Goal: Obtain resource: Download file/media

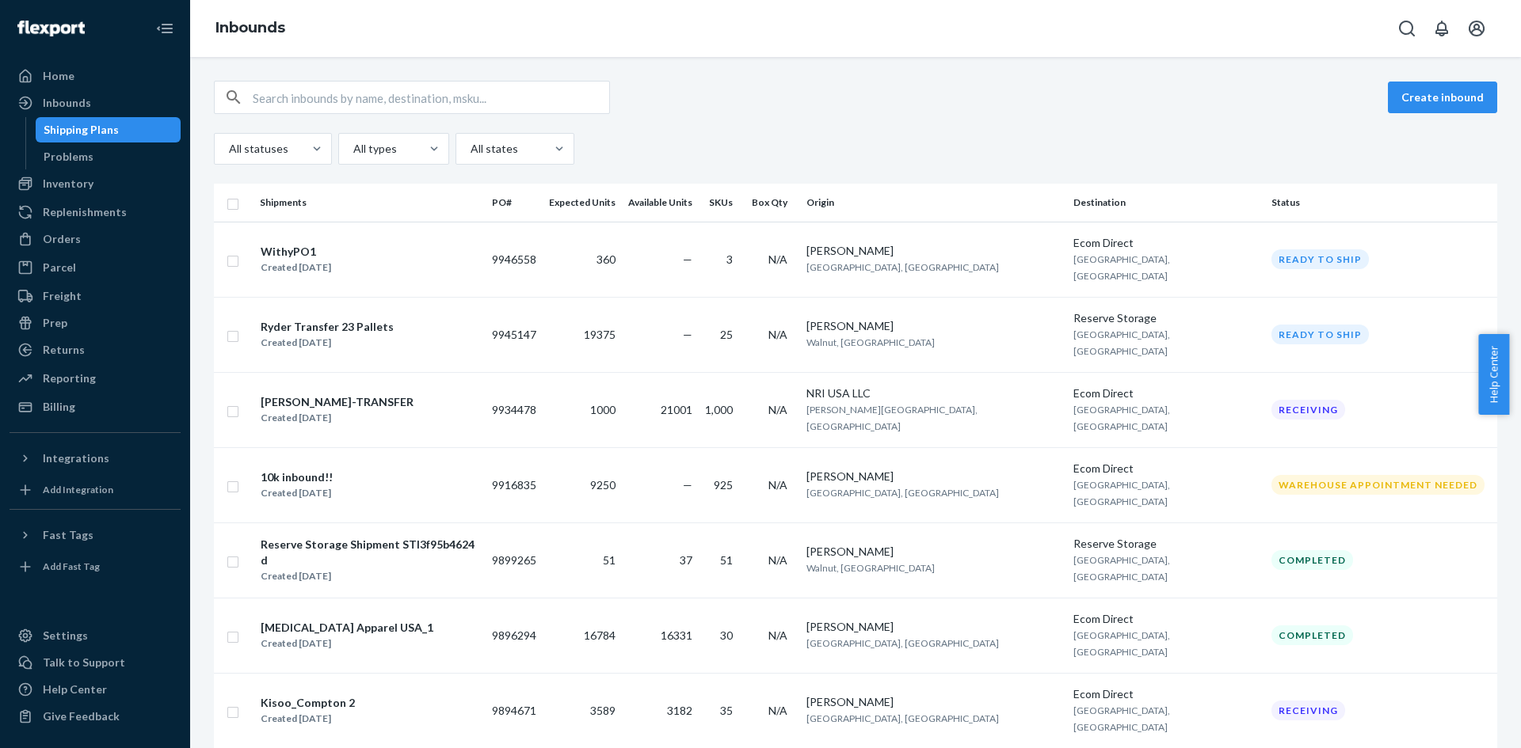
click at [72, 76] on div "Home" at bounding box center [59, 76] width 32 height 16
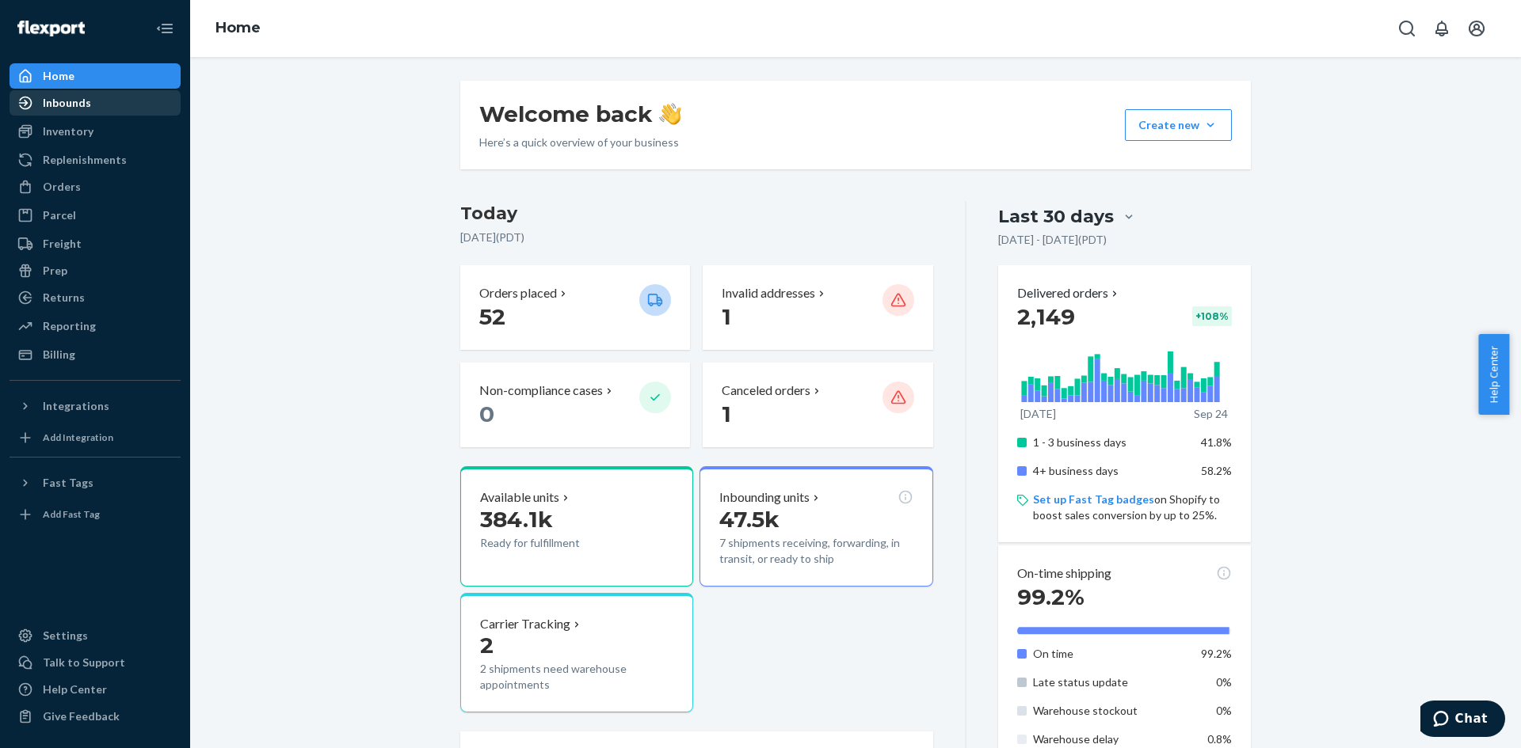
click at [66, 105] on div "Inbounds" at bounding box center [67, 103] width 48 height 16
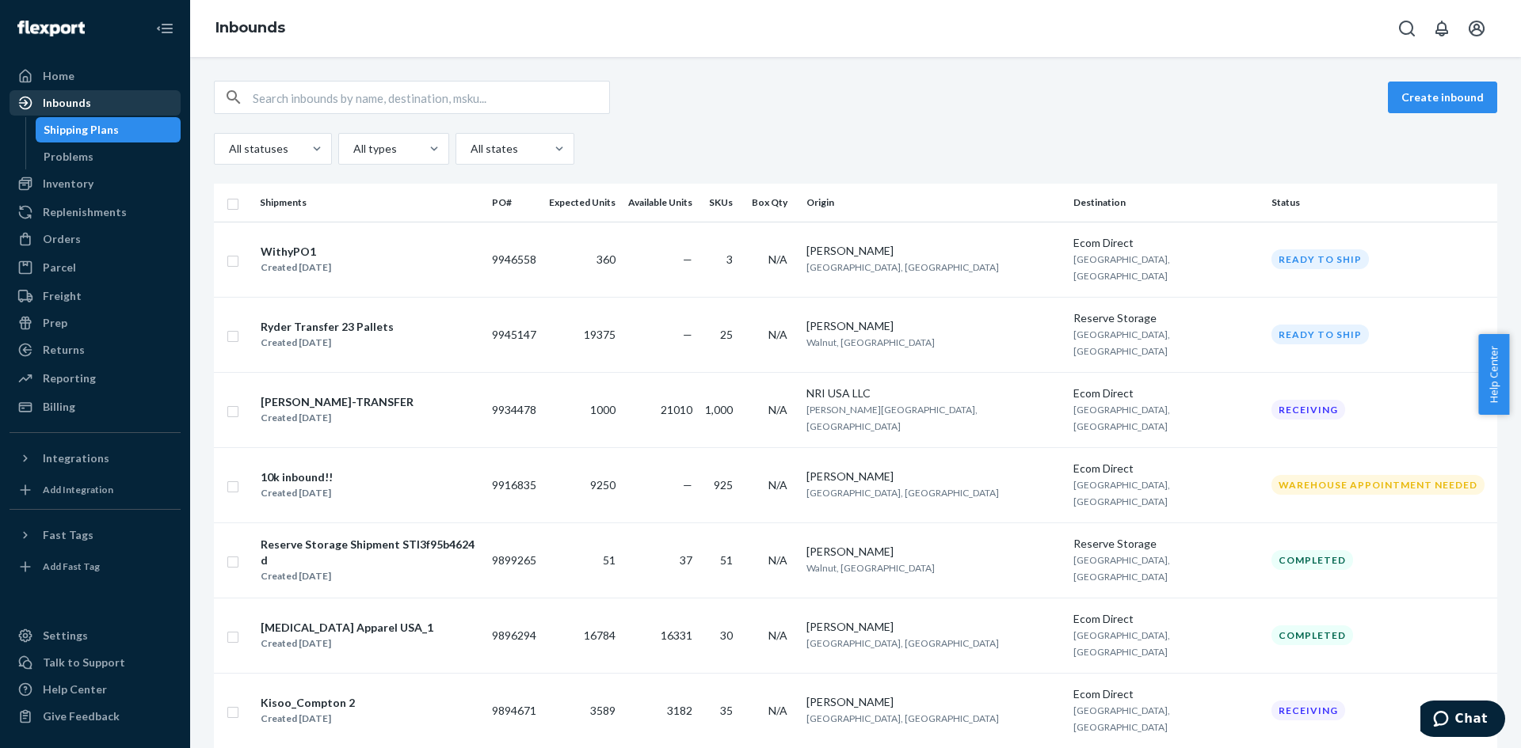
click at [59, 105] on div "Inbounds" at bounding box center [67, 103] width 48 height 16
click at [63, 291] on div "Freight" at bounding box center [62, 296] width 39 height 16
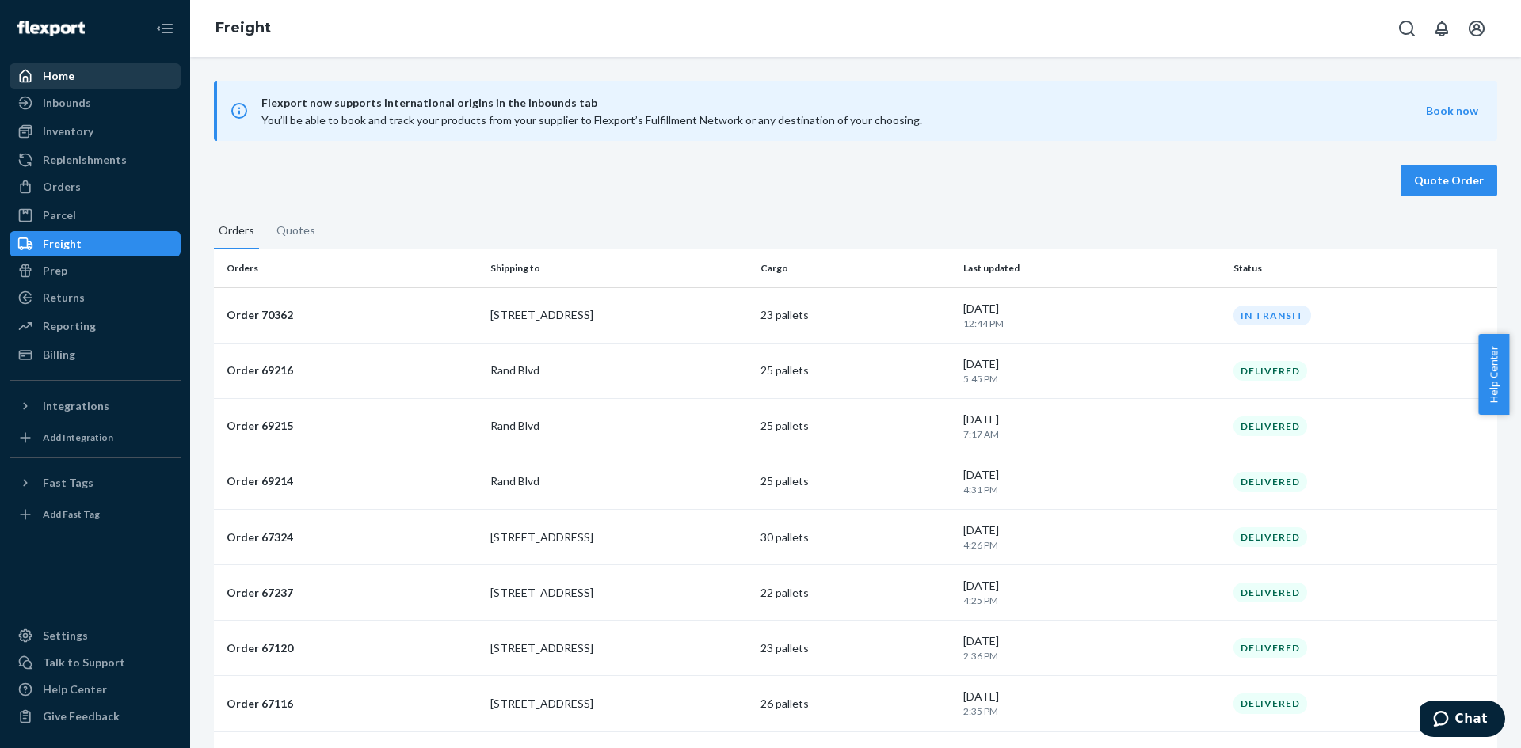
click at [57, 77] on div "Home" at bounding box center [59, 76] width 32 height 16
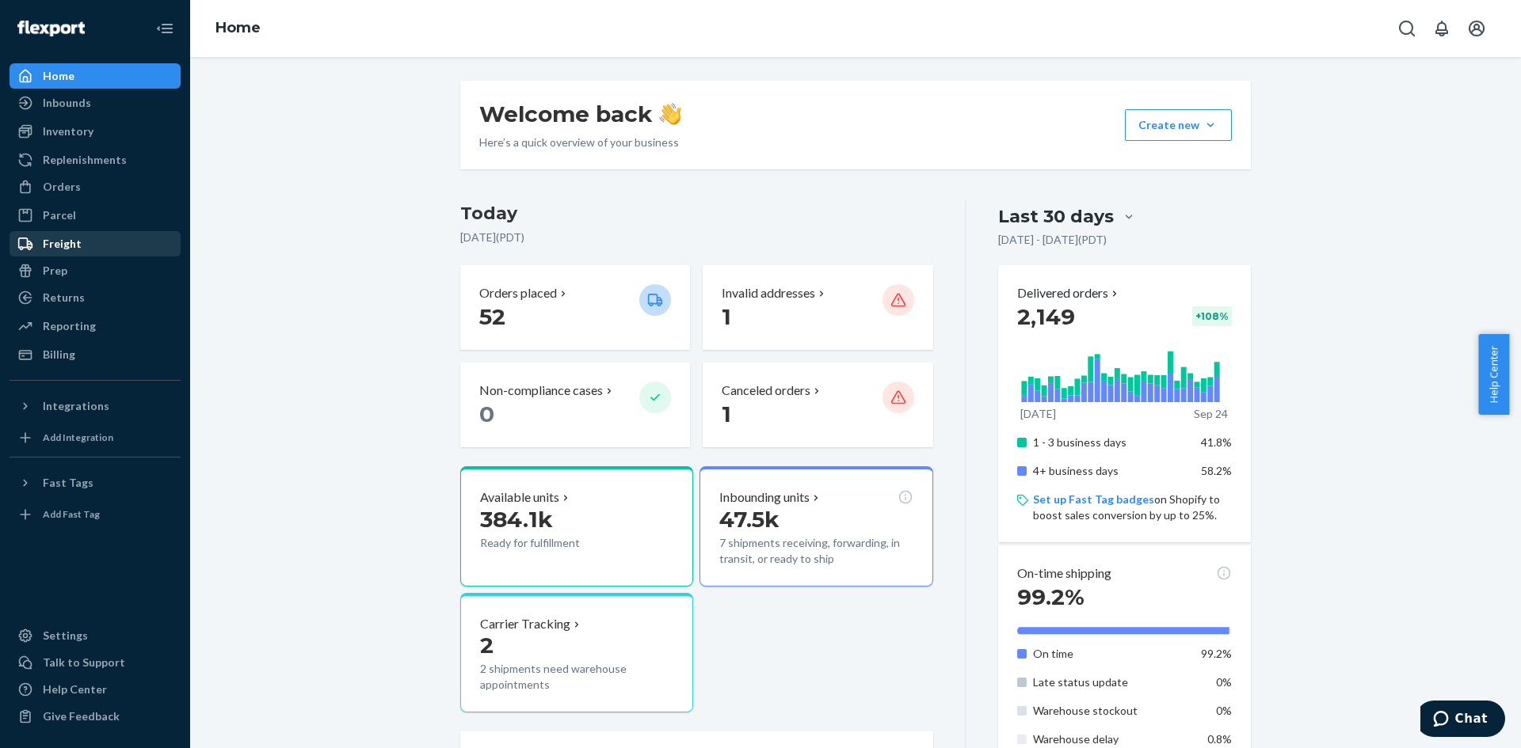
click at [51, 243] on div "Freight" at bounding box center [62, 244] width 39 height 16
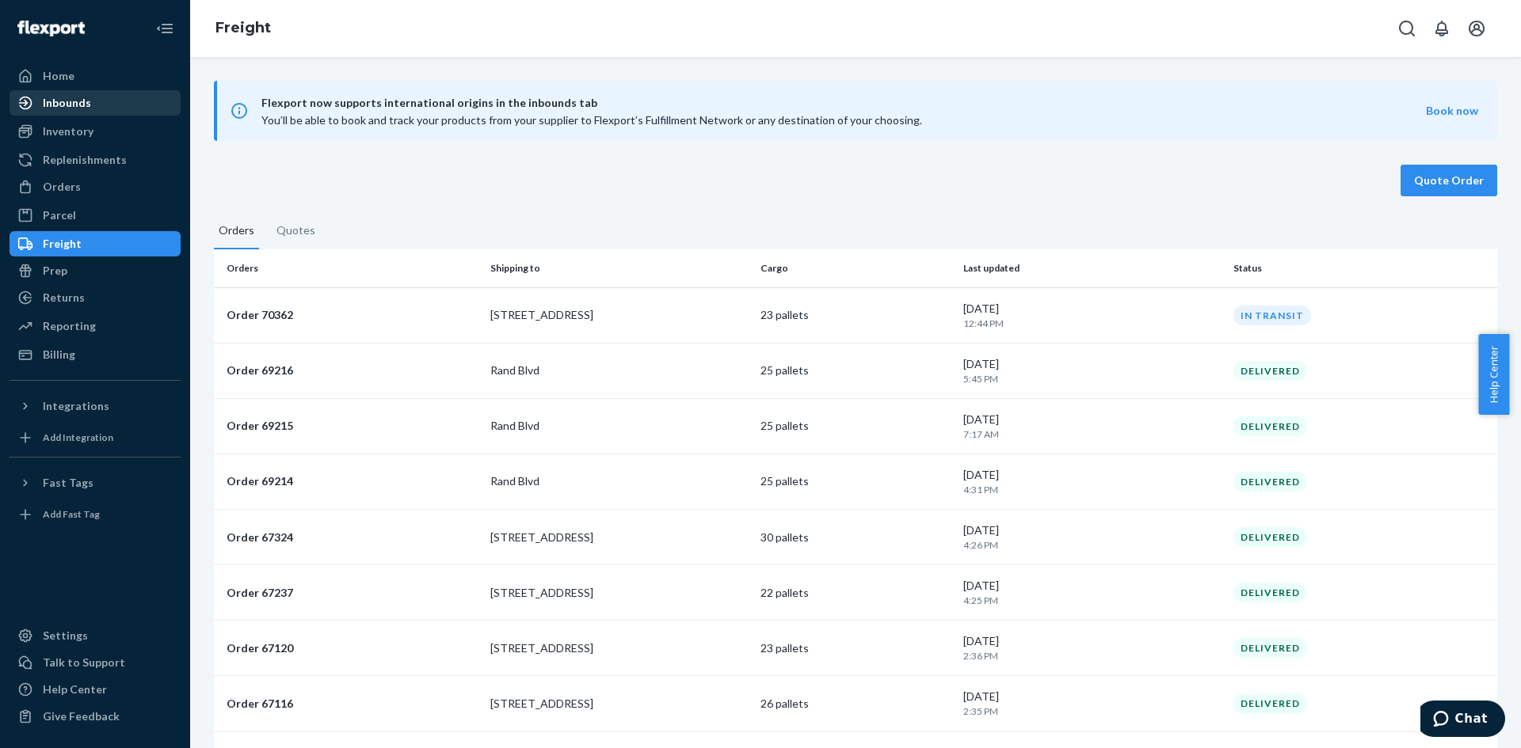
click at [50, 96] on div "Inbounds" at bounding box center [67, 103] width 48 height 16
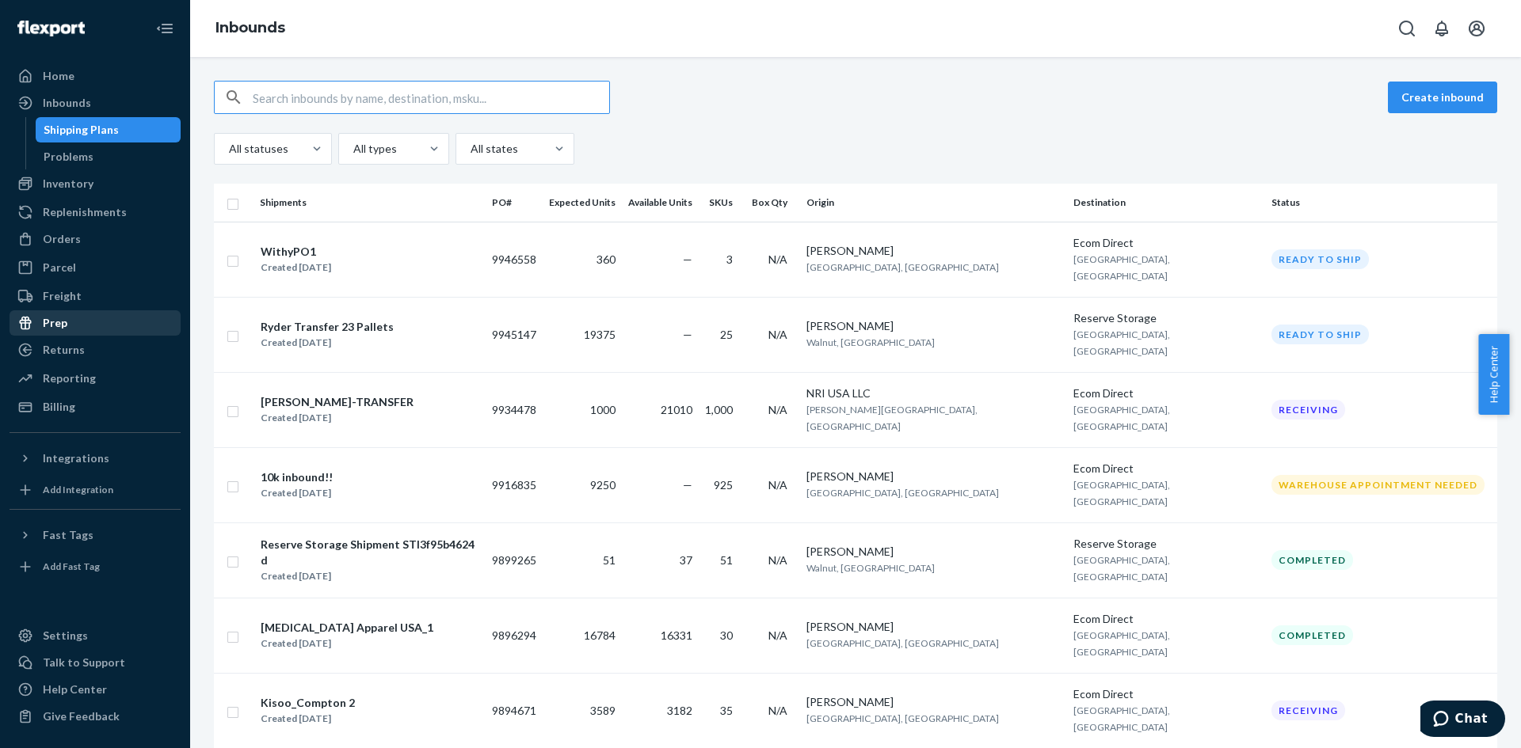
click at [47, 321] on div "Prep" at bounding box center [55, 323] width 25 height 16
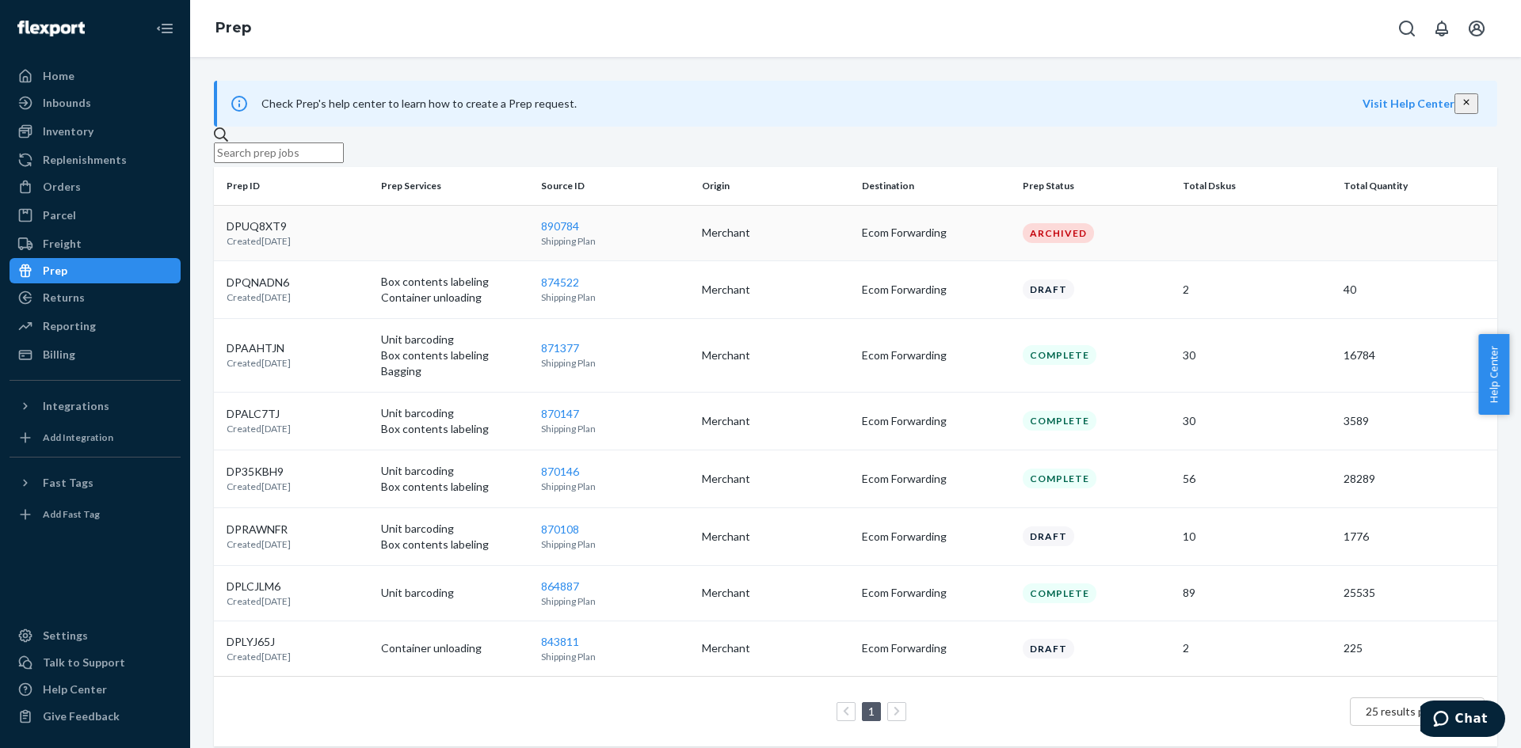
click at [413, 248] on td at bounding box center [455, 232] width 161 height 55
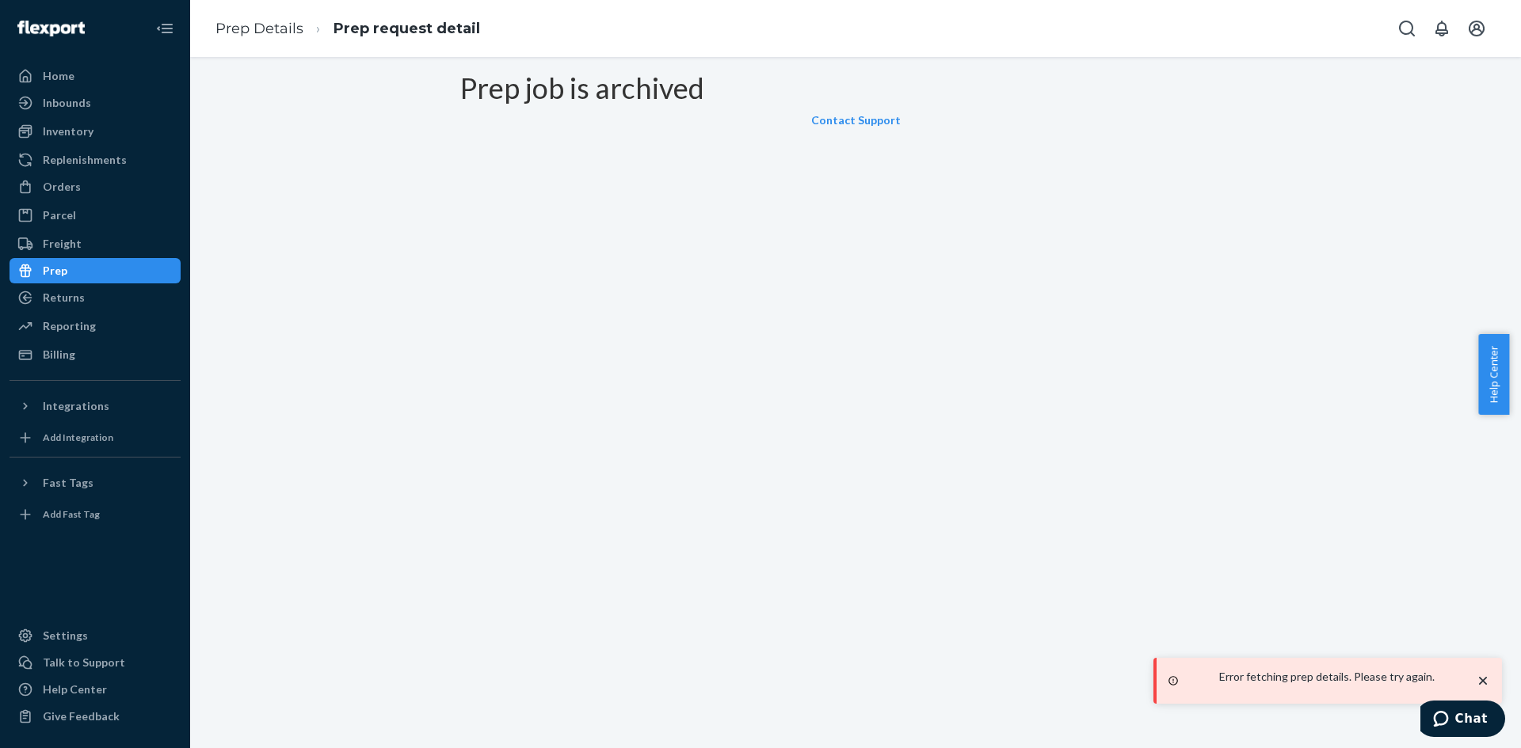
click at [116, 266] on div "Prep" at bounding box center [95, 271] width 168 height 22
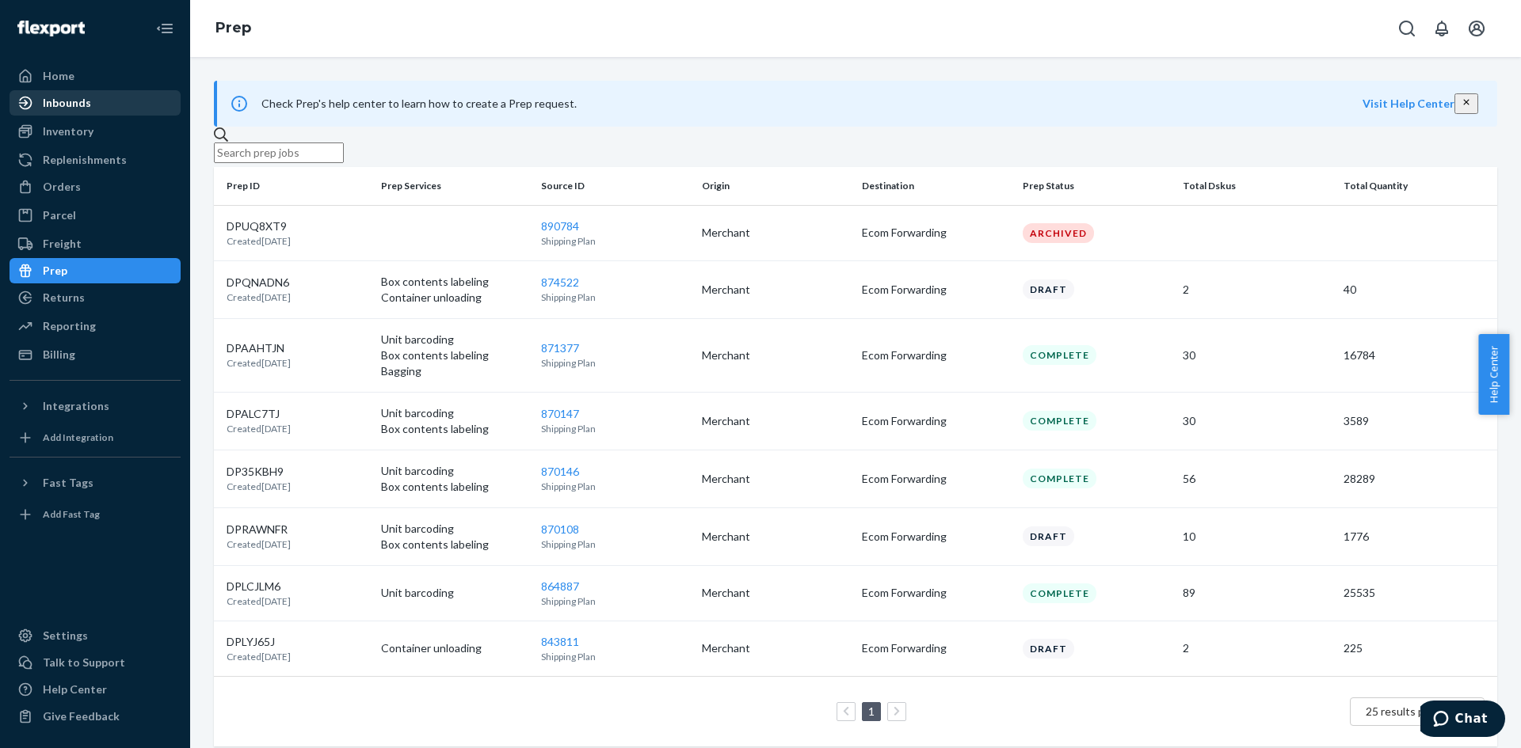
click at [66, 107] on div "Inbounds" at bounding box center [67, 103] width 48 height 16
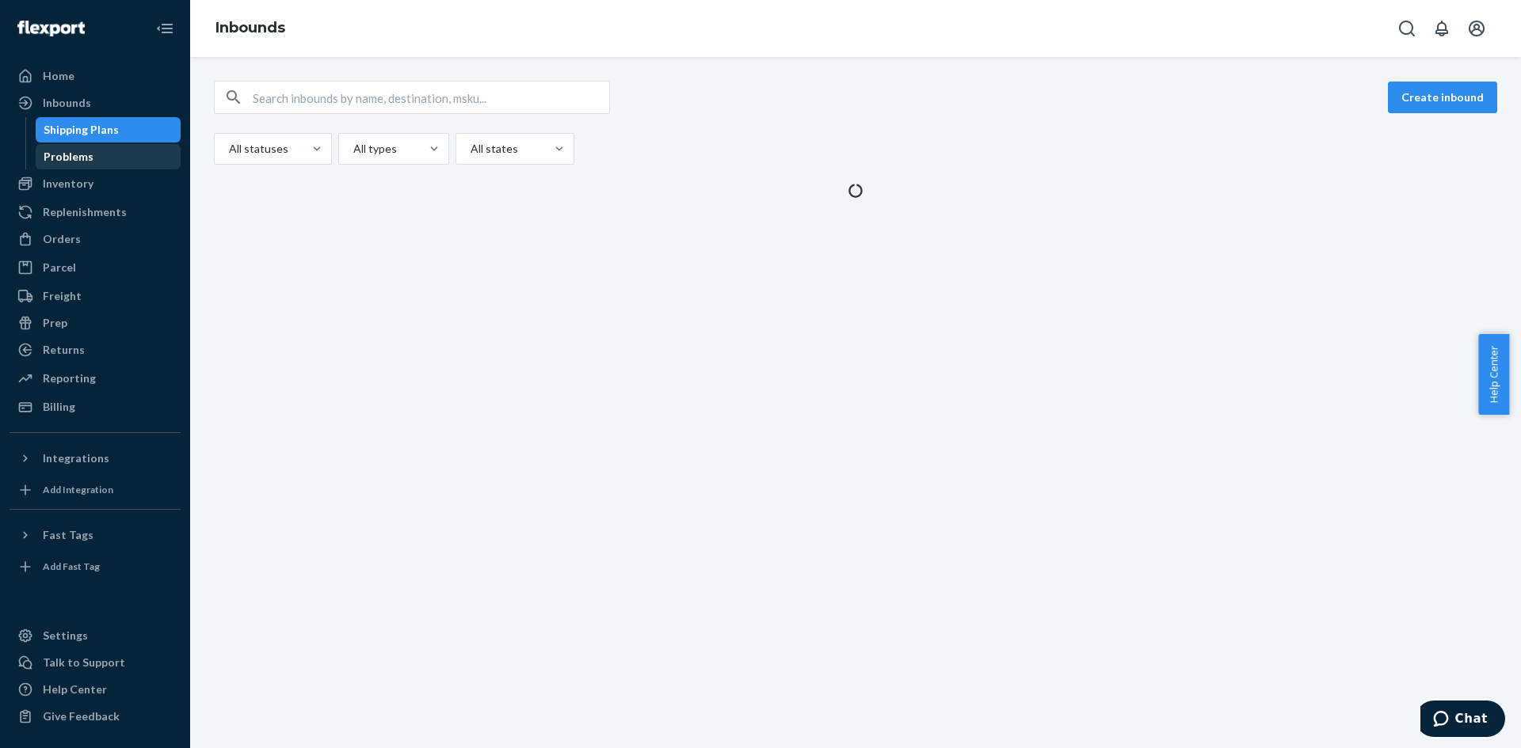
click at [70, 155] on div "Problems" at bounding box center [69, 157] width 50 height 16
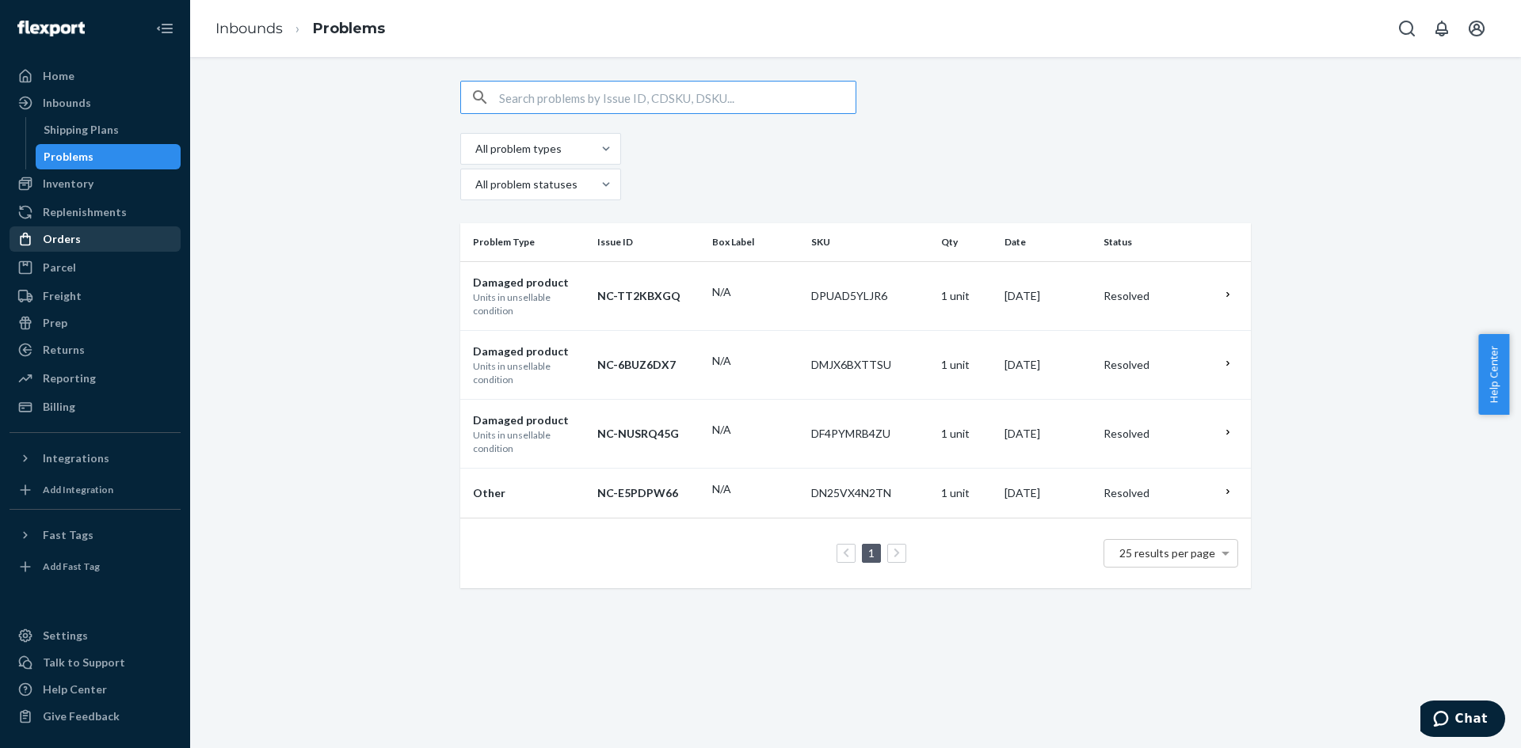
click at [55, 234] on div "Orders" at bounding box center [62, 239] width 38 height 16
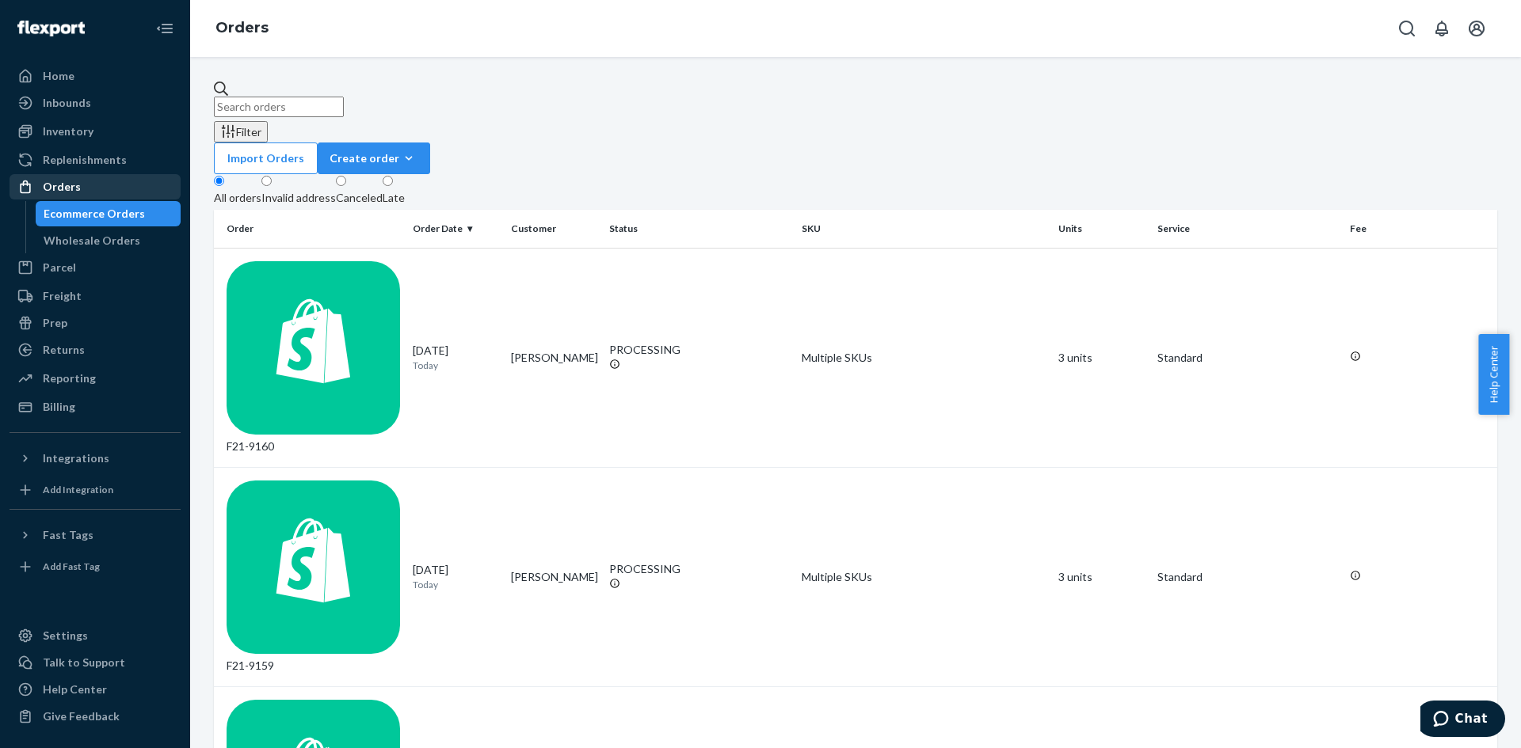
click at [60, 182] on div "Orders" at bounding box center [62, 187] width 38 height 16
click at [67, 375] on div "Reporting" at bounding box center [69, 379] width 53 height 16
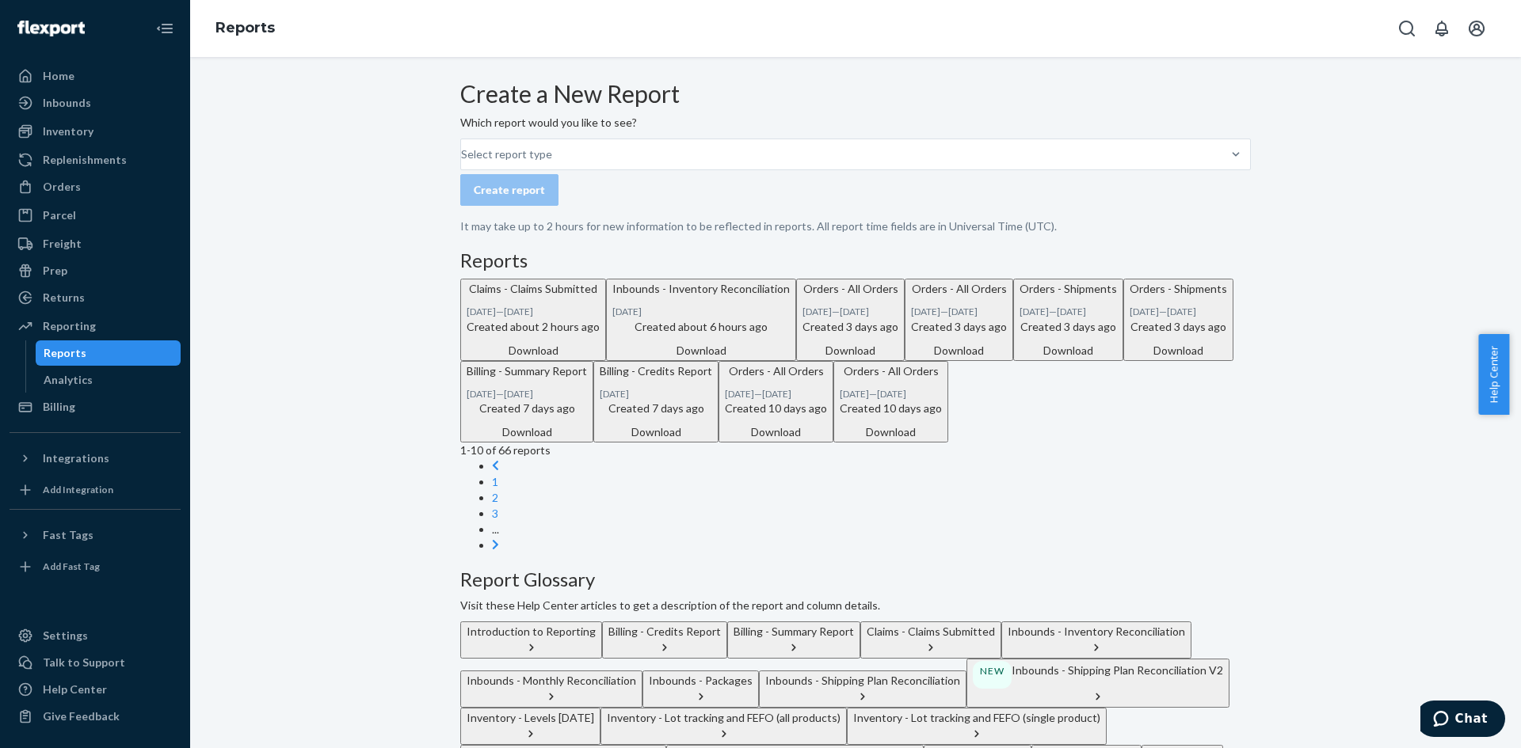
click at [1079, 661] on div "NEW Inbounds - Shipping Plan Reconciliation V2" at bounding box center [1098, 675] width 250 height 28
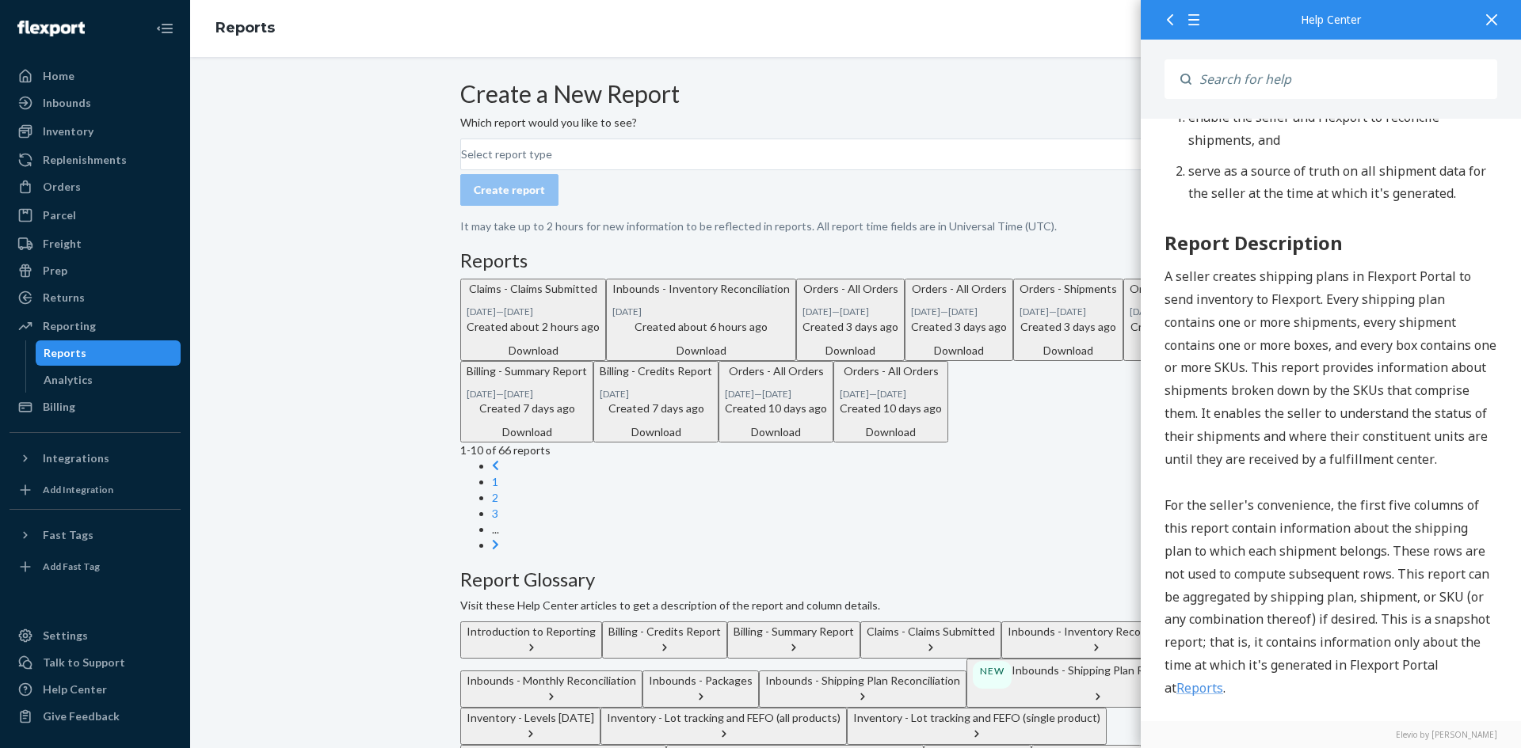
scroll to position [79, 0]
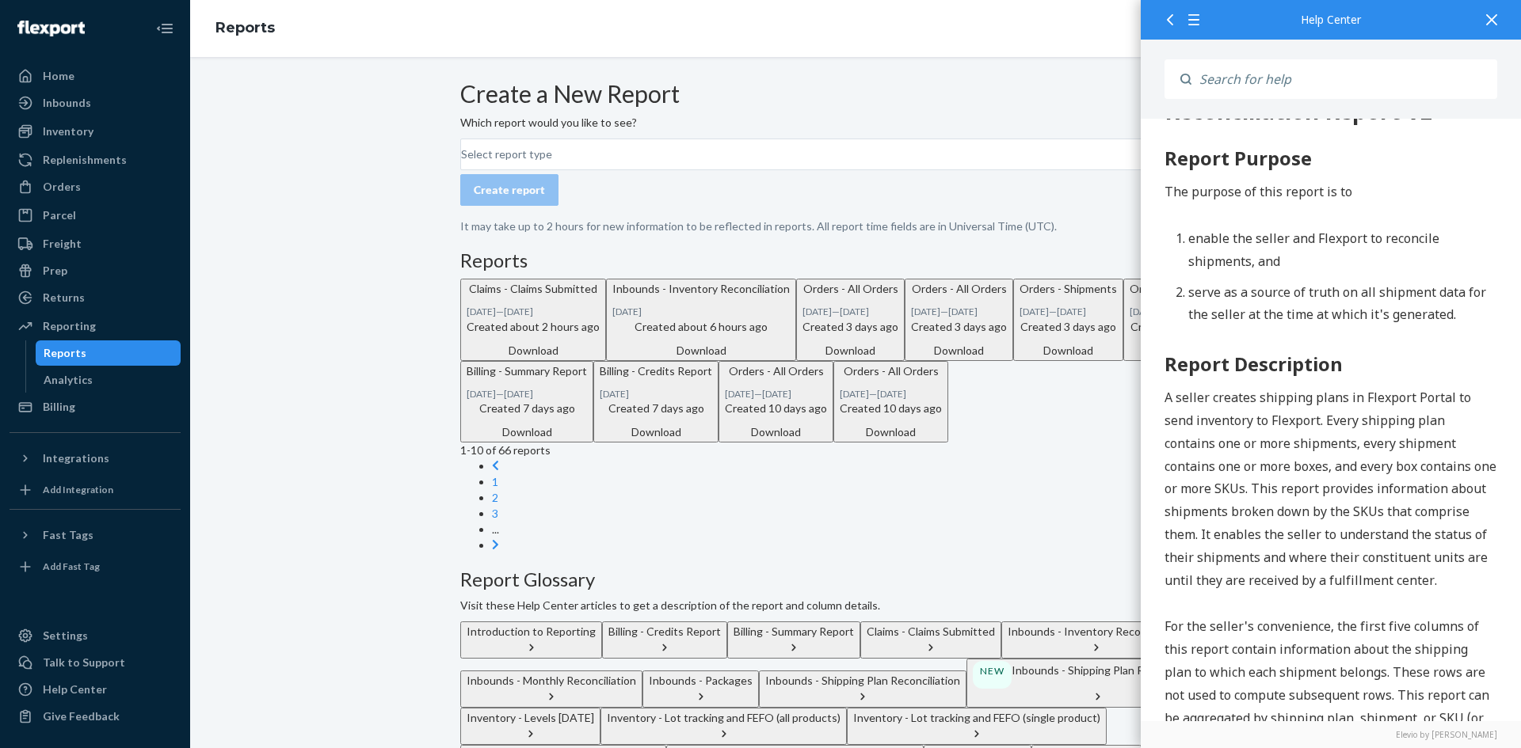
click at [1071, 661] on div "NEW Inbounds - Shipping Plan Reconciliation V2" at bounding box center [1098, 675] width 250 height 28
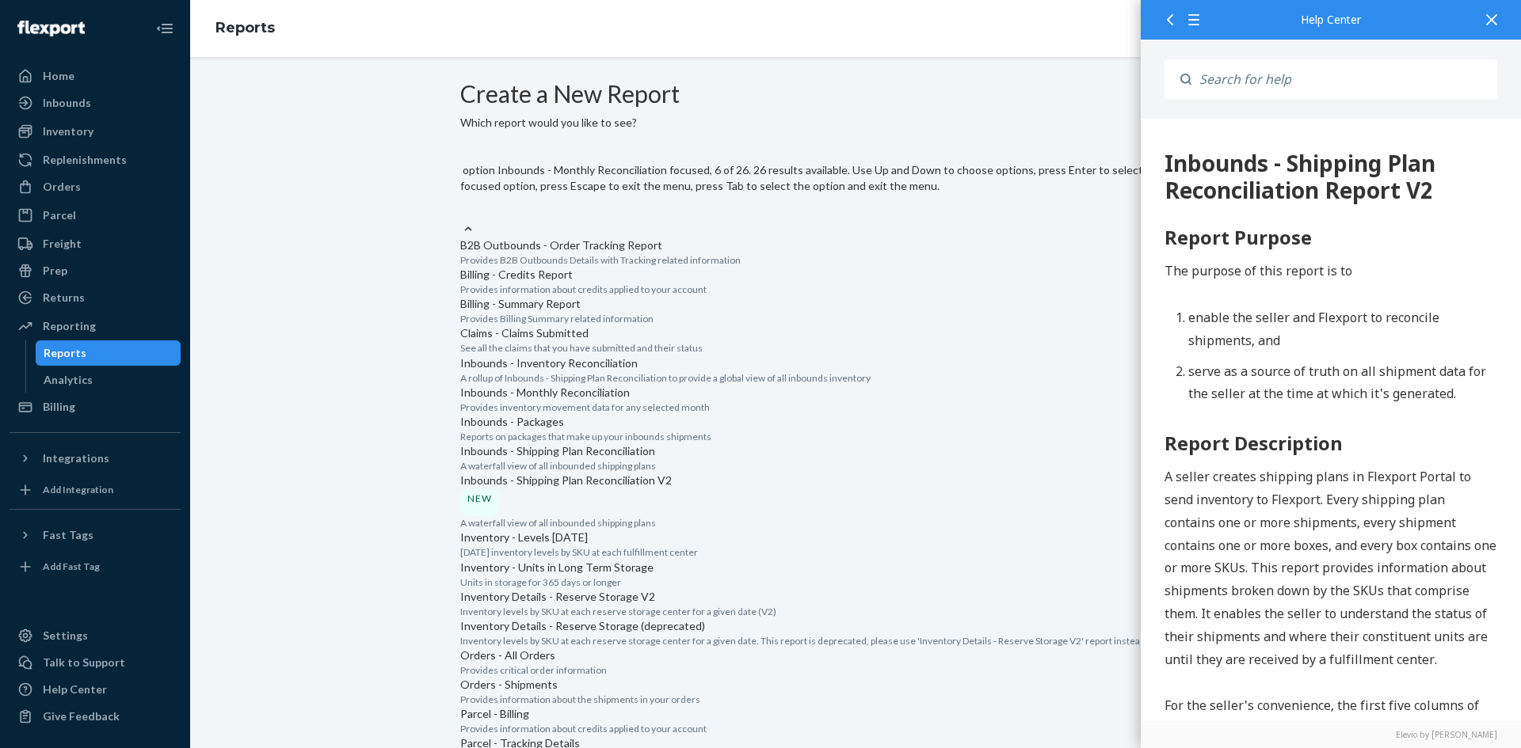
scroll to position [238, 0]
click at [628, 401] on p "Provides inventory movement data for any selected month" at bounding box center [855, 407] width 790 height 13
click at [462, 219] on input "option Inbounds - Monthly Reconciliation focused, 6 of 26. 26 results available…" at bounding box center [461, 212] width 2 height 16
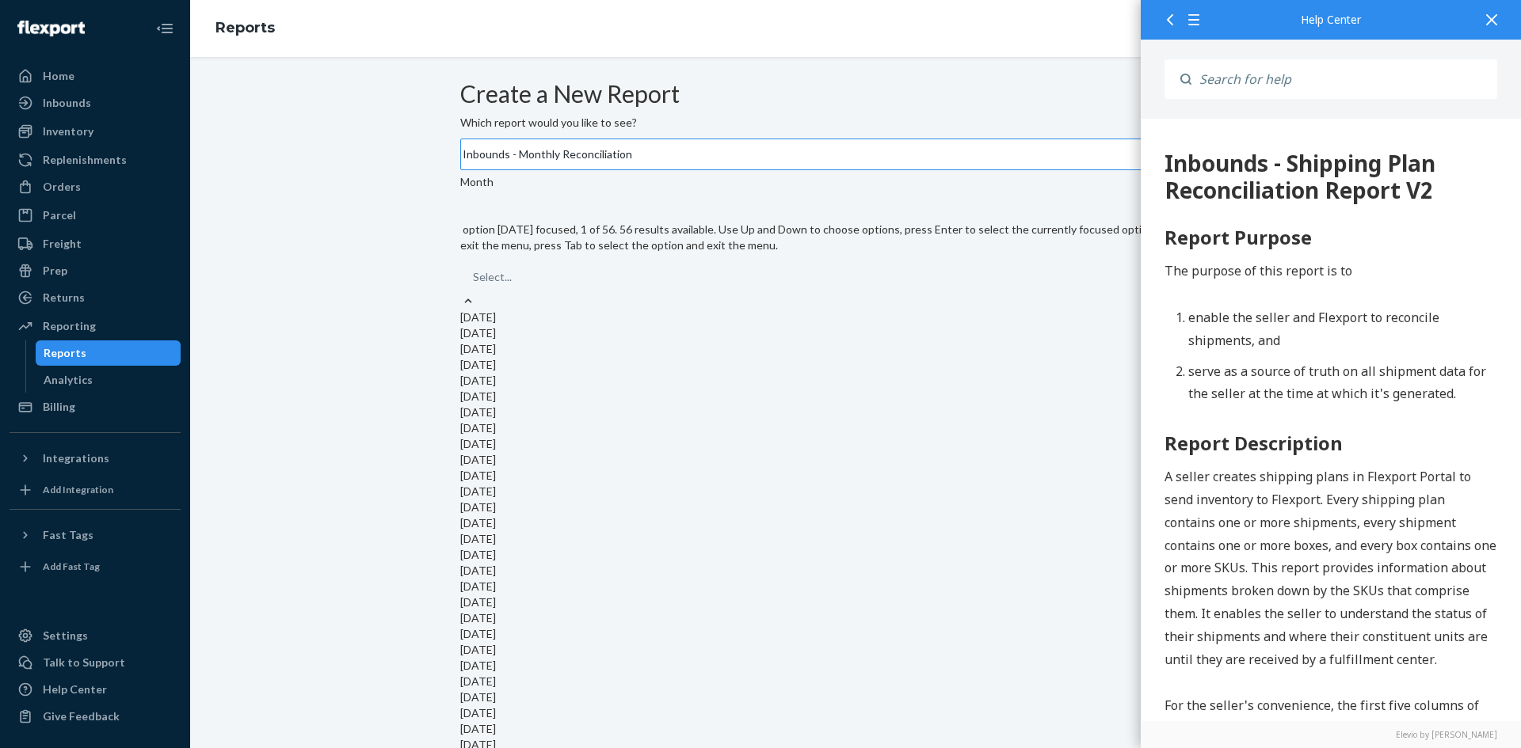
click at [656, 310] on div "[DATE]" at bounding box center [855, 318] width 790 height 16
click at [474, 285] on input "option [DATE] focused, 1 of 56. 56 results available. Use Up and Down to choose…" at bounding box center [474, 277] width 2 height 16
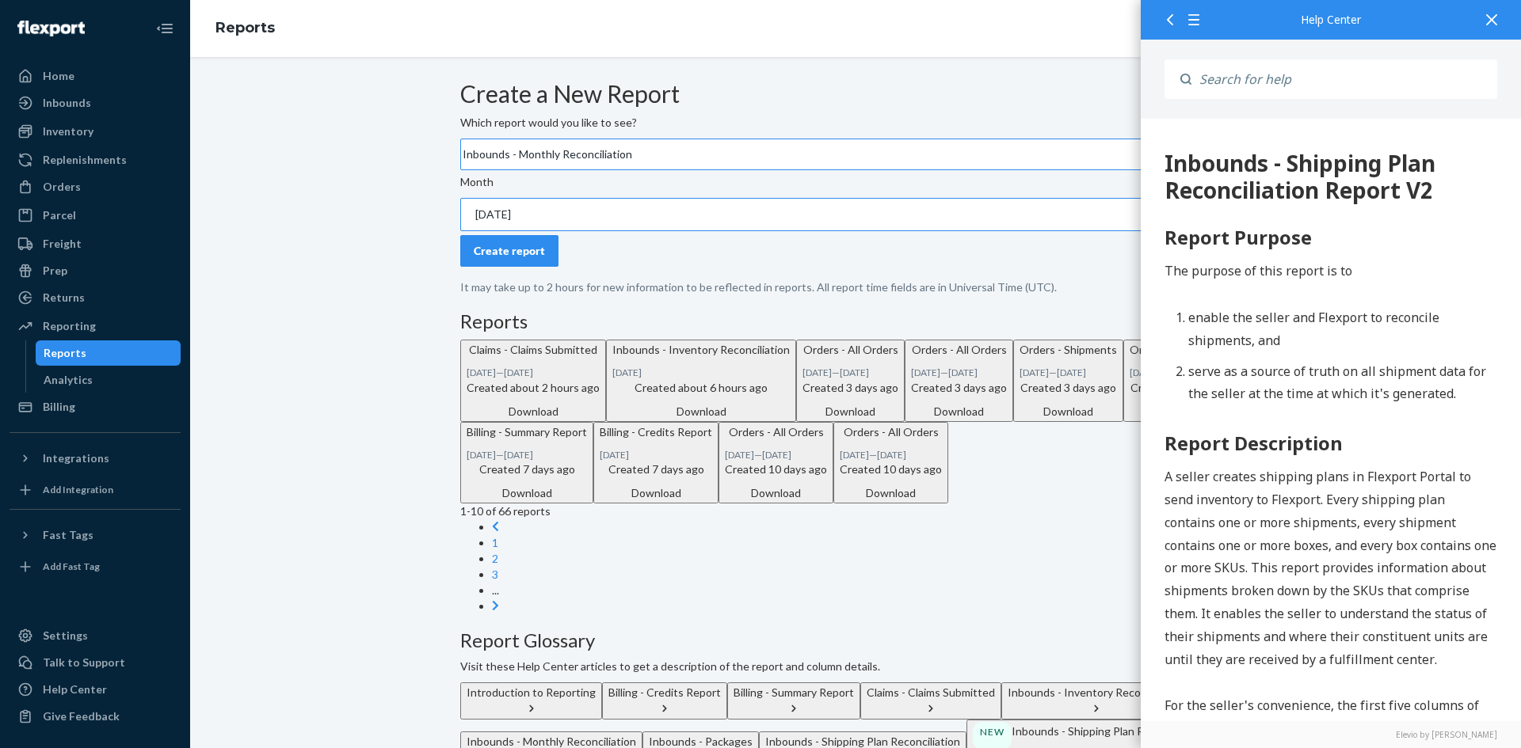
click at [527, 259] on div "Create report" at bounding box center [509, 251] width 71 height 16
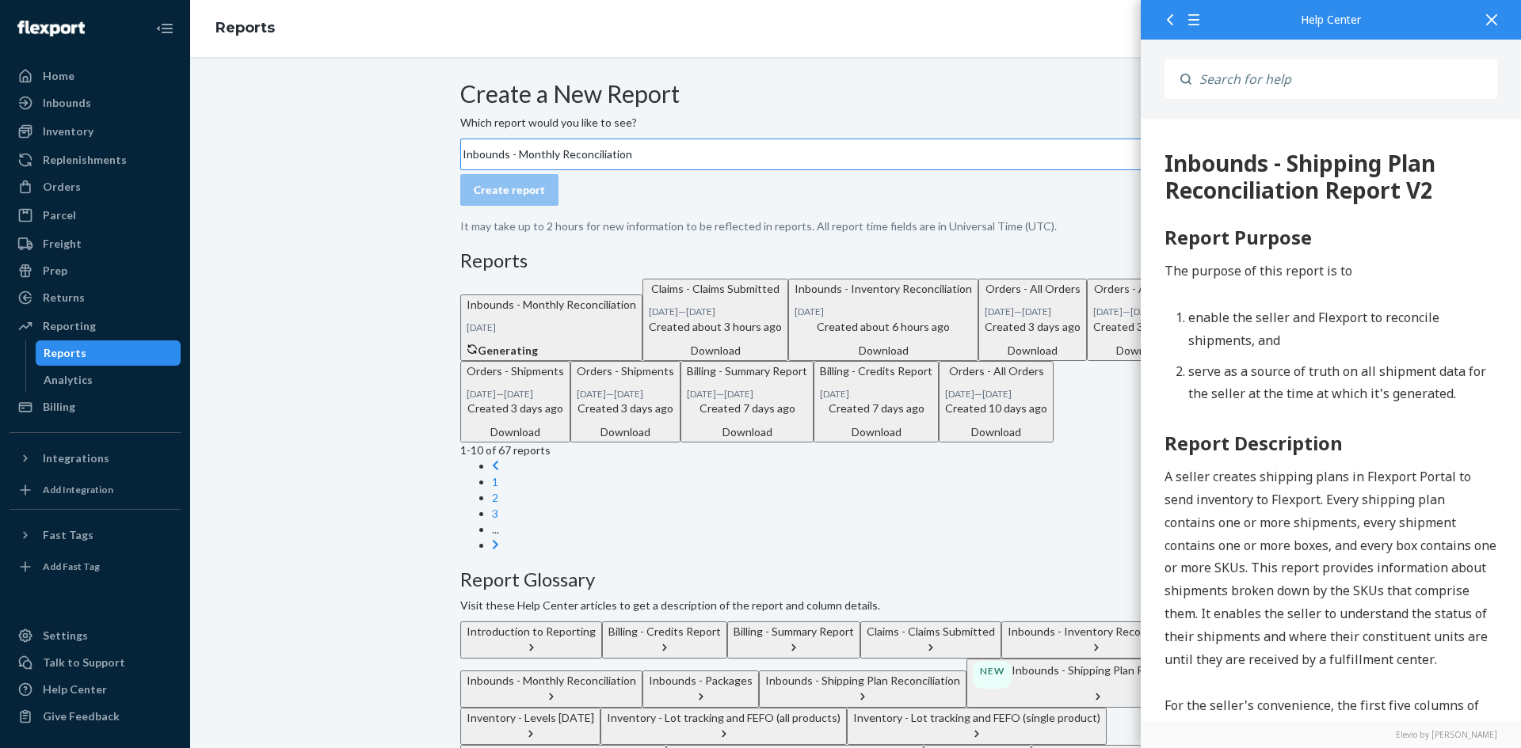
click at [1490, 20] on icon at bounding box center [1491, 19] width 11 height 11
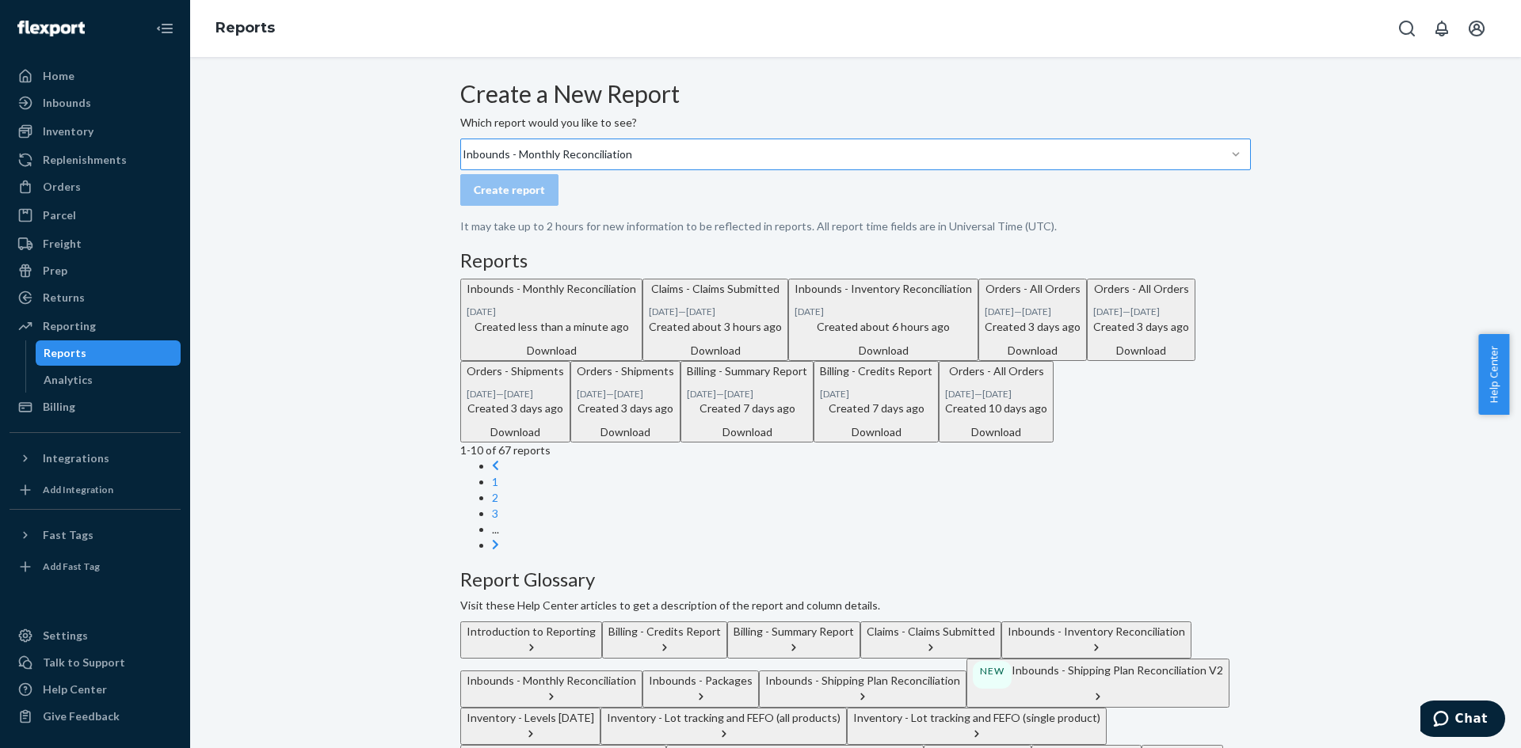
click at [587, 162] on div "Inbounds - Monthly Reconciliation" at bounding box center [547, 155] width 169 height 16
click at [463, 162] on input "Inbounds - Monthly Reconciliation" at bounding box center [462, 155] width 2 height 16
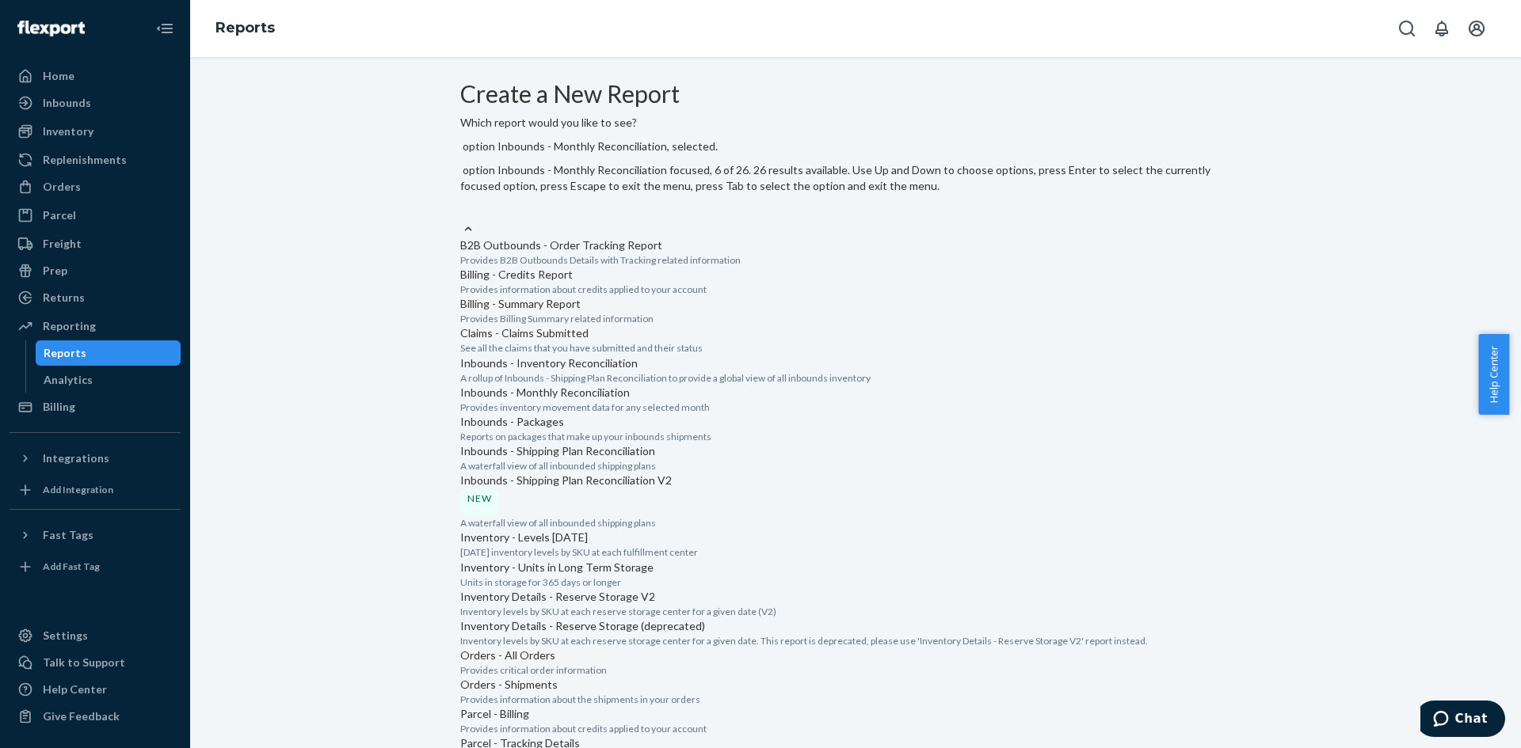
scroll to position [317, 0]
click at [573, 385] on p "Inbounds - Monthly Reconciliation" at bounding box center [855, 393] width 790 height 16
click at [462, 219] on input "option Inbounds - Monthly Reconciliation, selected. option Inbounds - Monthly R…" at bounding box center [461, 212] width 2 height 16
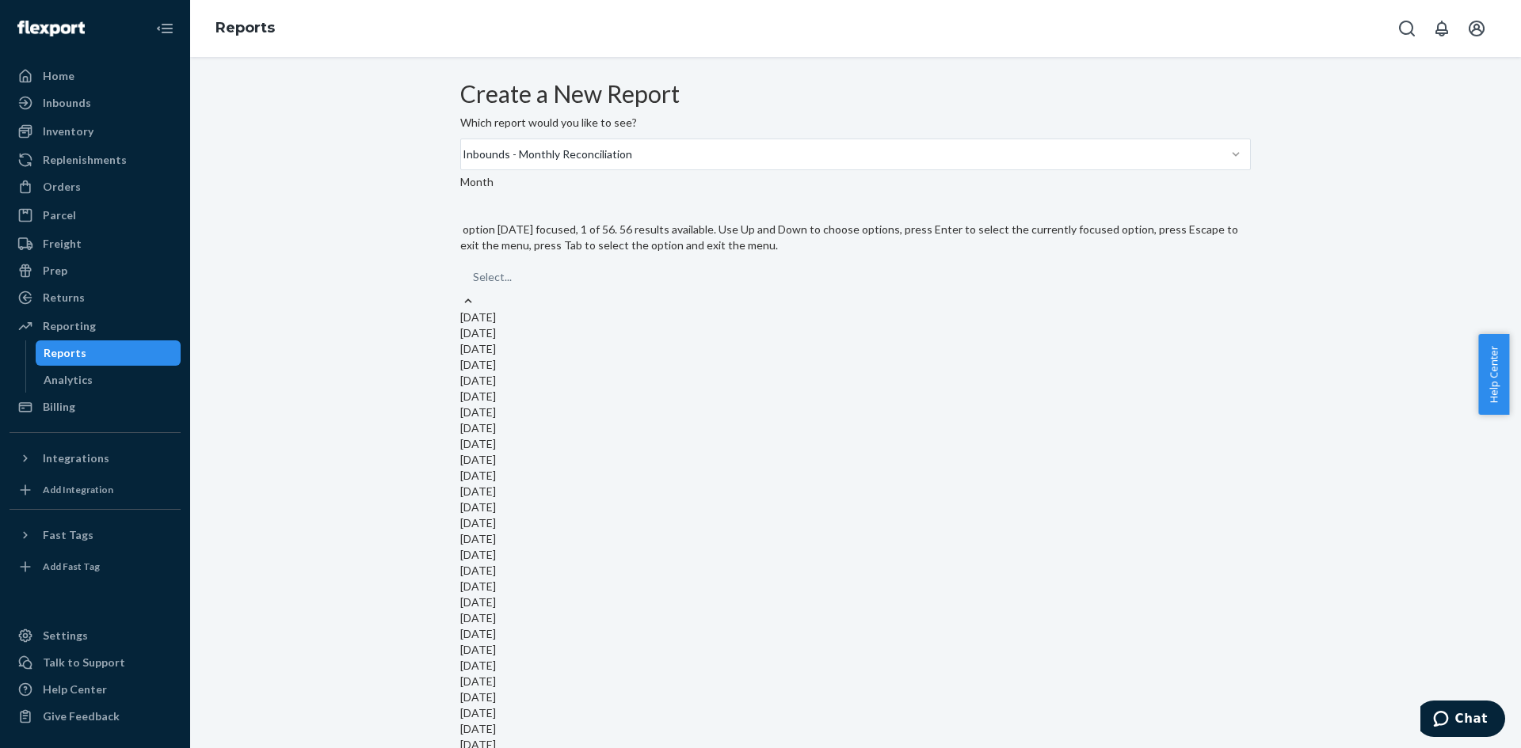
click at [614, 310] on div "[DATE]" at bounding box center [855, 318] width 790 height 16
click at [474, 285] on input "option [DATE] focused, 1 of 56. 56 results available. Use Up and Down to choose…" at bounding box center [474, 277] width 2 height 16
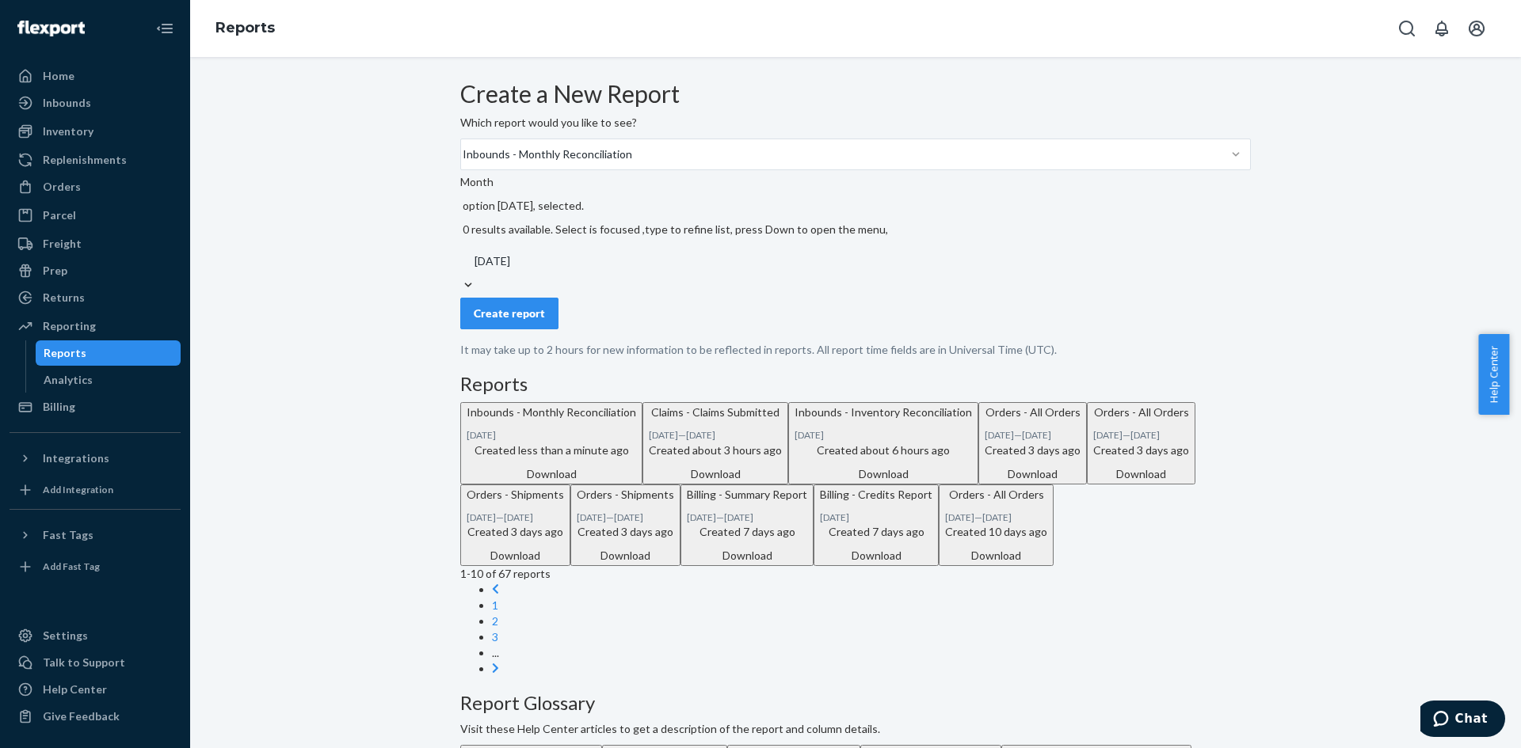
click at [512, 309] on div "Create report" at bounding box center [509, 314] width 71 height 16
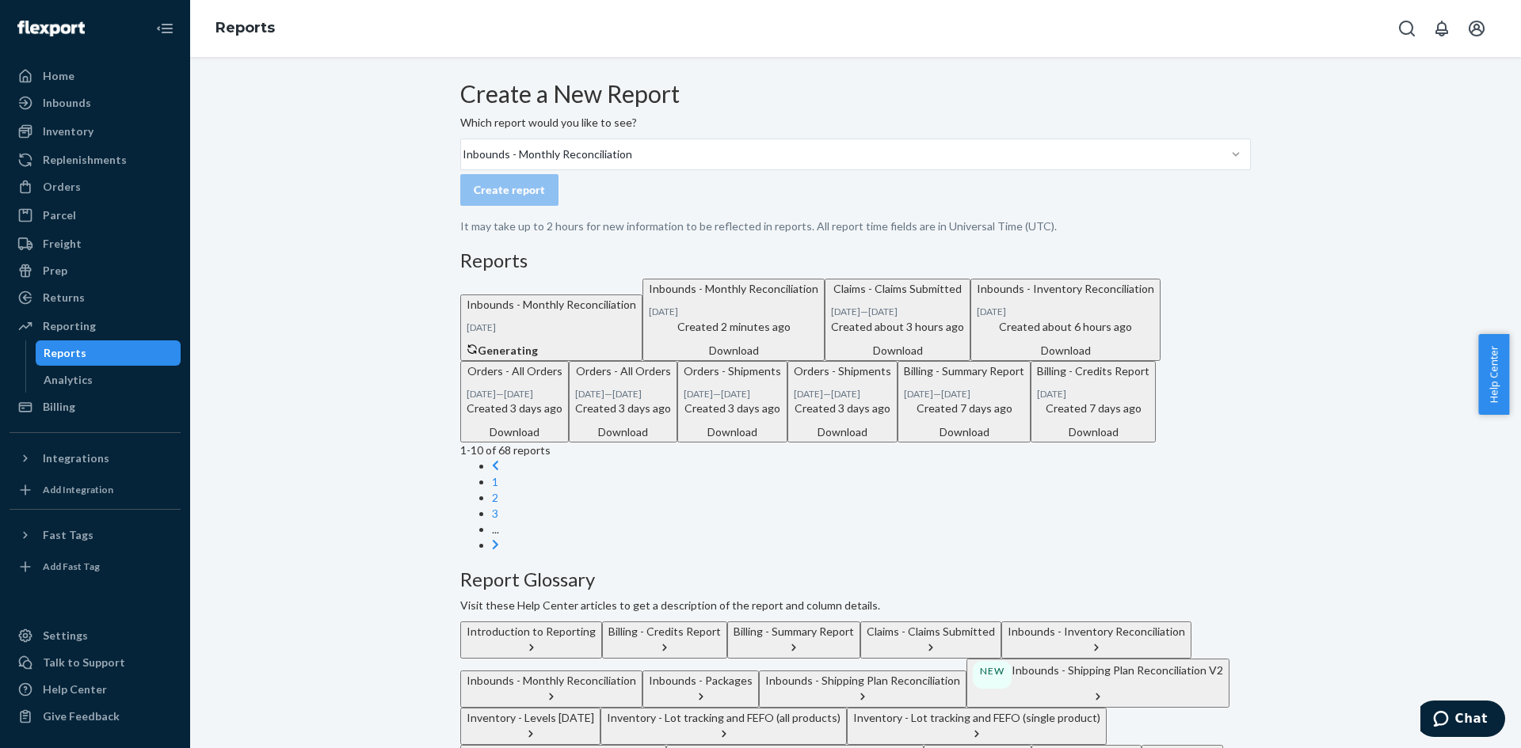
click at [649, 318] on div "Inbounds - Monthly Reconciliation [DATE]" at bounding box center [733, 299] width 169 height 37
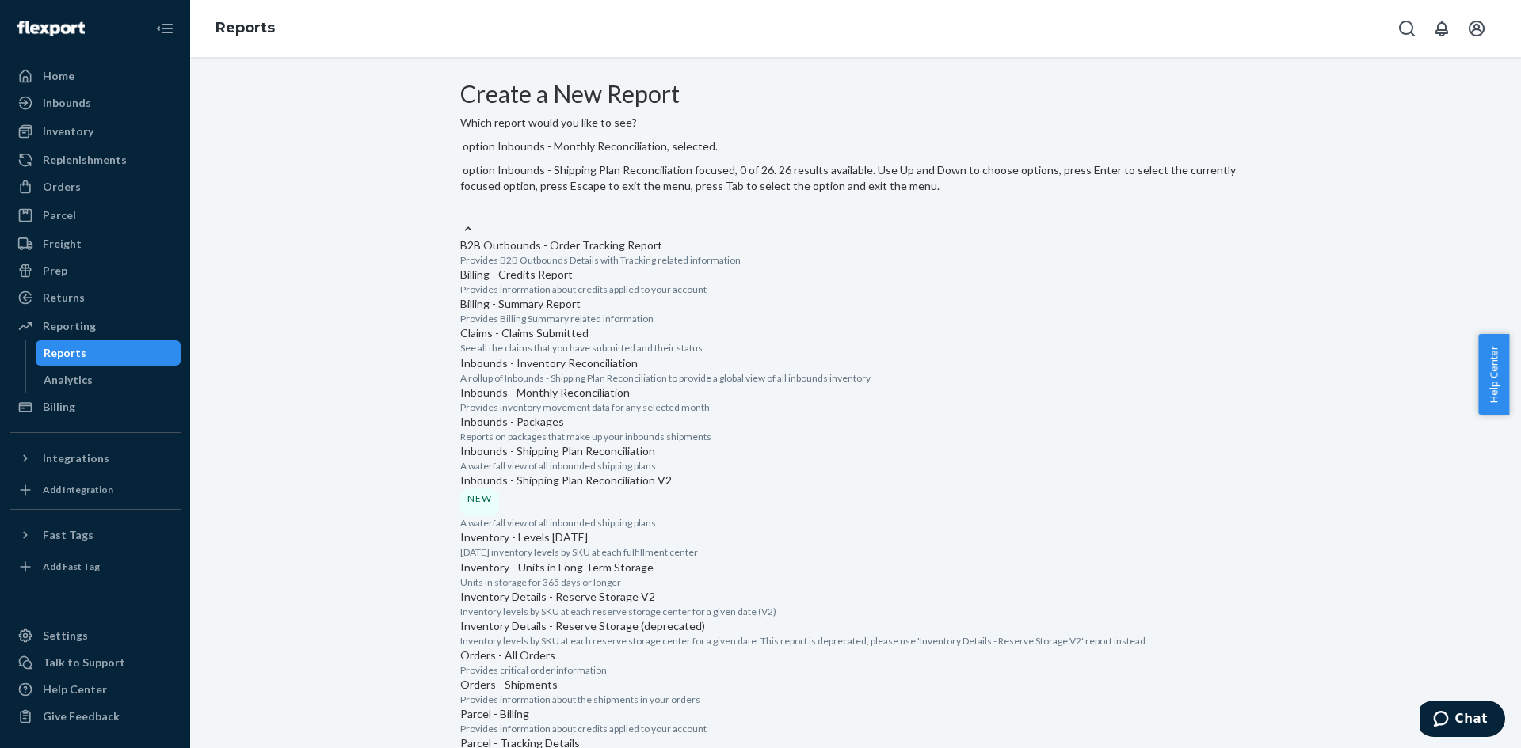
scroll to position [417, 0]
click at [573, 473] on p "Inbounds - Shipping Plan Reconciliation V2" at bounding box center [855, 481] width 790 height 16
click at [462, 219] on input "option Inbounds - Monthly Reconciliation, selected. option Inbounds - Shipping …" at bounding box center [461, 212] width 2 height 16
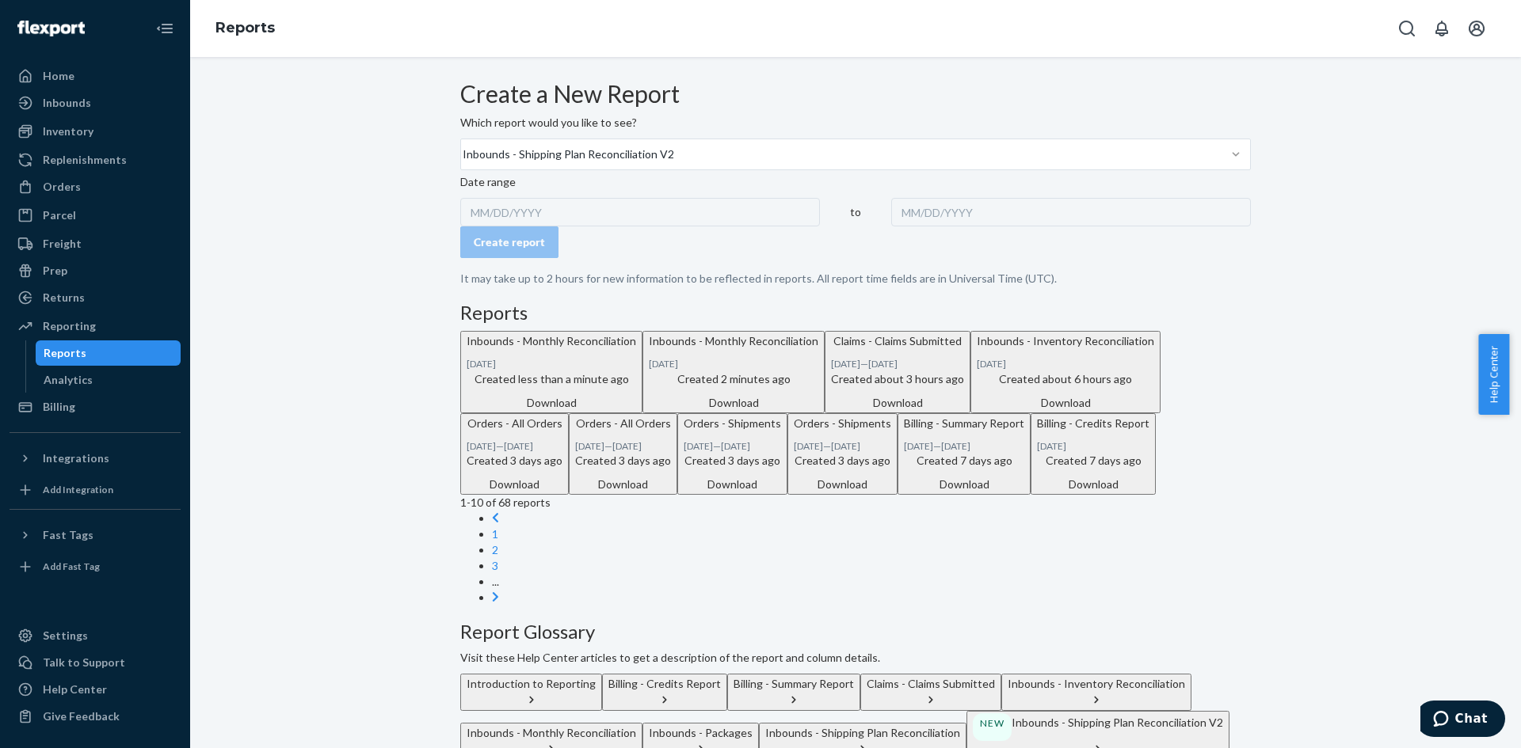
click at [566, 227] on div "MM/DD/YYYY" at bounding box center [640, 212] width 360 height 29
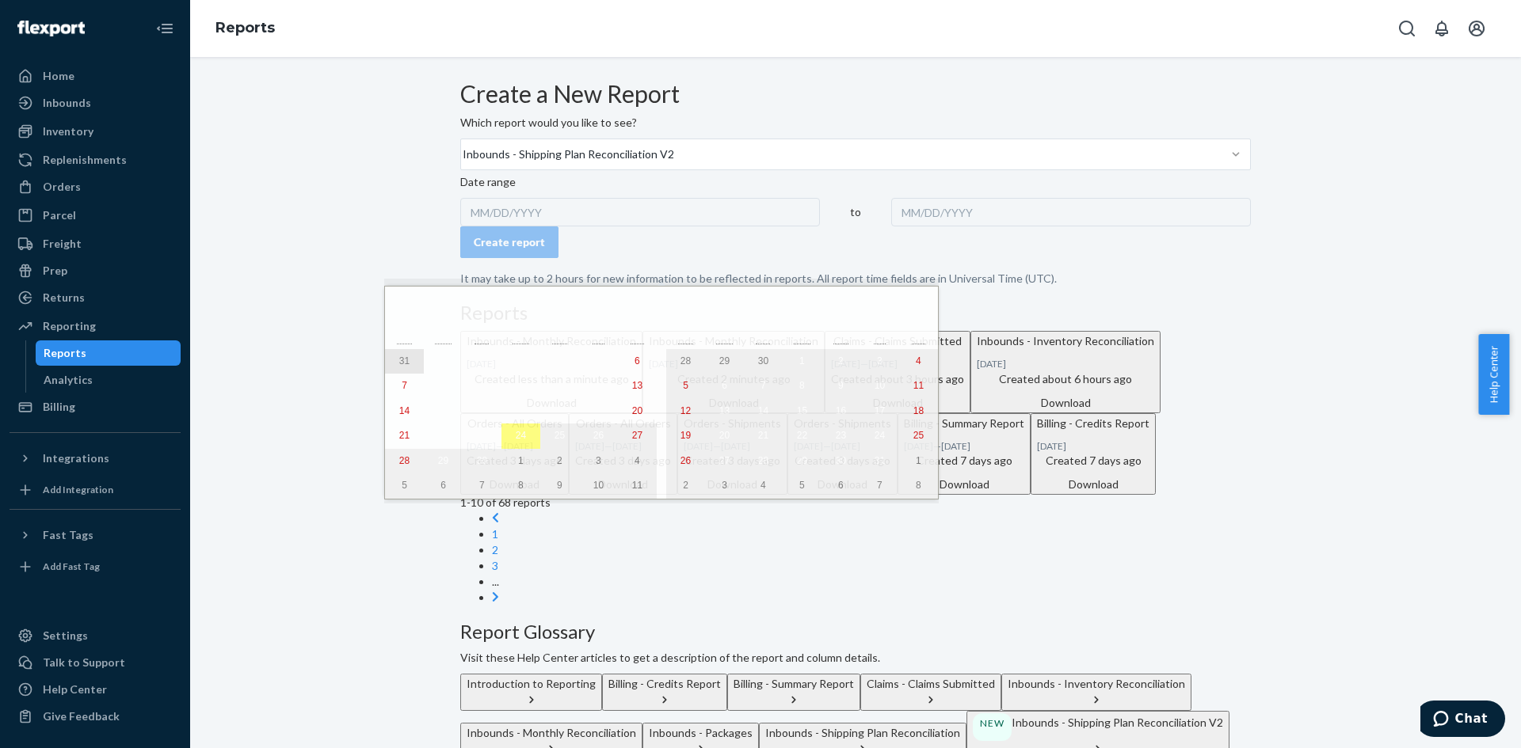
click at [399, 360] on abbr "31" at bounding box center [404, 361] width 10 height 11
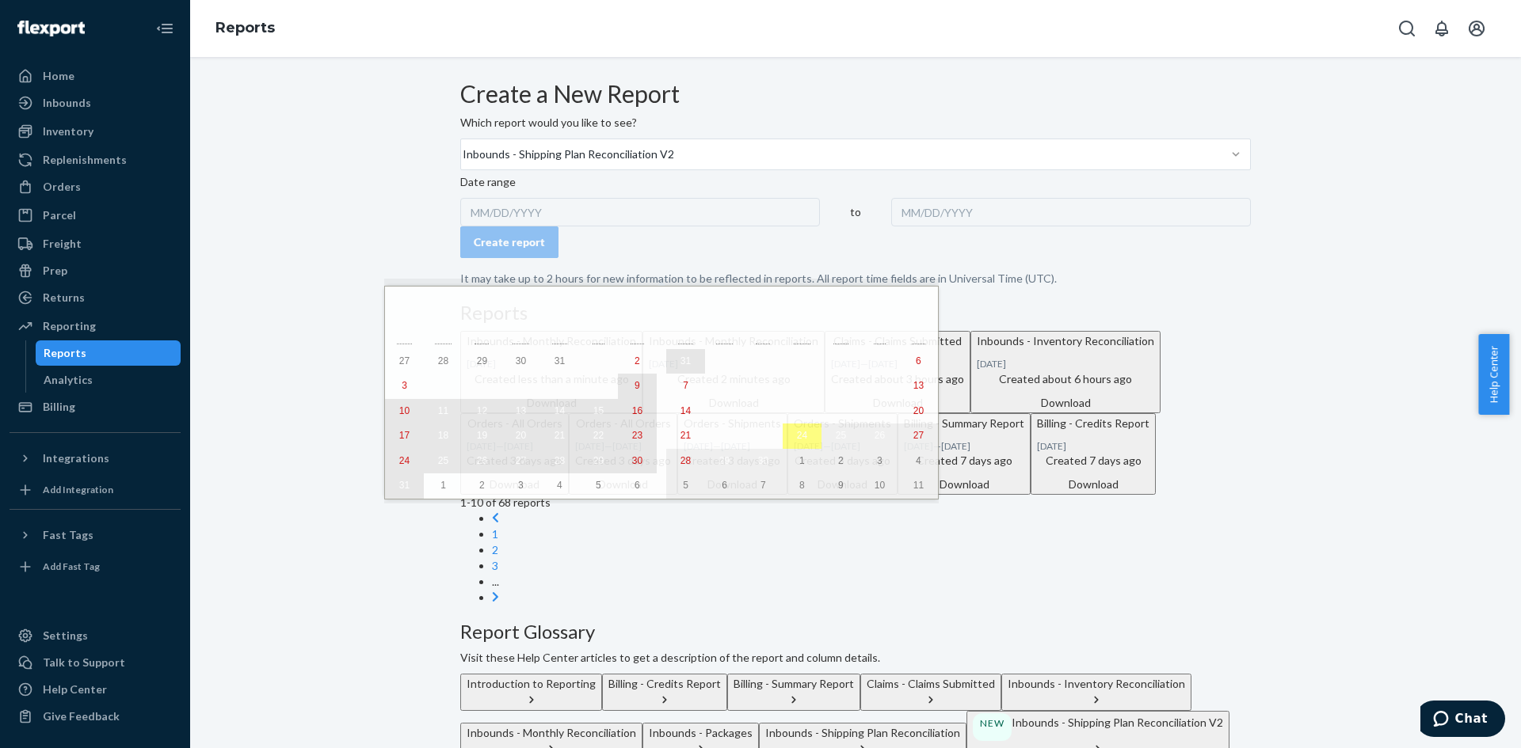
click at [634, 391] on abbr "9" at bounding box center [637, 385] width 6 height 11
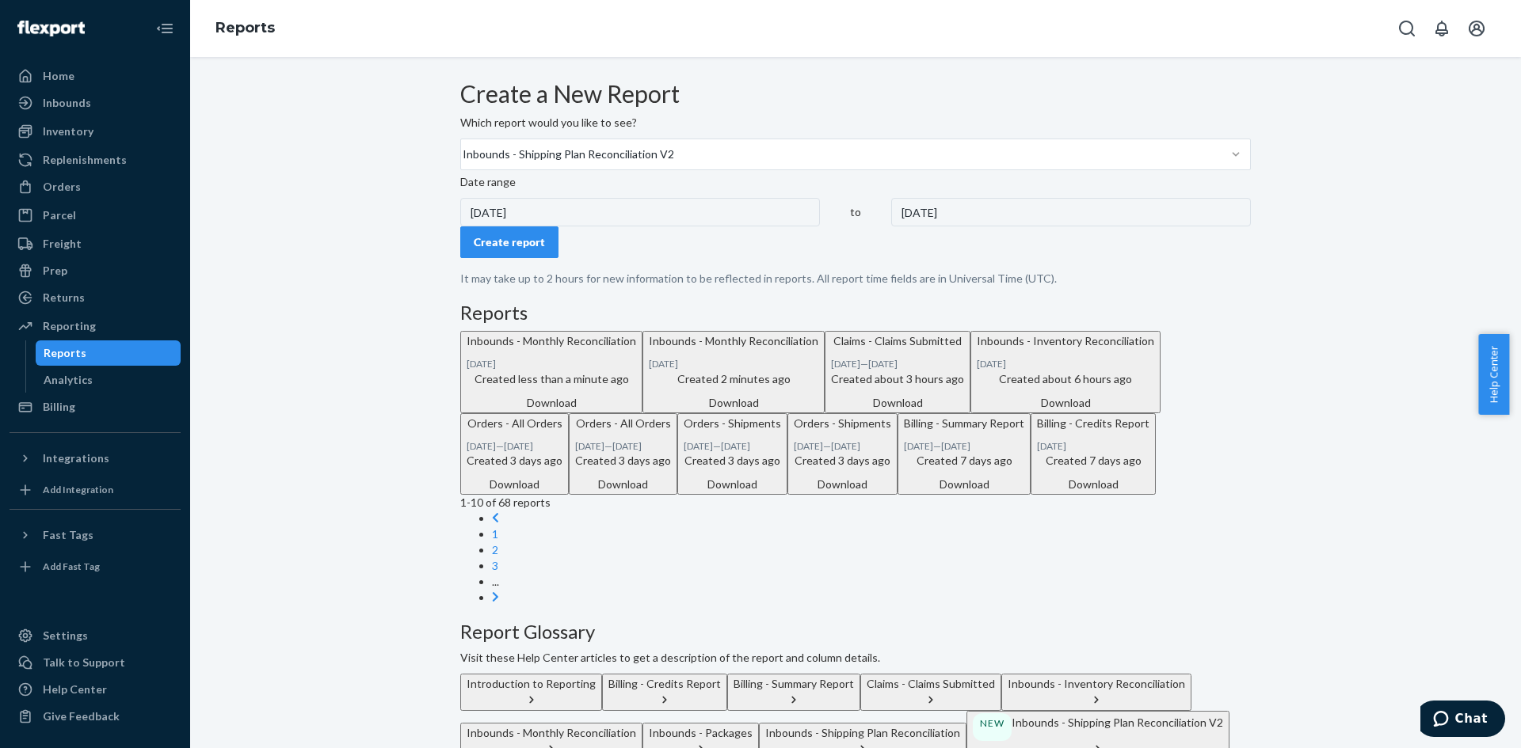
click at [548, 227] on div "[DATE]" at bounding box center [640, 212] width 360 height 29
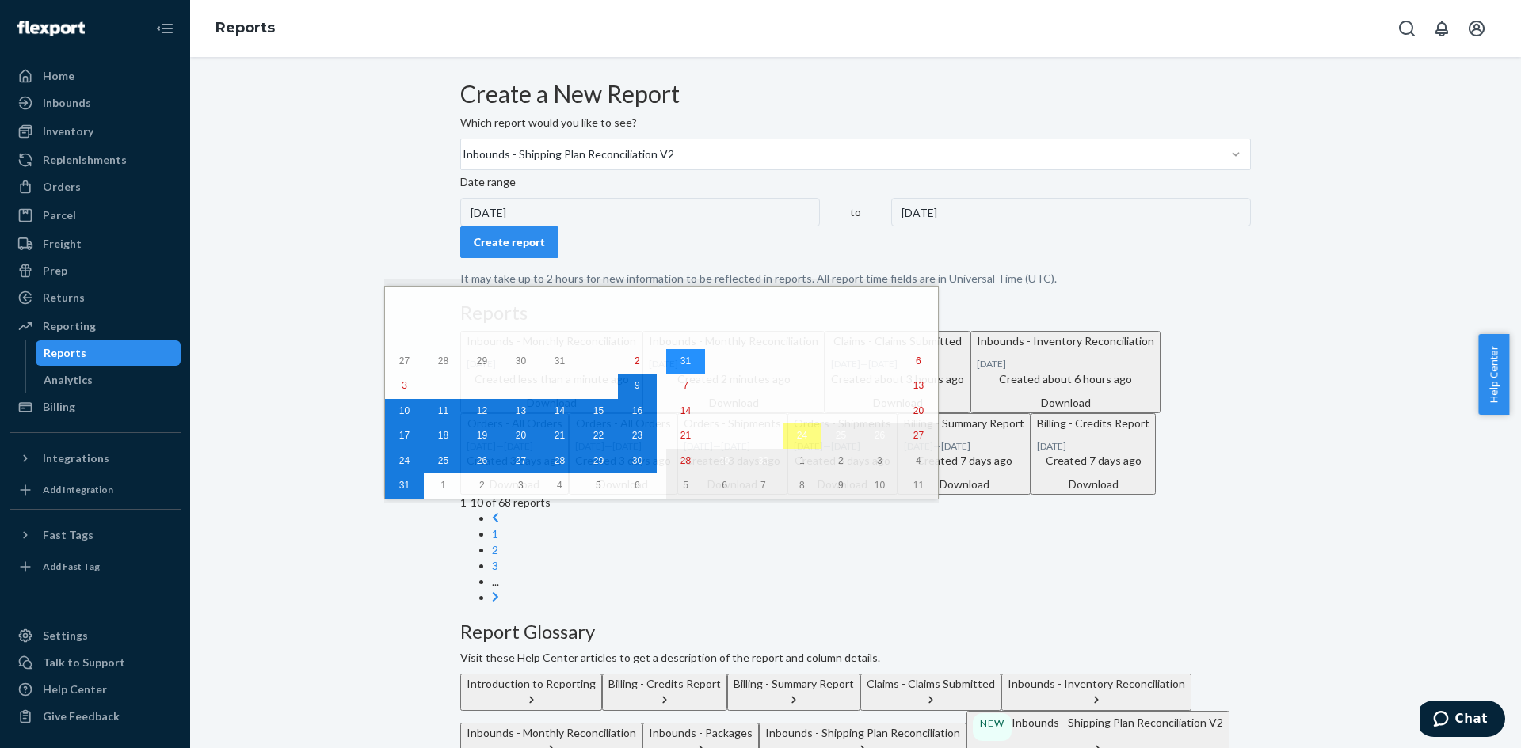
click at [680, 362] on abbr "31" at bounding box center [685, 361] width 10 height 11
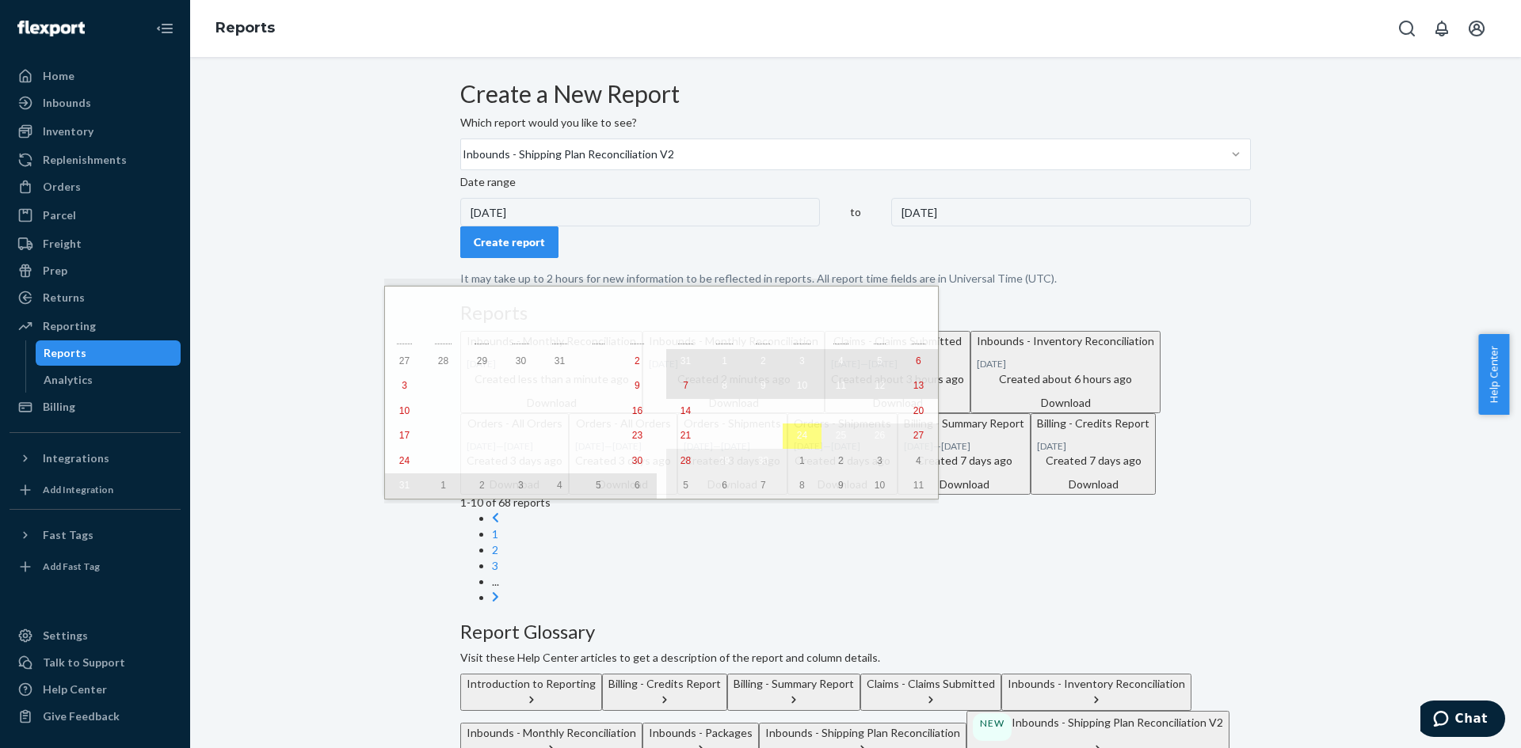
click at [913, 388] on abbr "13" at bounding box center [918, 385] width 10 height 11
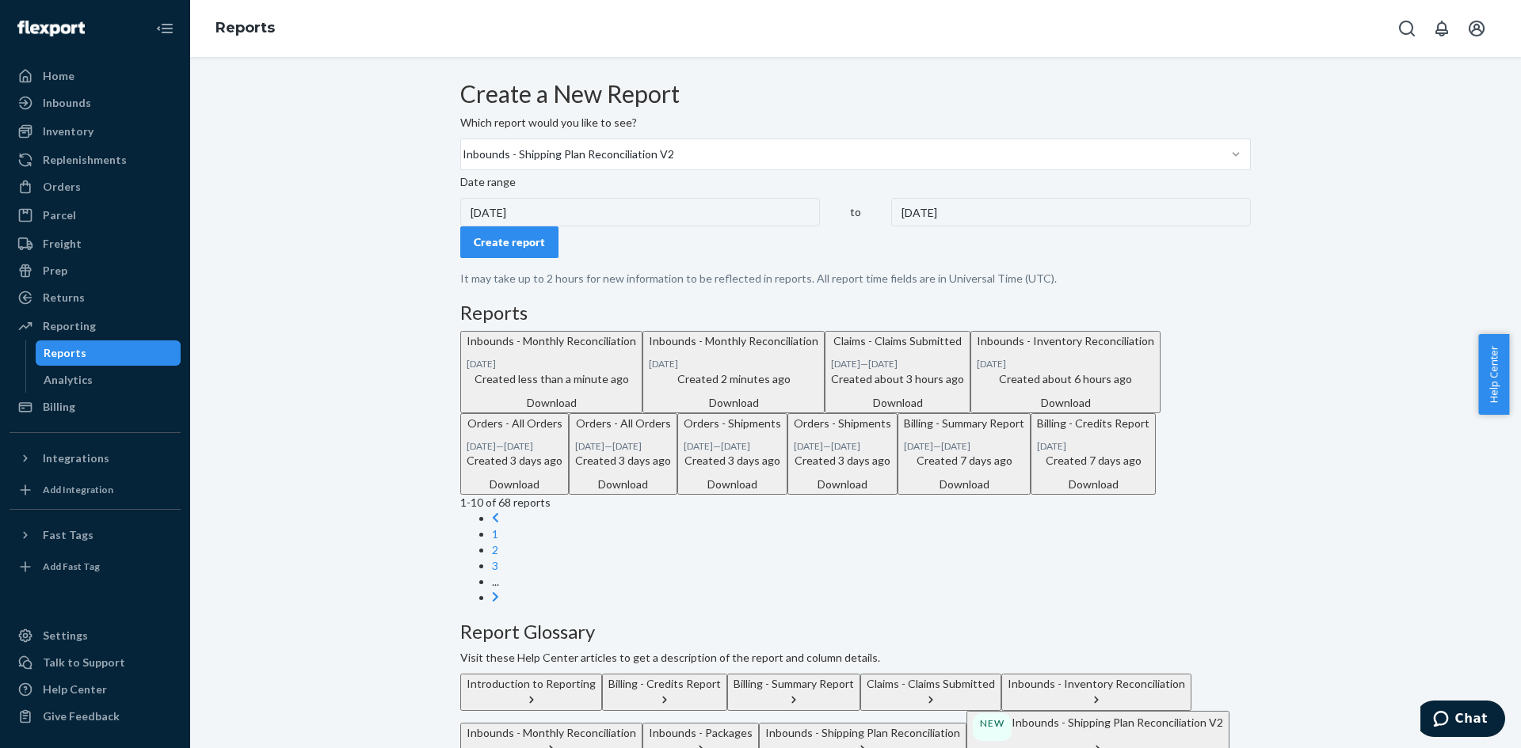
click at [520, 250] on div "Create report" at bounding box center [509, 242] width 71 height 16
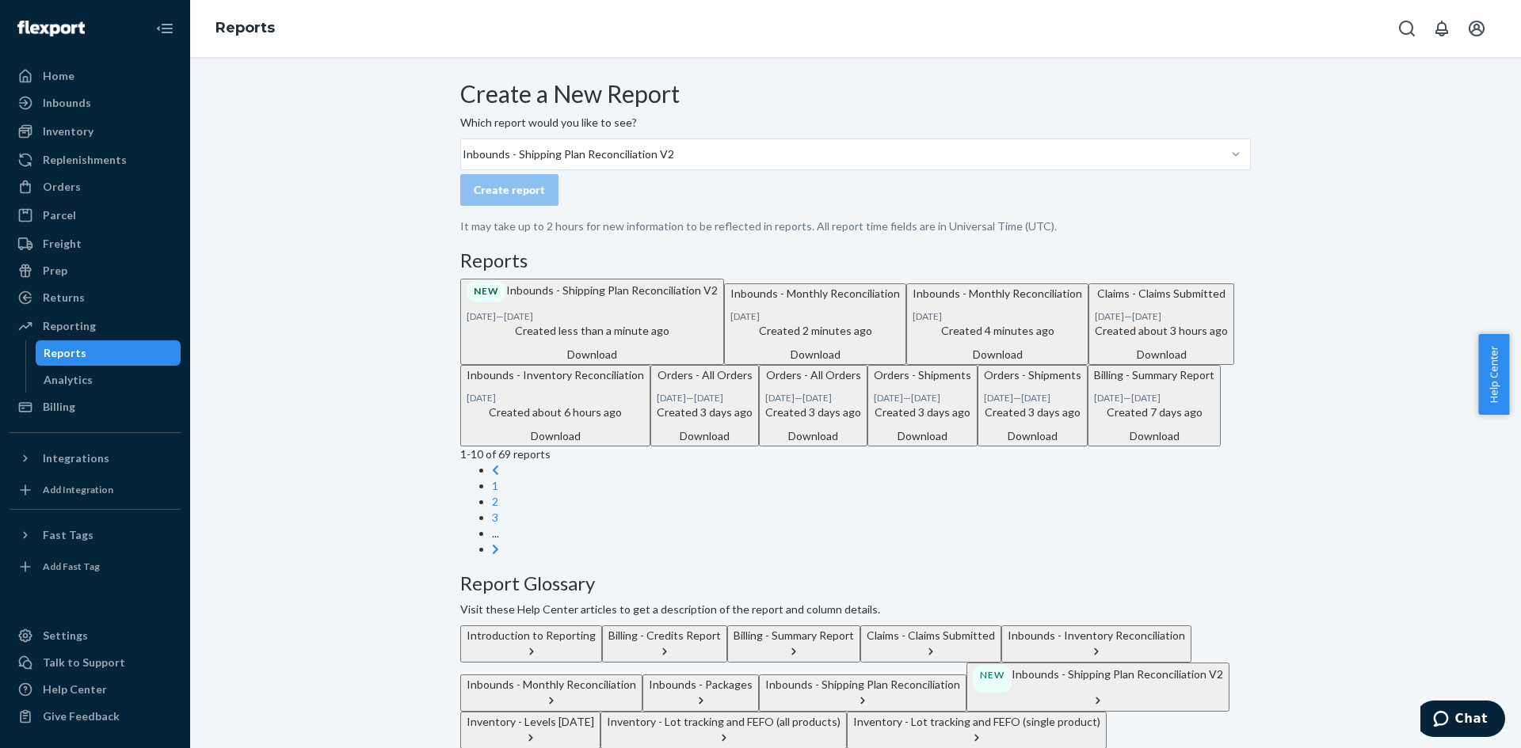
click at [533, 322] on time "[DATE]" at bounding box center [518, 316] width 29 height 12
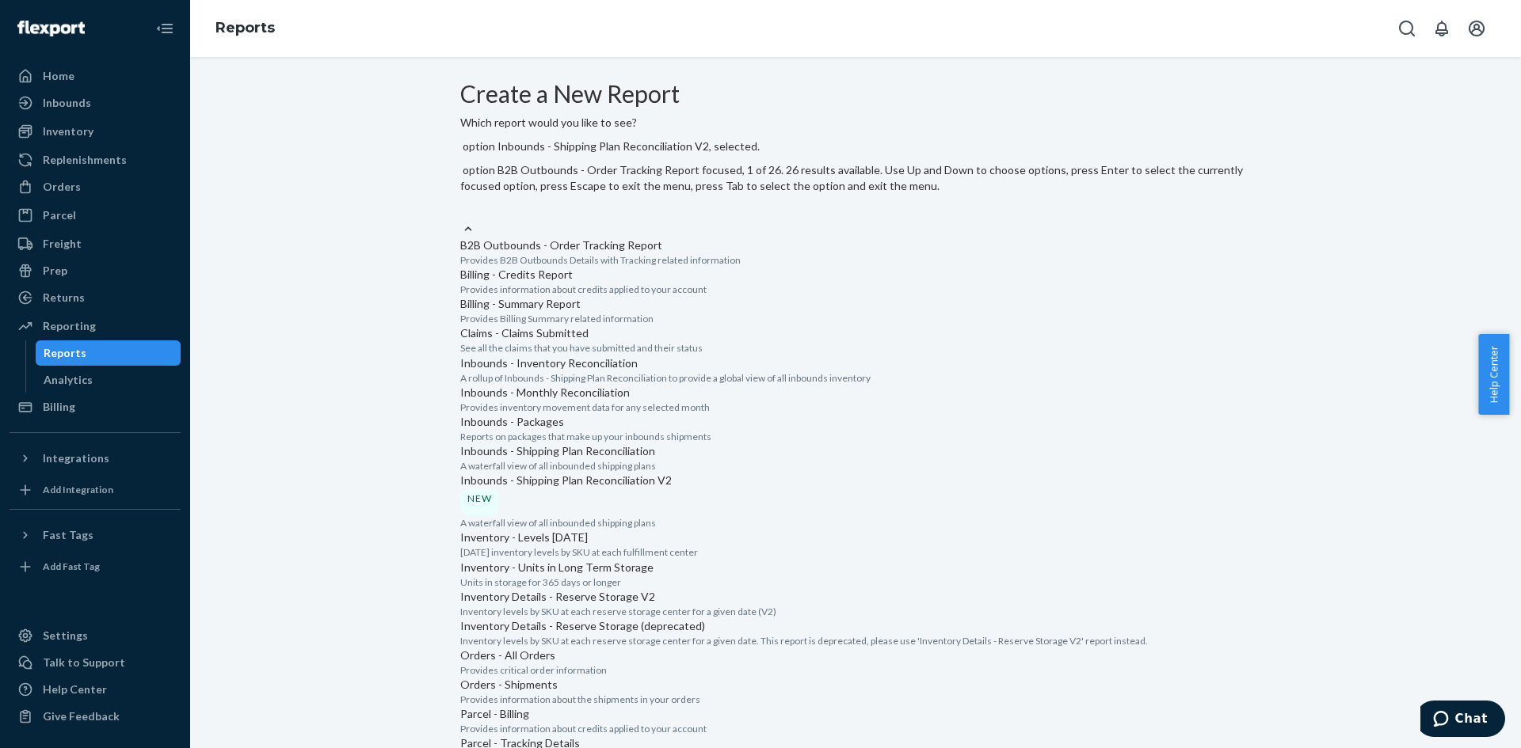
click at [462, 204] on input "option Inbounds - Shipping Plan Reconciliation V2, selected. option B2B Outboun…" at bounding box center [461, 212] width 2 height 16
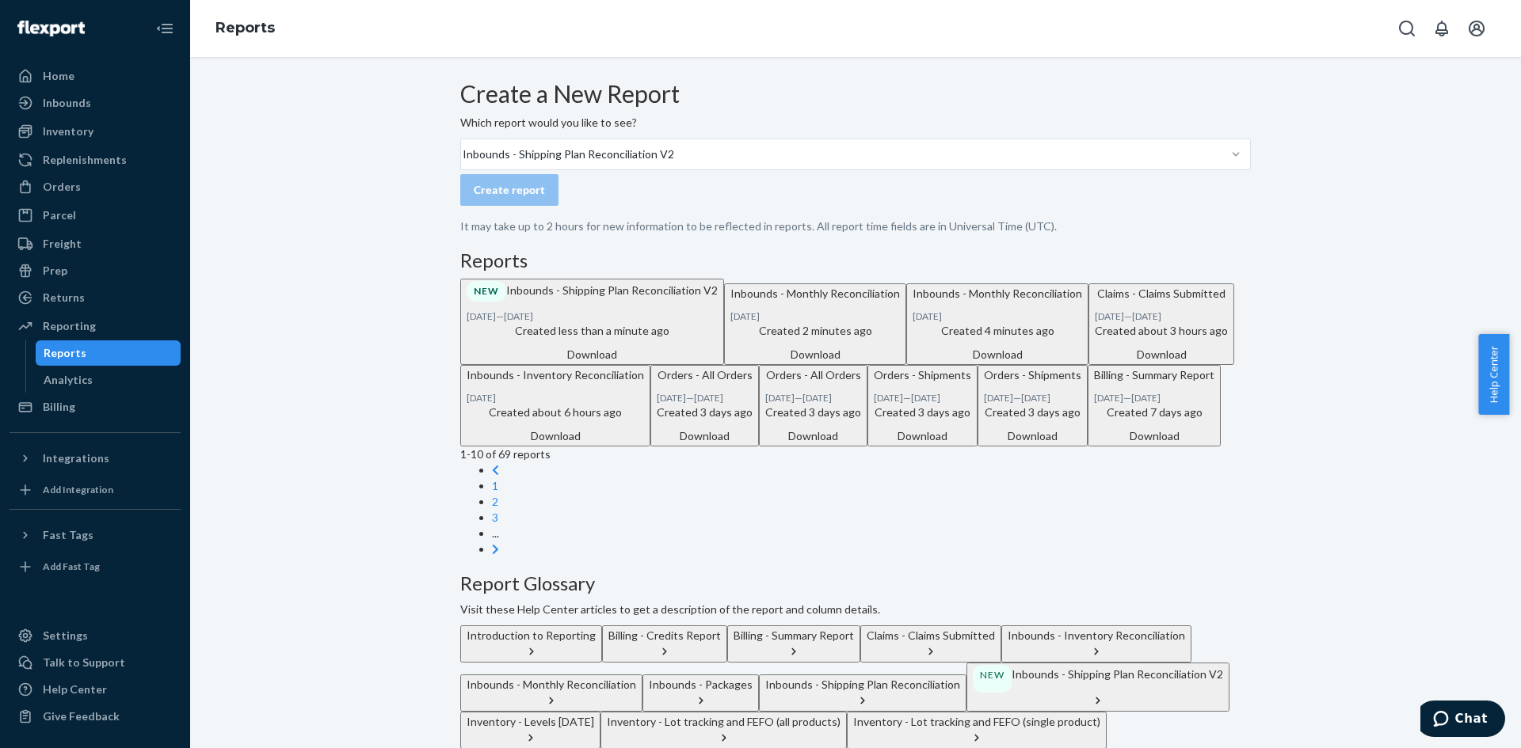
click at [820, 190] on form "Create a New Report Which report would you like to see? Inbounds - Shipping Pla…" at bounding box center [855, 158] width 790 height 154
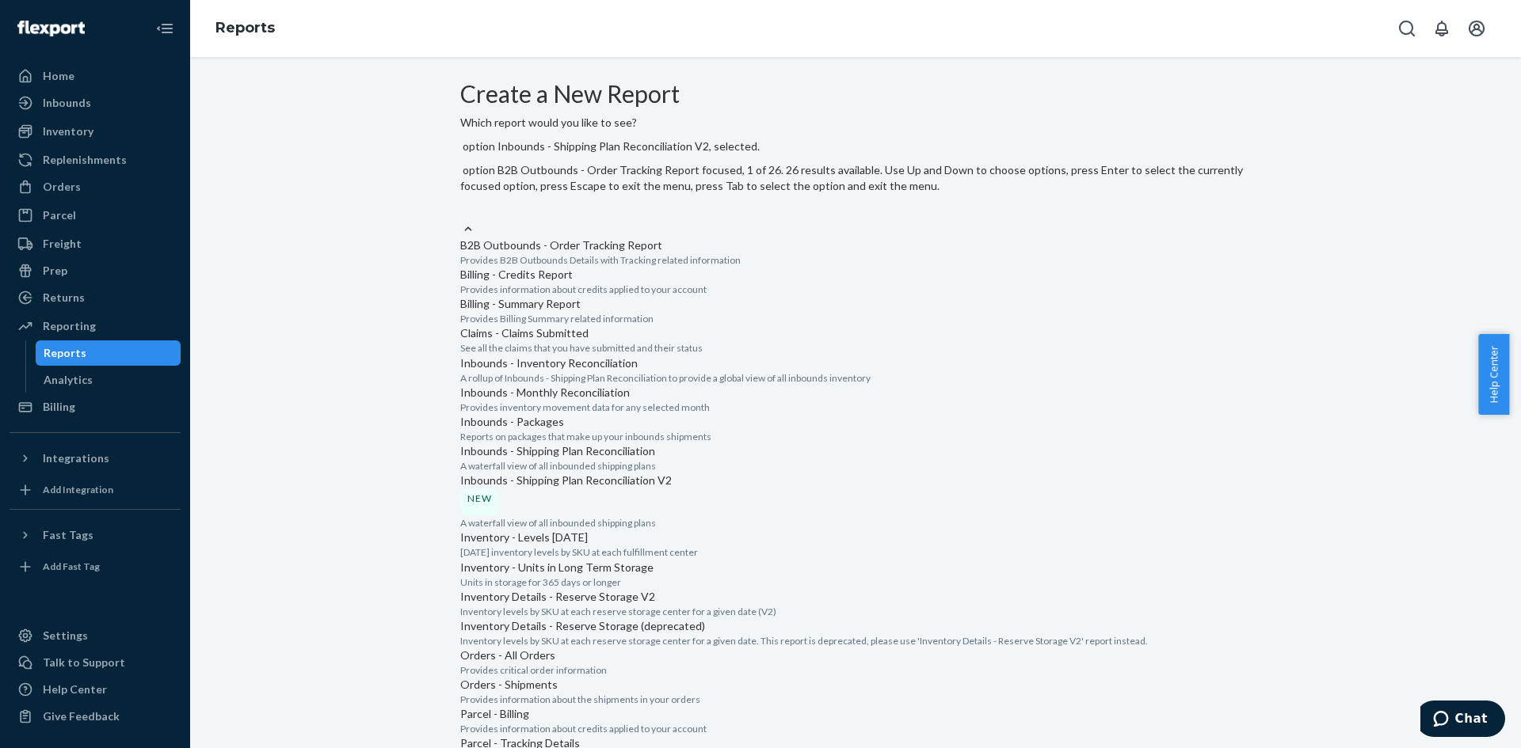
click at [462, 204] on input "option Inbounds - Shipping Plan Reconciliation V2, selected. option B2B Outboun…" at bounding box center [461, 212] width 2 height 16
click at [607, 473] on p "Inbounds - Shipping Plan Reconciliation V2" at bounding box center [855, 481] width 790 height 16
click at [462, 219] on input "option Inbounds - Shipping Plan Reconciliation V2, selected. option Inbounds - …" at bounding box center [461, 212] width 2 height 16
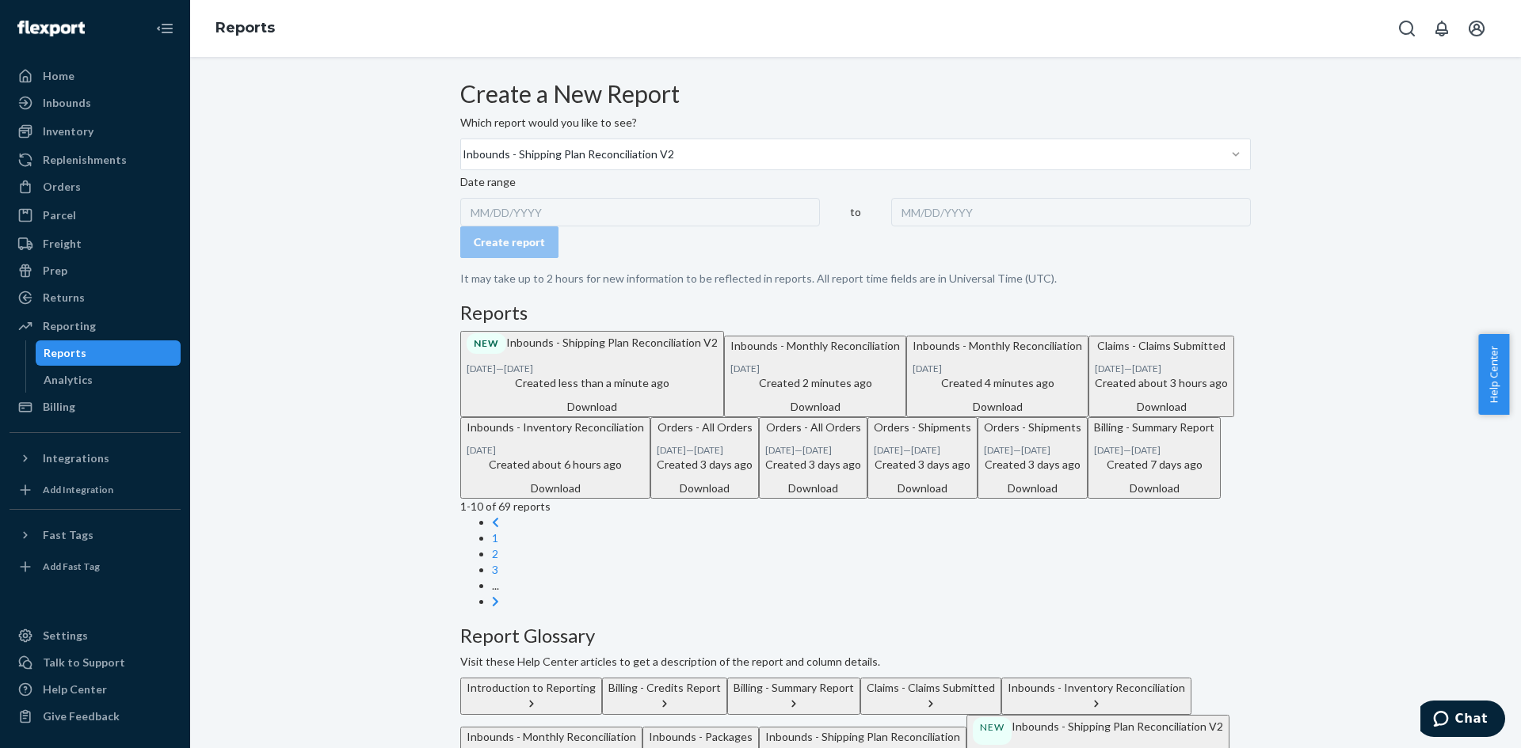
click at [551, 227] on div "MM/DD/YYYY" at bounding box center [640, 212] width 360 height 29
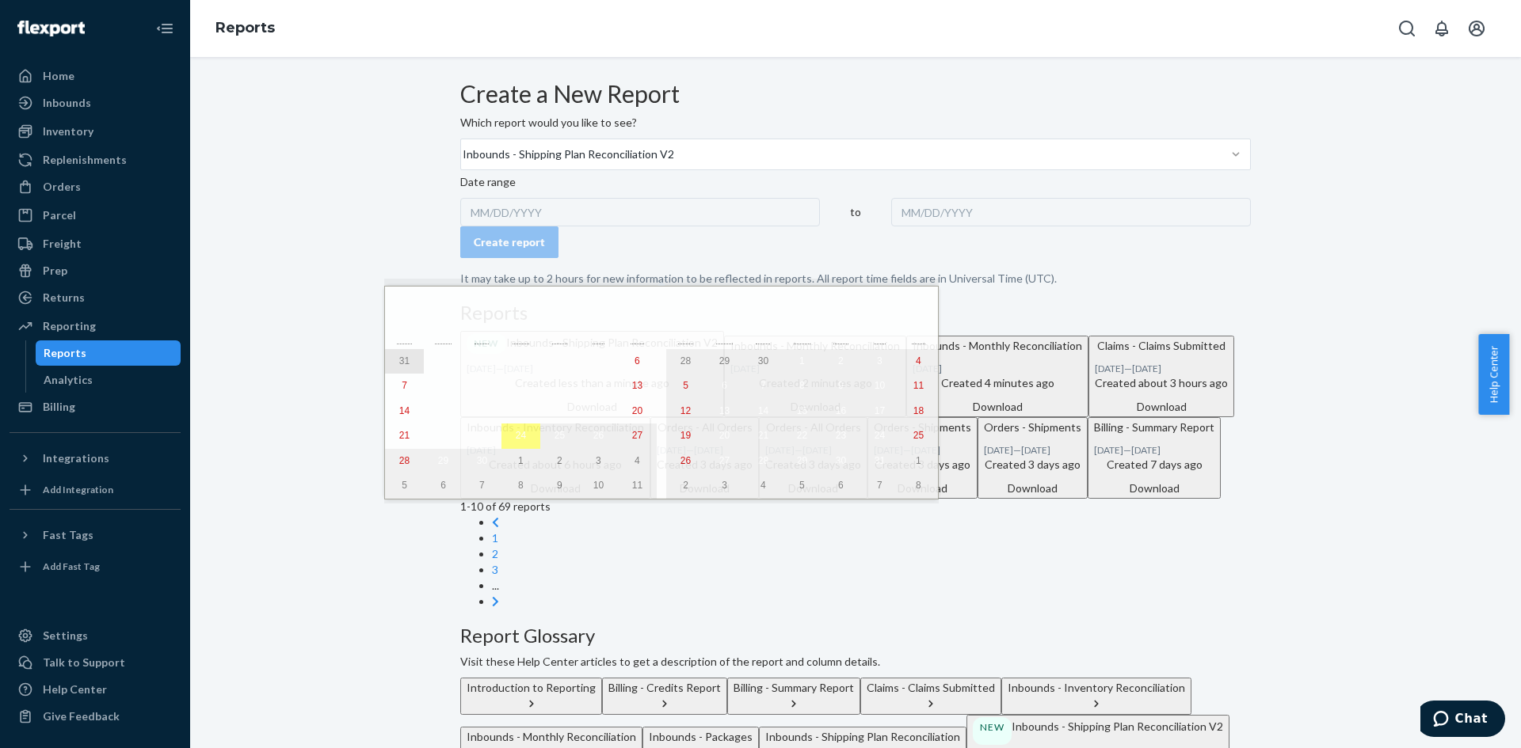
click at [399, 356] on abbr "31" at bounding box center [404, 361] width 10 height 11
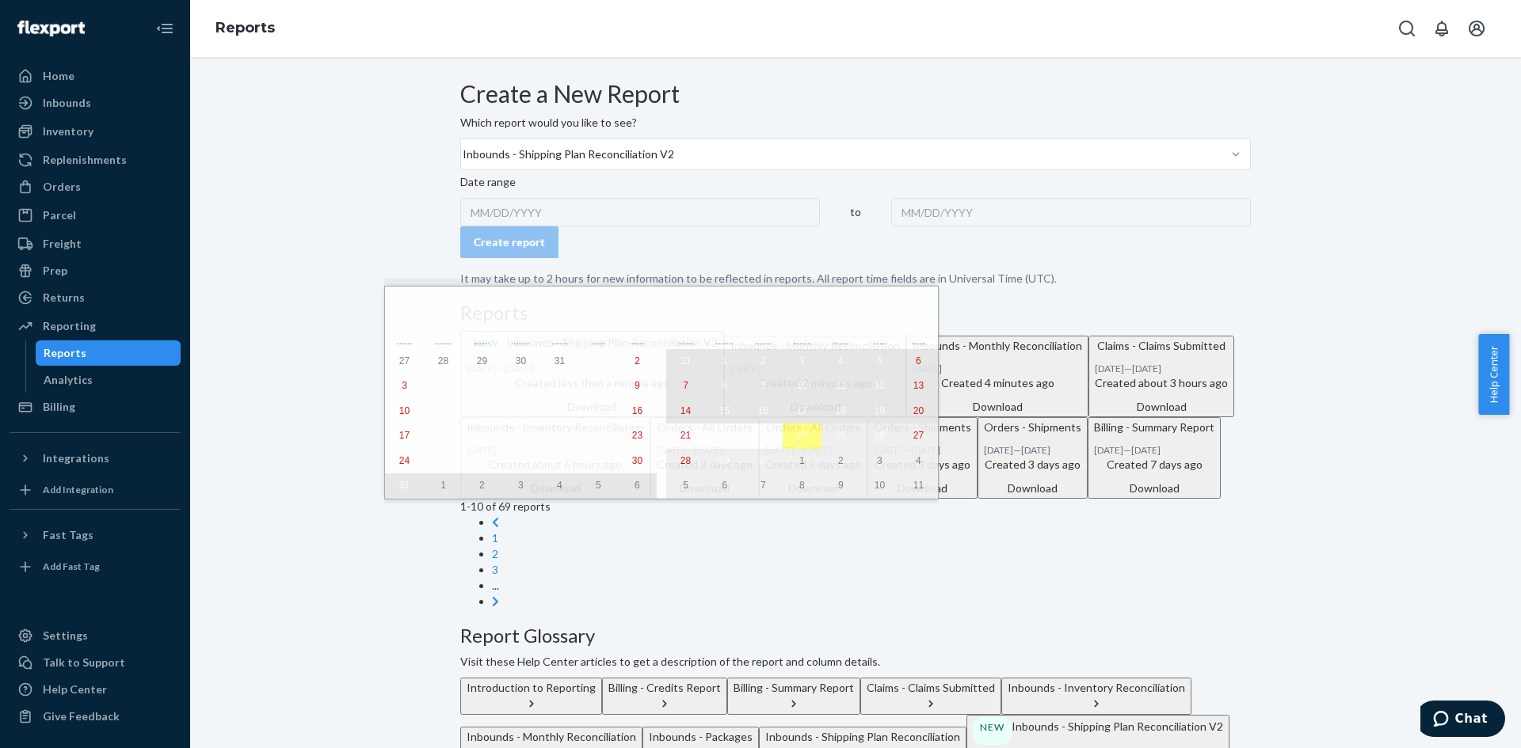
click at [913, 413] on abbr "20" at bounding box center [918, 411] width 10 height 11
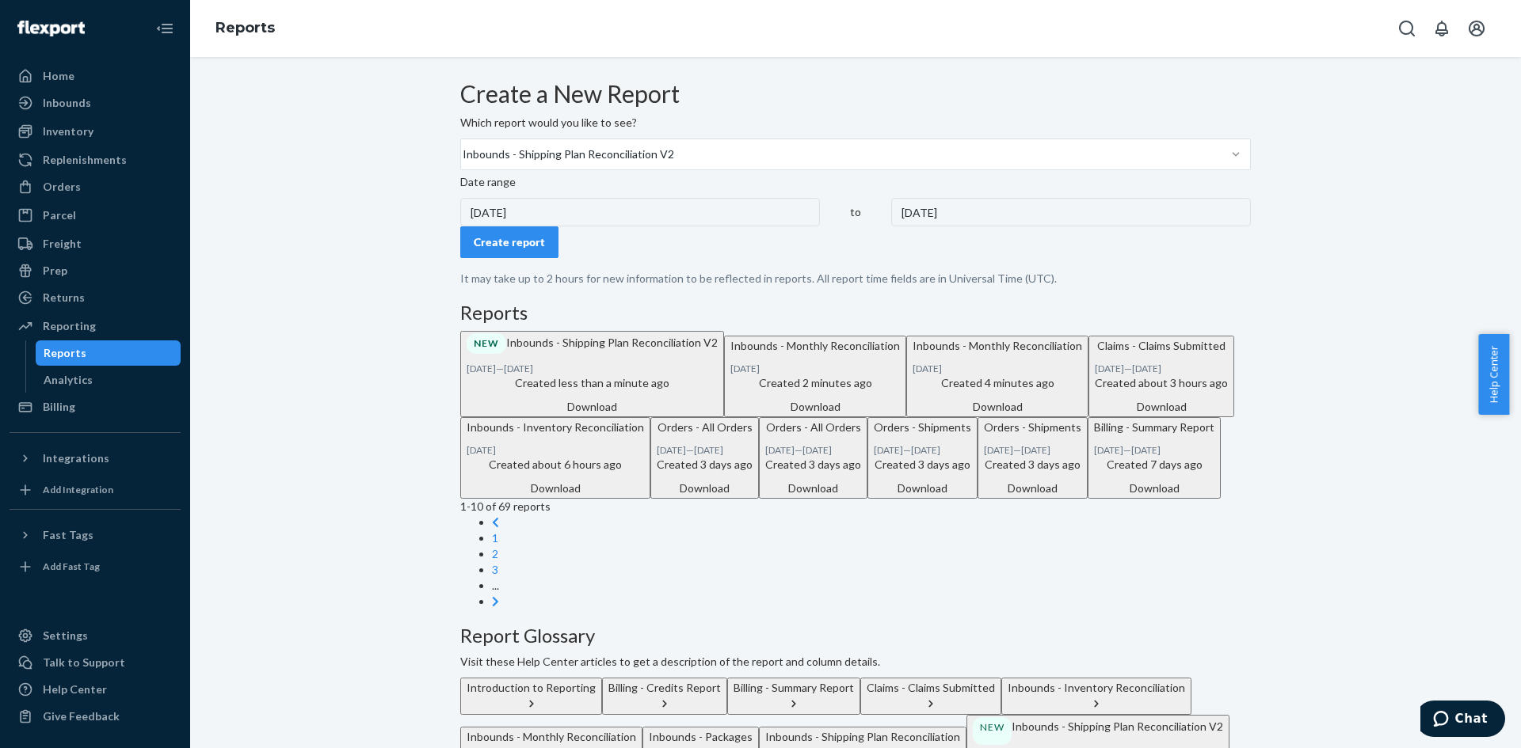
click at [533, 250] on div "Create report" at bounding box center [509, 242] width 71 height 16
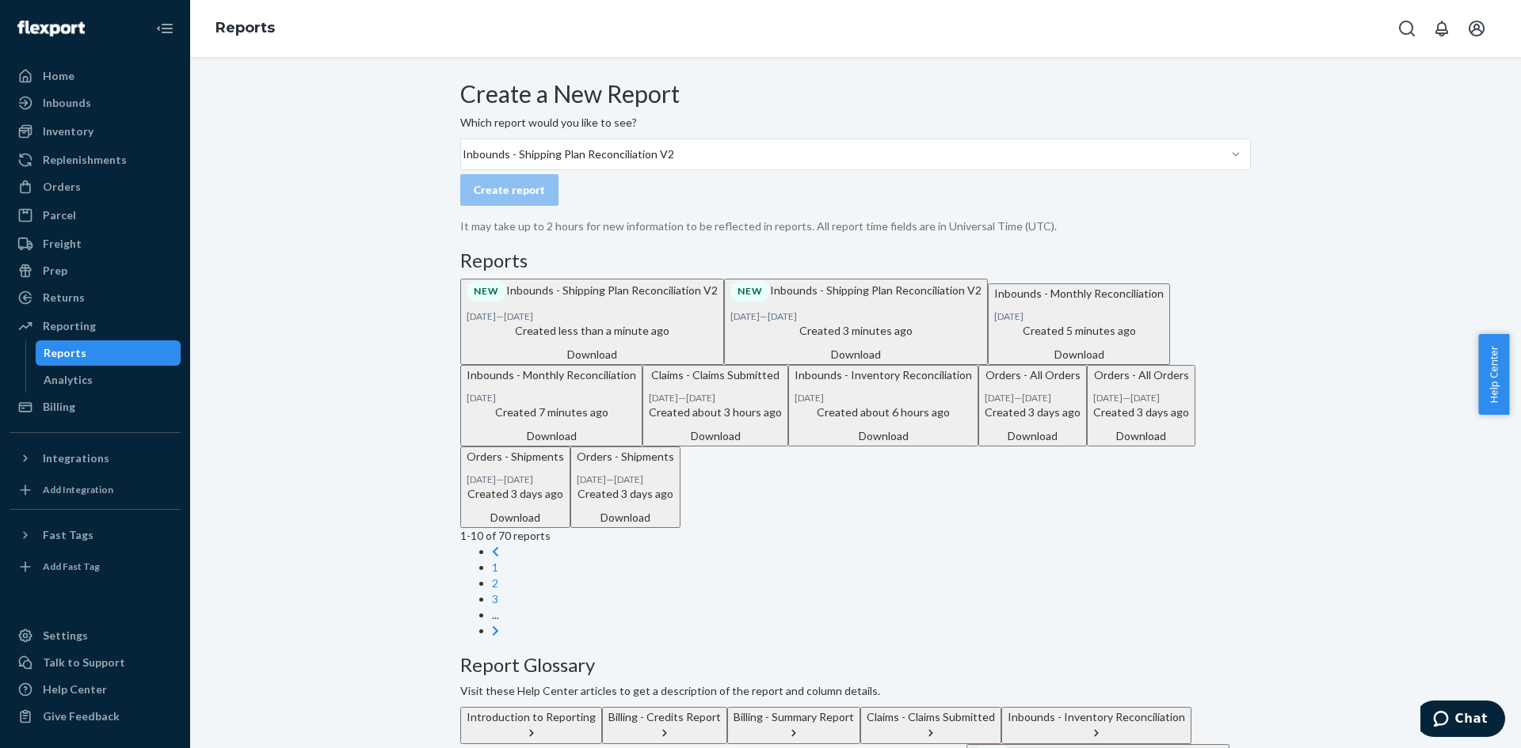
click at [718, 363] on div "Download" at bounding box center [592, 355] width 251 height 16
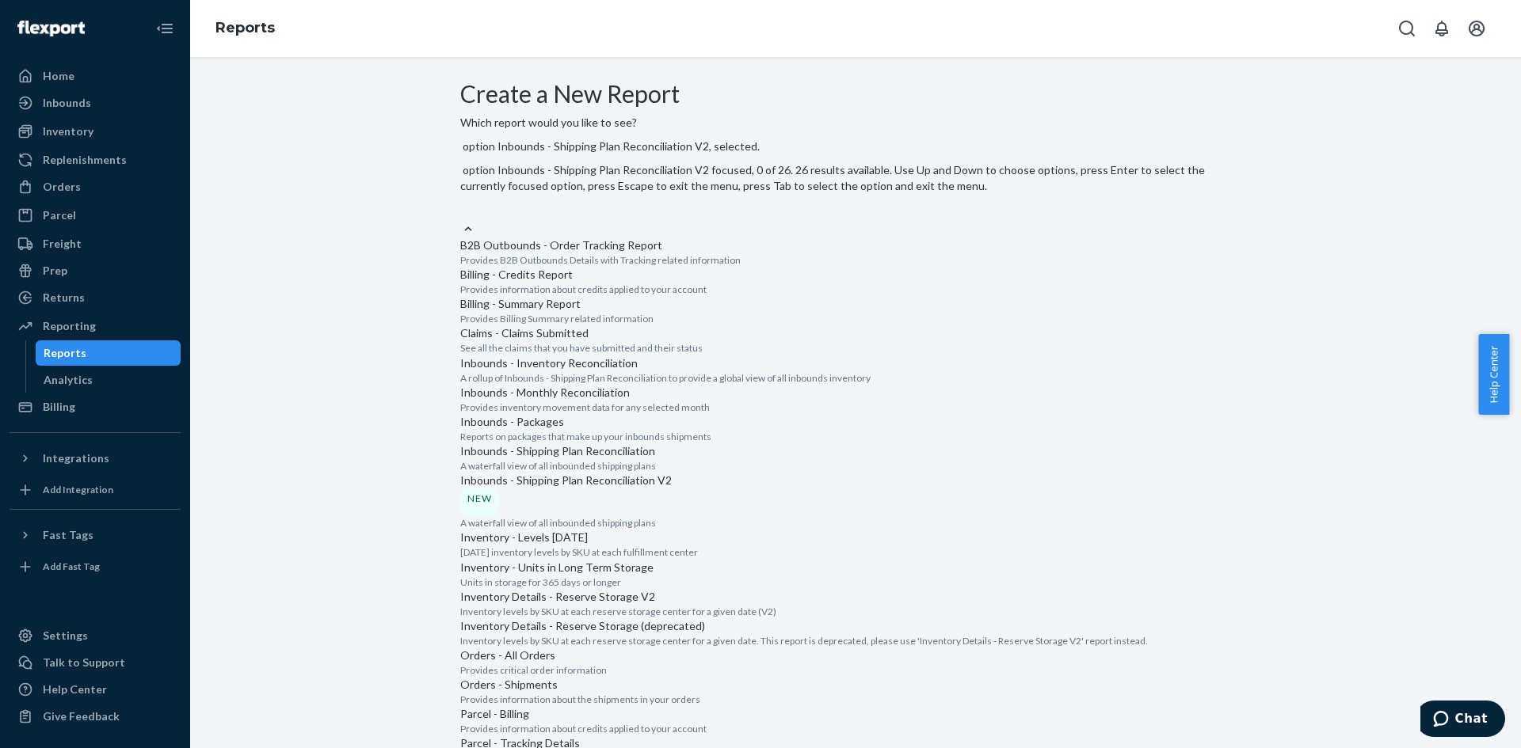
scroll to position [383, 0]
click at [604, 473] on div "Inbounds - Shipping Plan Reconciliation V2 NEW A waterfall view of all inbounde…" at bounding box center [855, 501] width 790 height 57
click at [462, 219] on input "option Inbounds - Shipping Plan Reconciliation V2, selected. option Inbounds - …" at bounding box center [461, 212] width 2 height 16
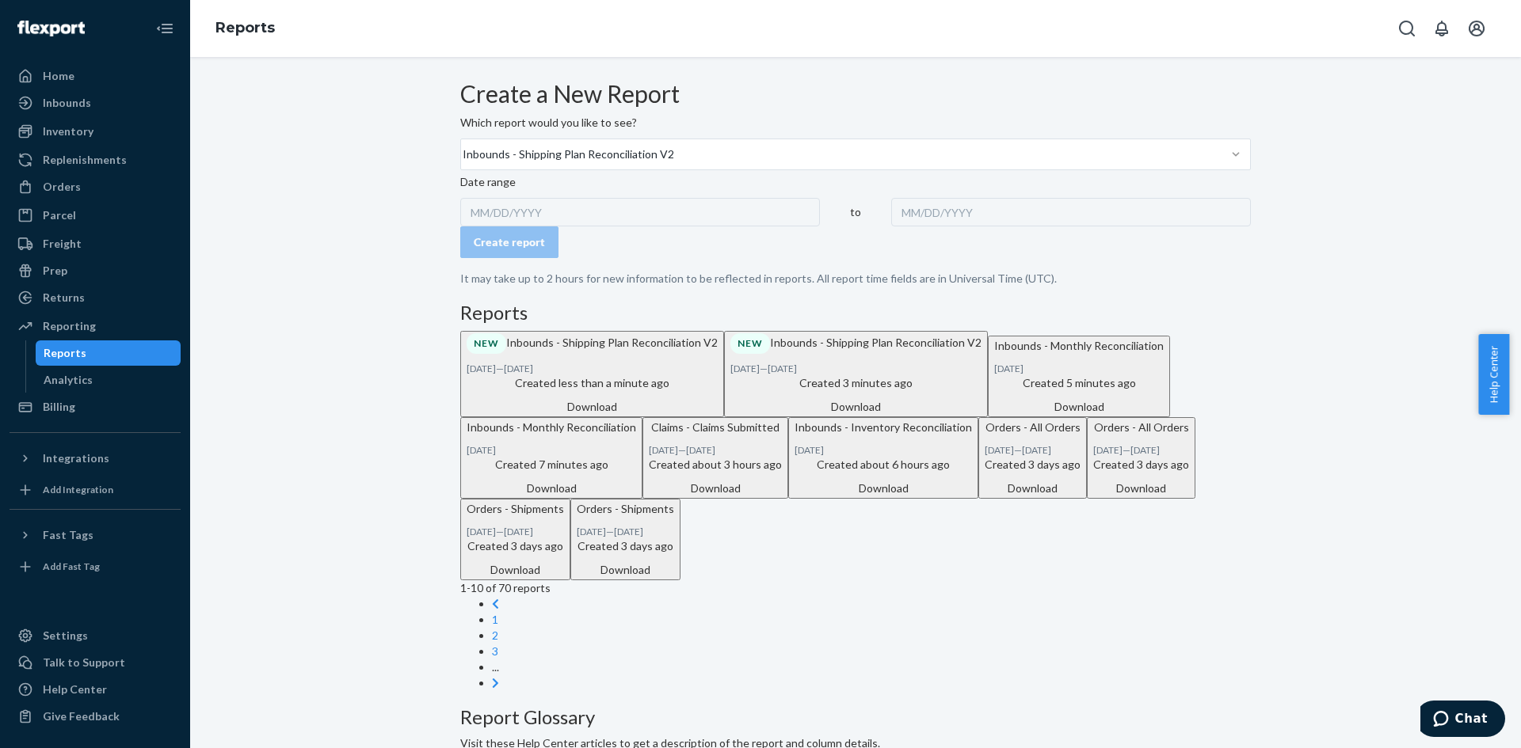
click at [539, 227] on div "MM/DD/YYYY" at bounding box center [640, 212] width 360 height 29
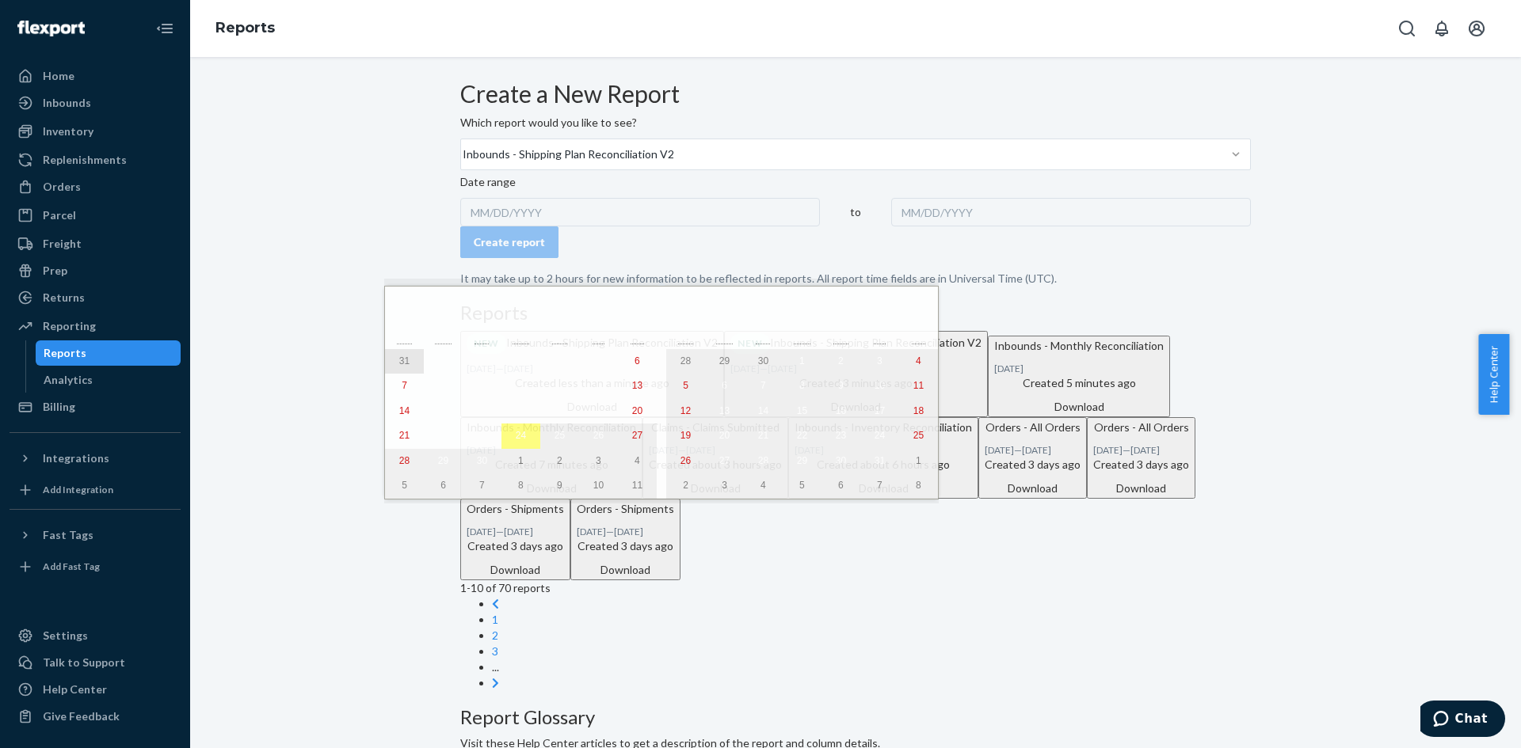
click at [399, 364] on abbr "31" at bounding box center [404, 361] width 10 height 11
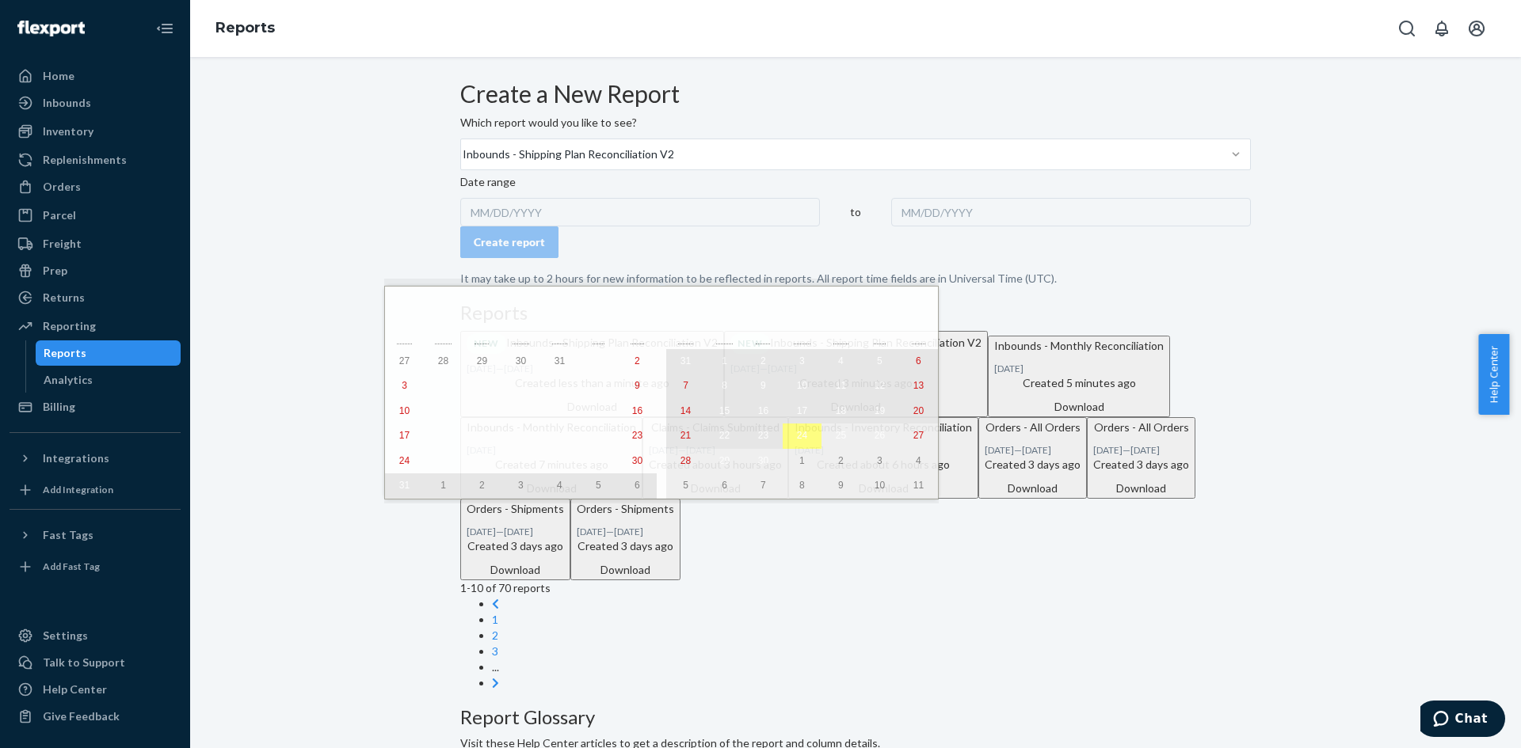
click at [758, 441] on abbr "23" at bounding box center [763, 435] width 10 height 11
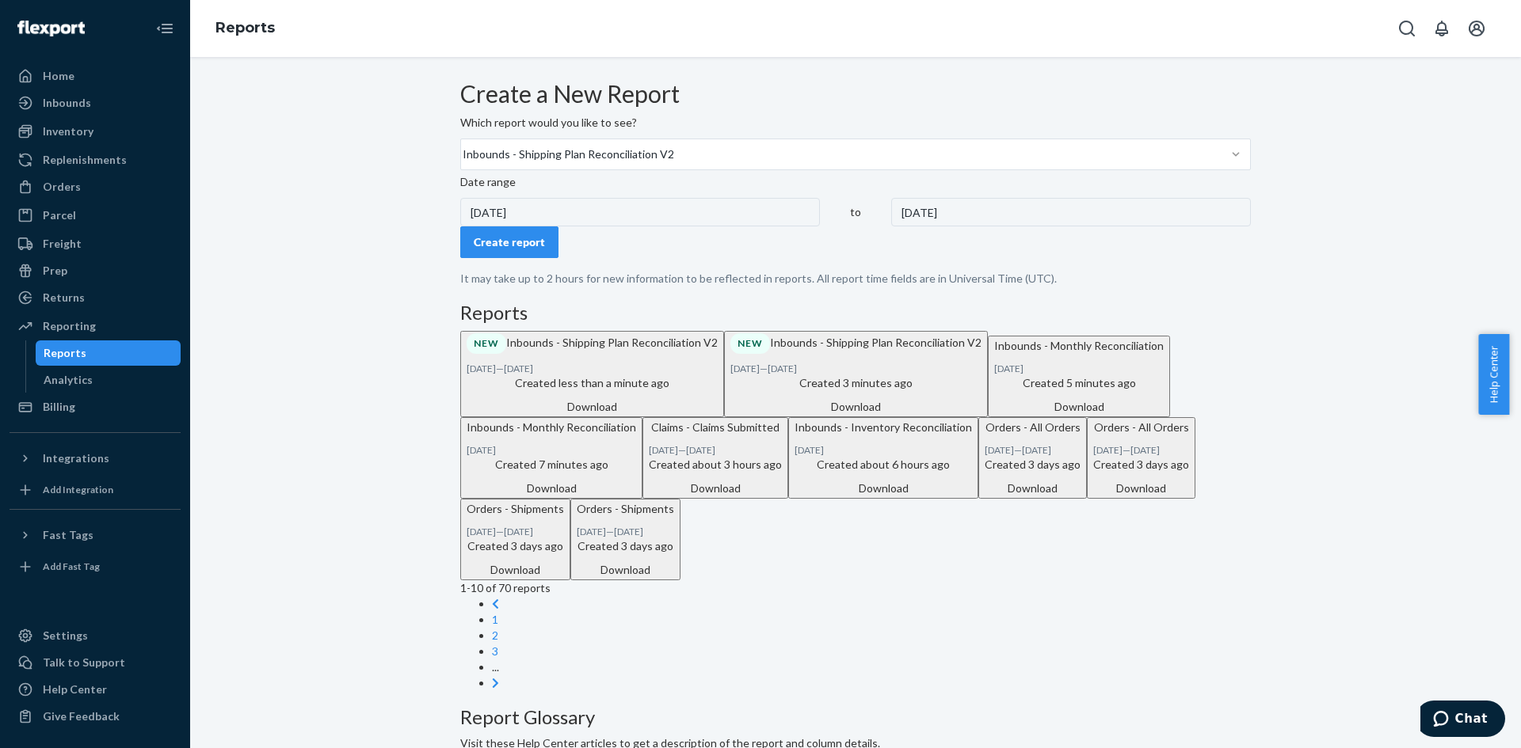
click at [538, 250] on div "Create report" at bounding box center [509, 242] width 71 height 16
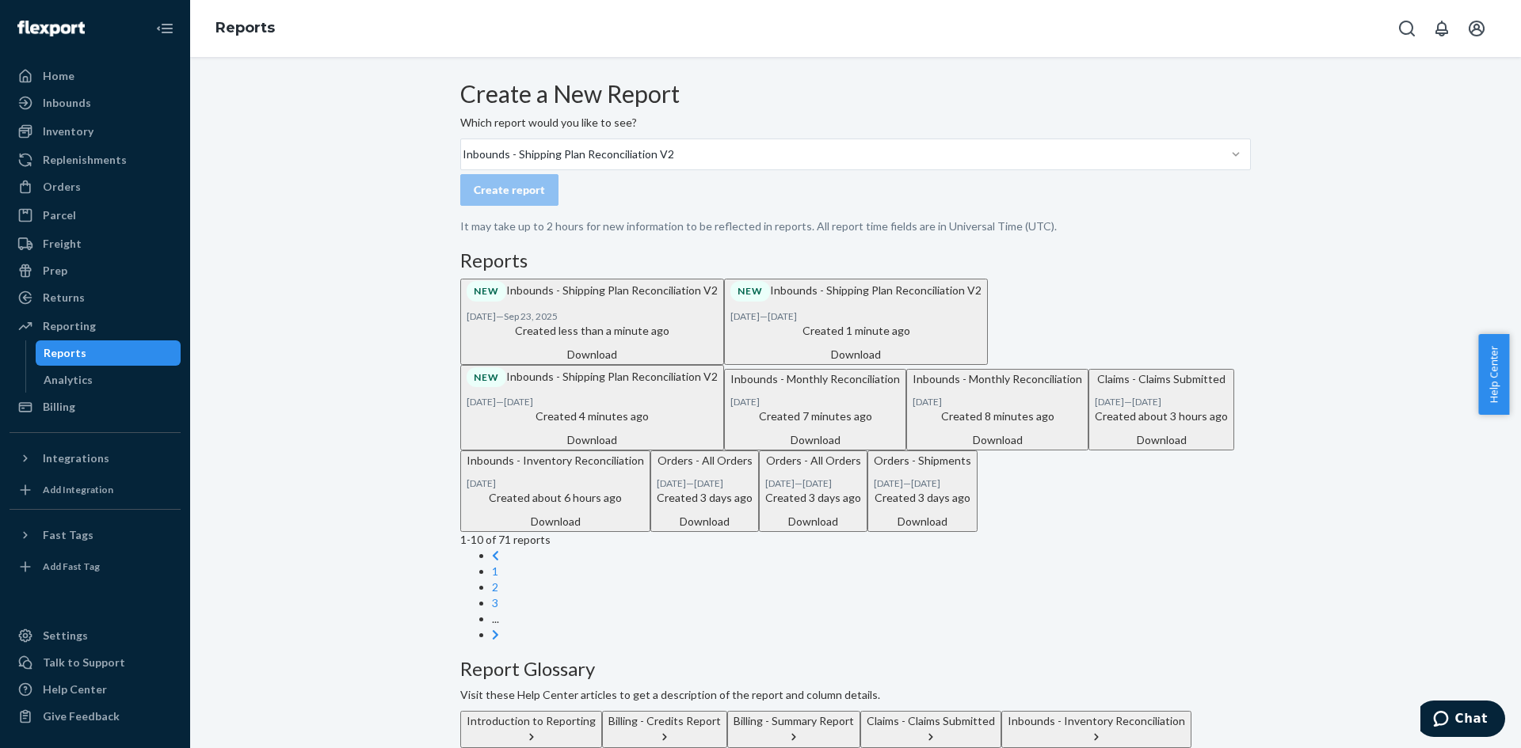
click at [718, 363] on div "Download" at bounding box center [592, 355] width 251 height 16
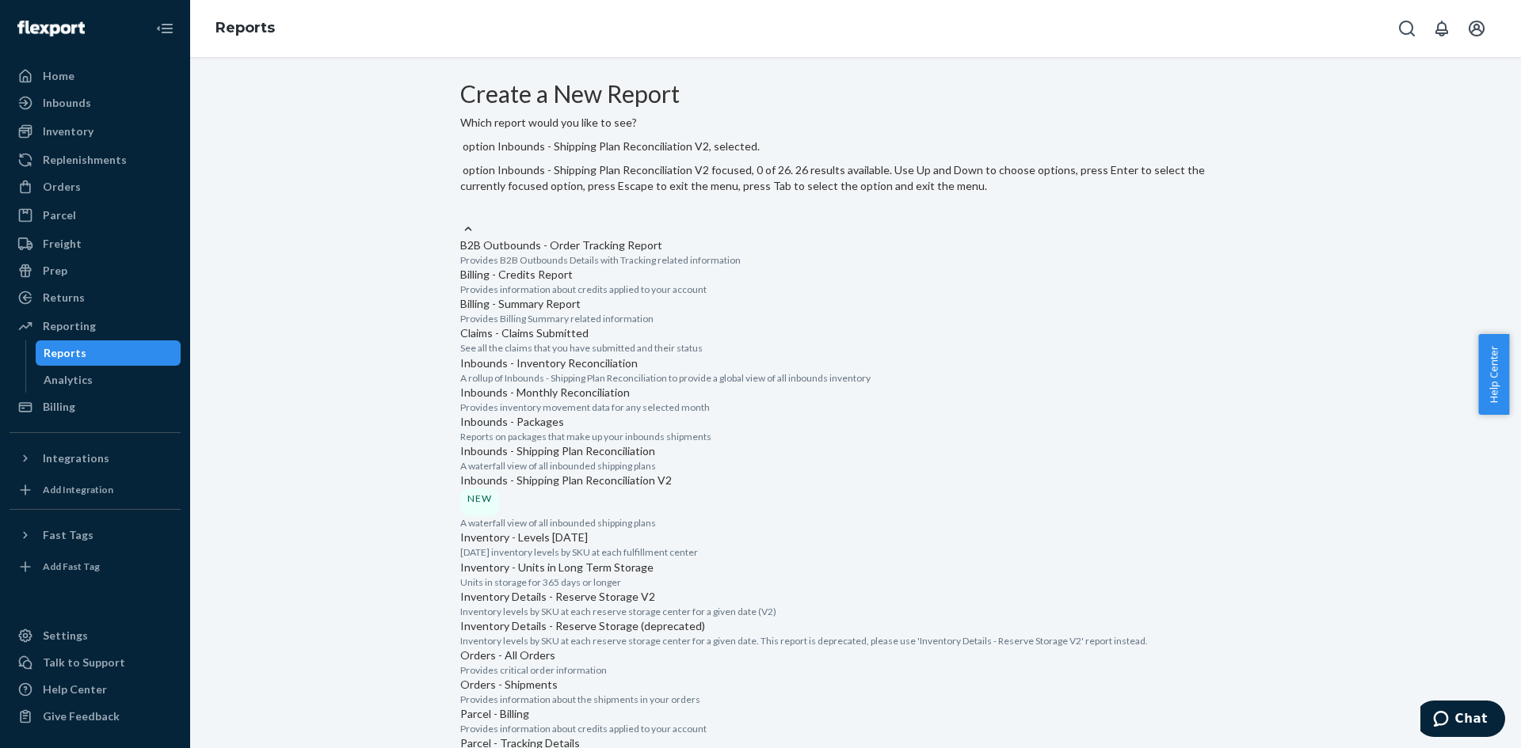
click at [462, 204] on input "option Inbounds - Shipping Plan Reconciliation V2, selected. option Inbounds - …" at bounding box center [461, 212] width 2 height 16
click at [578, 473] on p "Inbounds - Shipping Plan Reconciliation V2" at bounding box center [855, 481] width 790 height 16
click at [462, 219] on input "option Inbounds - Shipping Plan Reconciliation V2, selected. option Inbounds - …" at bounding box center [461, 212] width 2 height 16
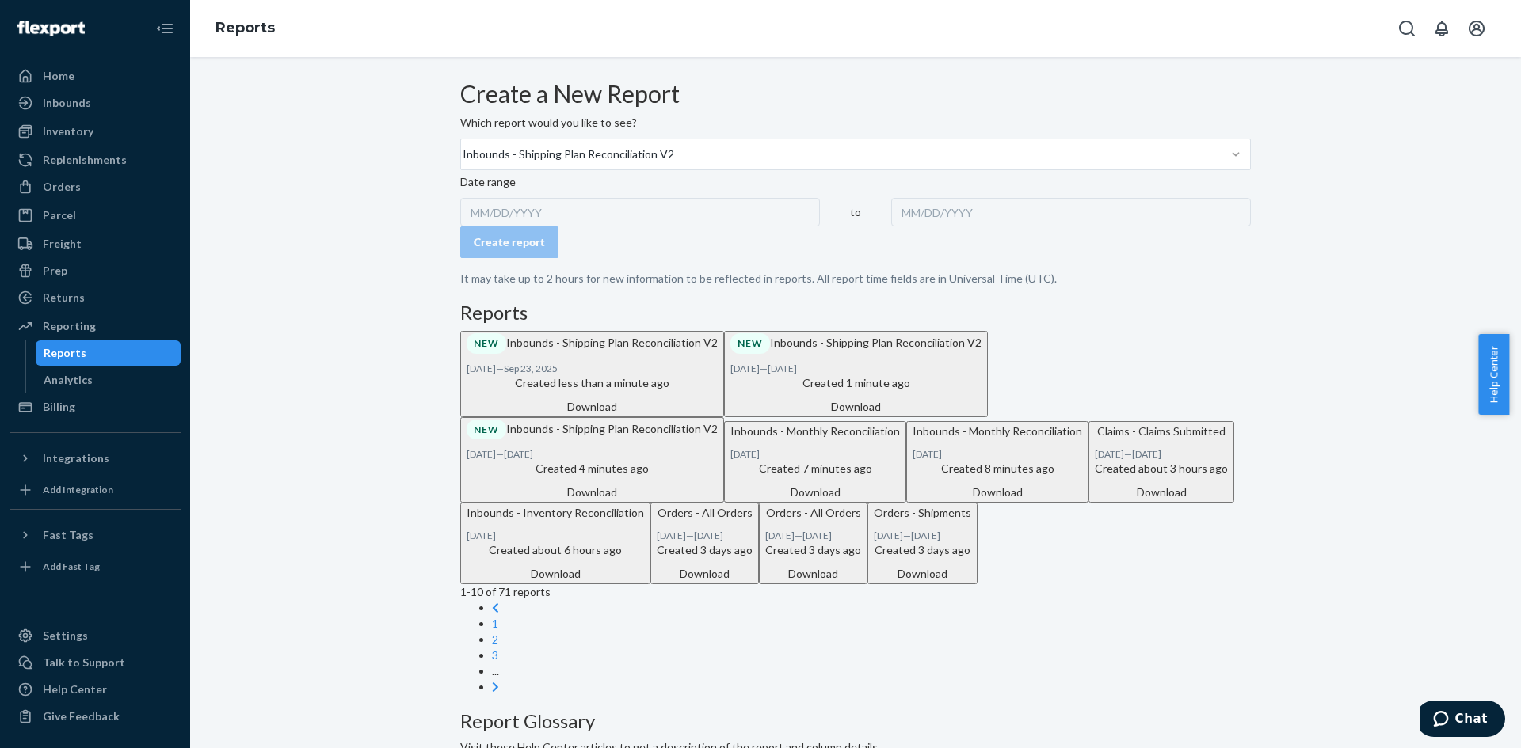
click at [531, 227] on div "MM/DD/YYYY" at bounding box center [640, 212] width 360 height 29
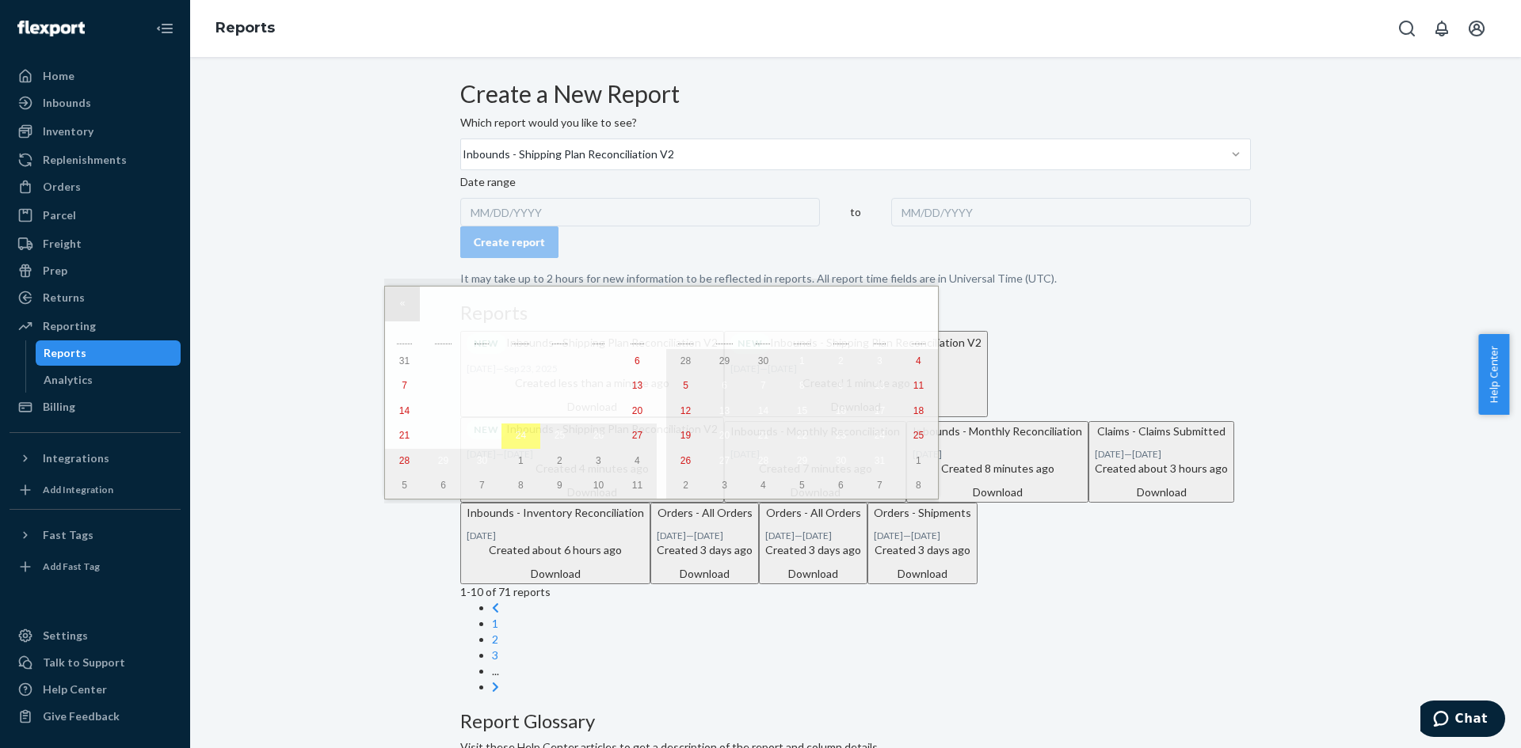
click at [402, 304] on button "«" at bounding box center [402, 304] width 35 height 35
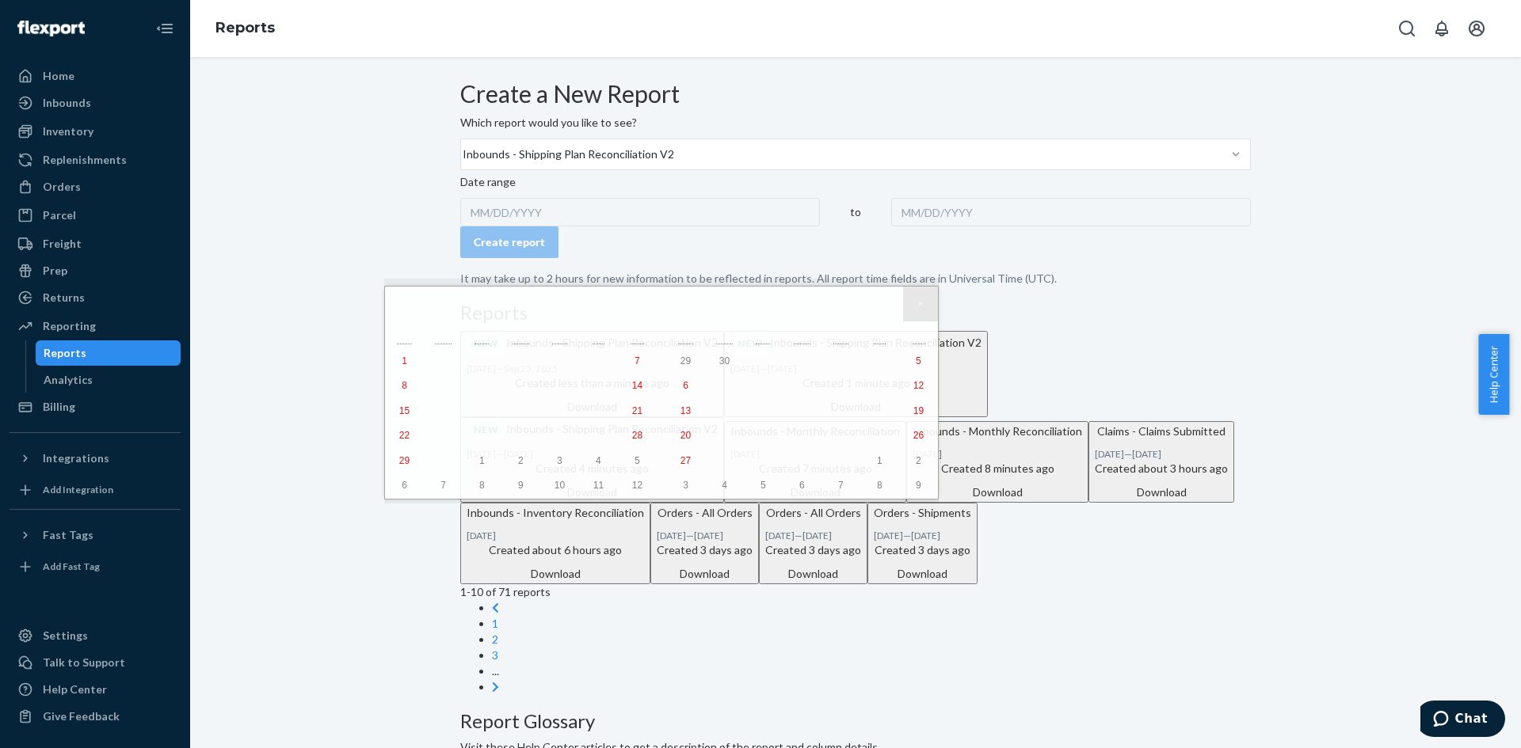
click at [903, 304] on button "»" at bounding box center [920, 304] width 35 height 35
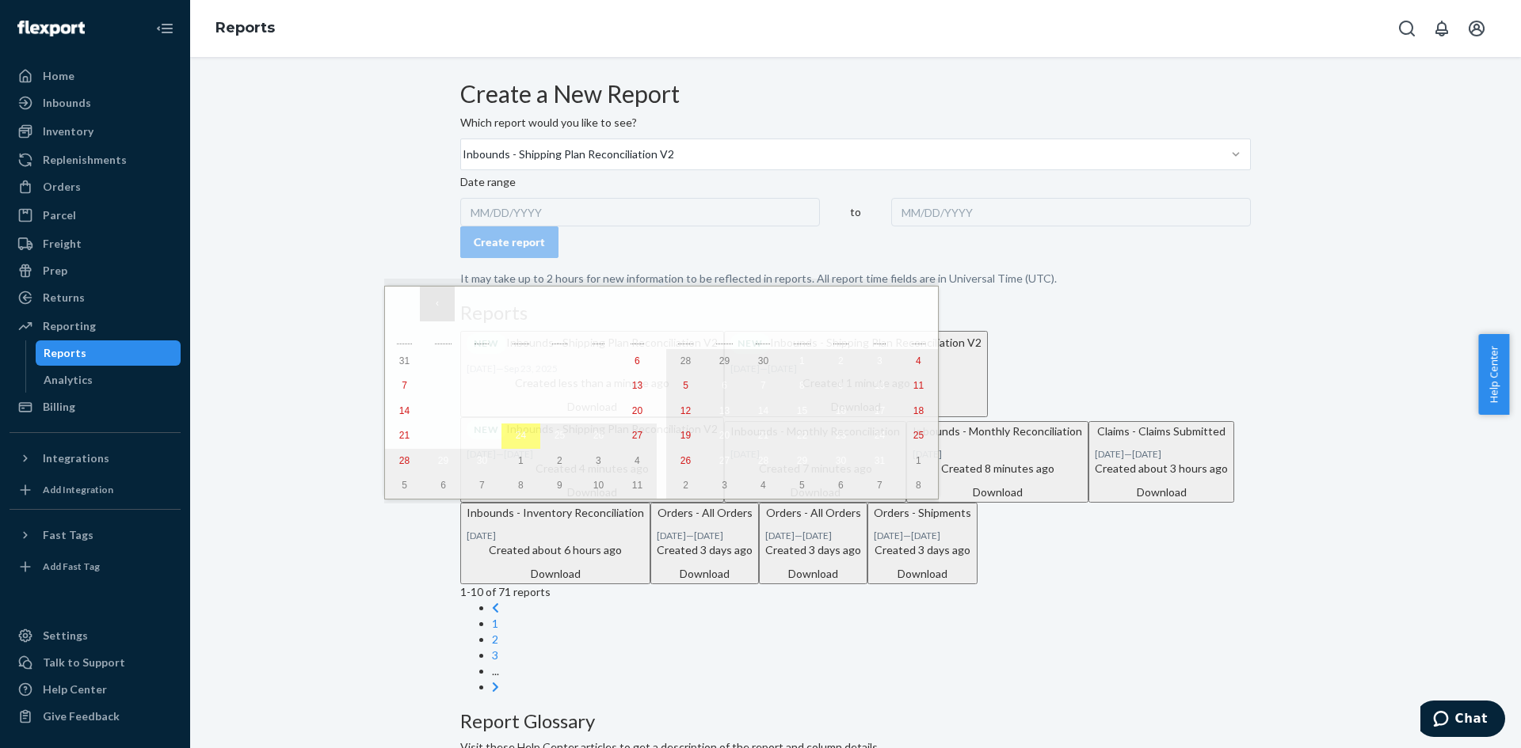
click at [433, 303] on button "‹" at bounding box center [437, 304] width 35 height 35
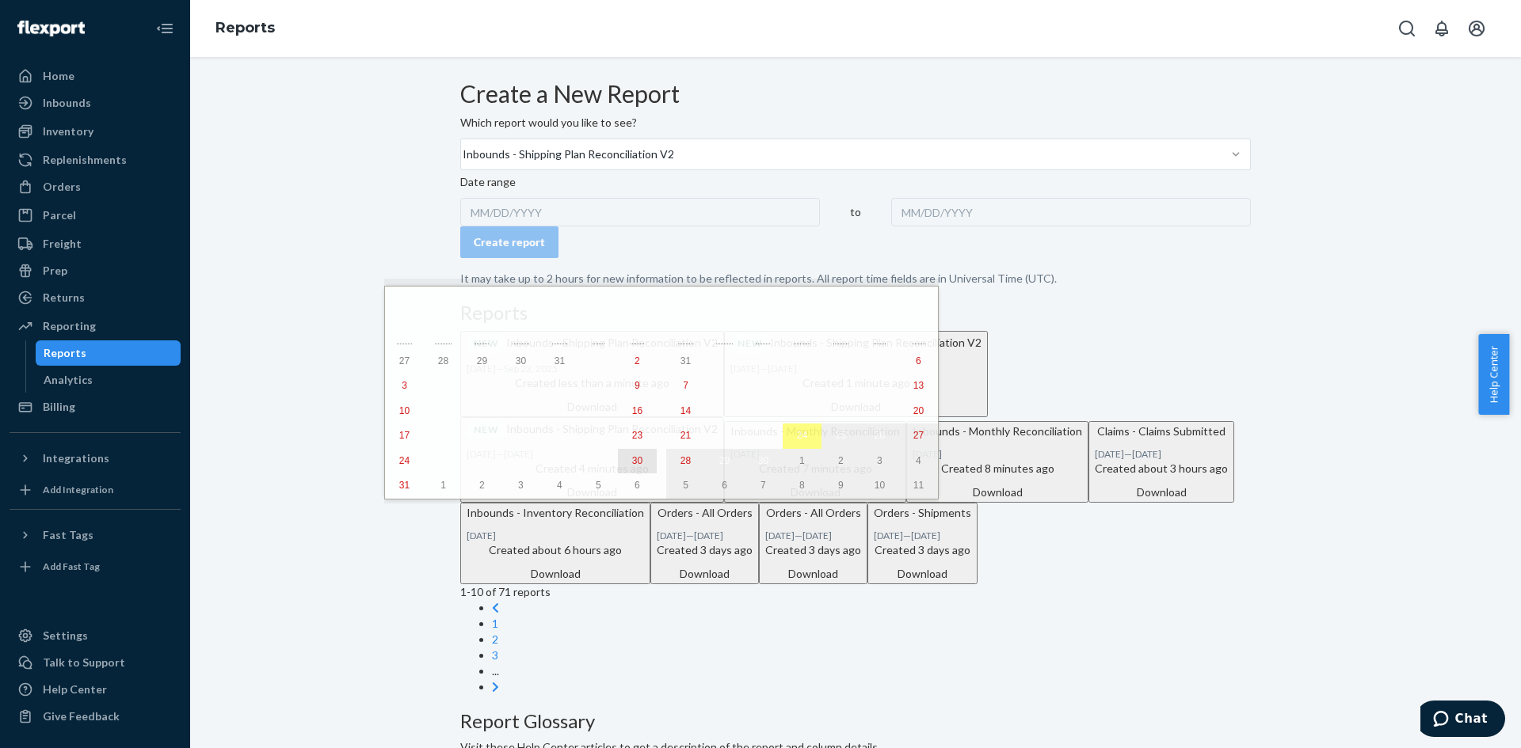
click at [632, 463] on abbr "30" at bounding box center [637, 460] width 10 height 11
click at [593, 467] on abbr "29" at bounding box center [598, 460] width 10 height 11
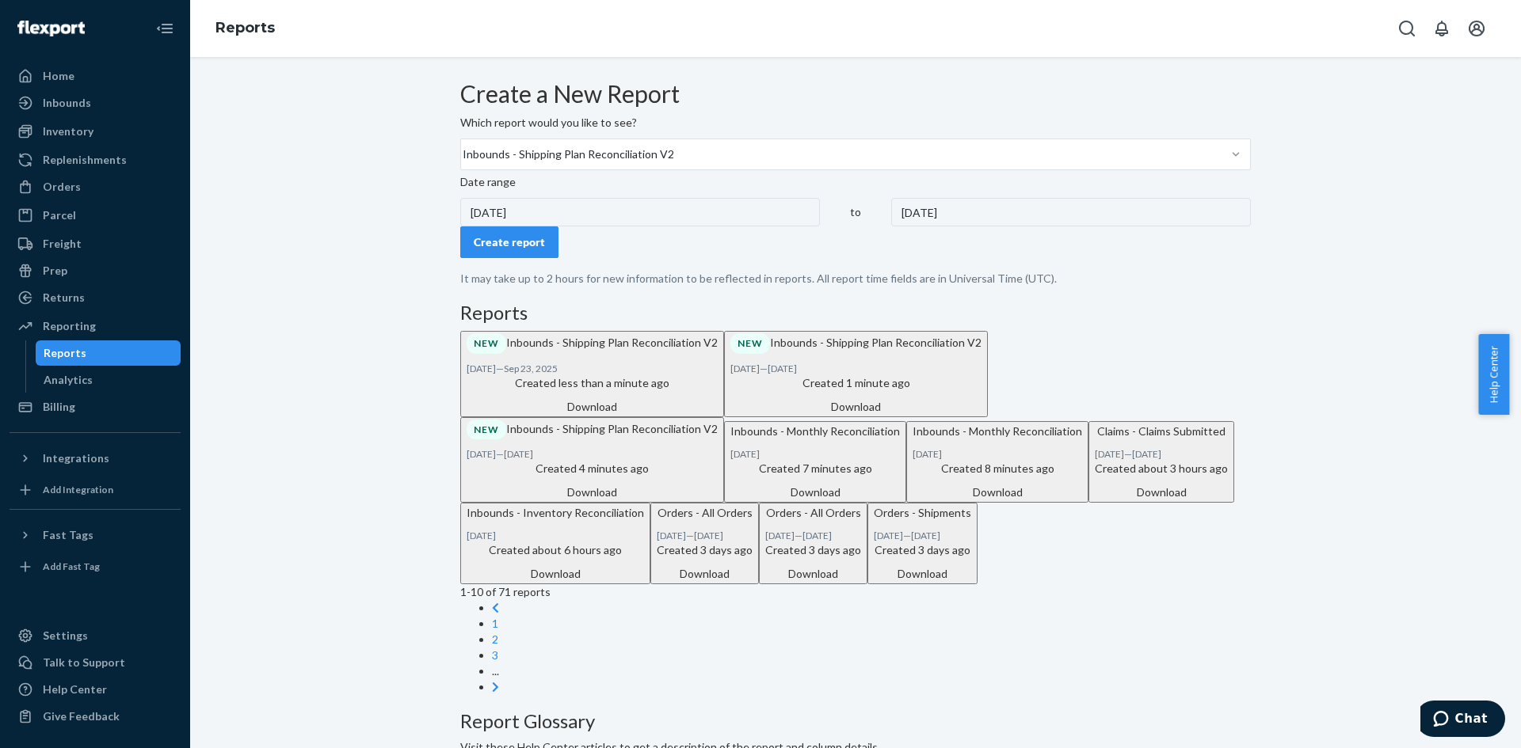
click at [891, 227] on div "[DATE]" at bounding box center [1071, 212] width 360 height 29
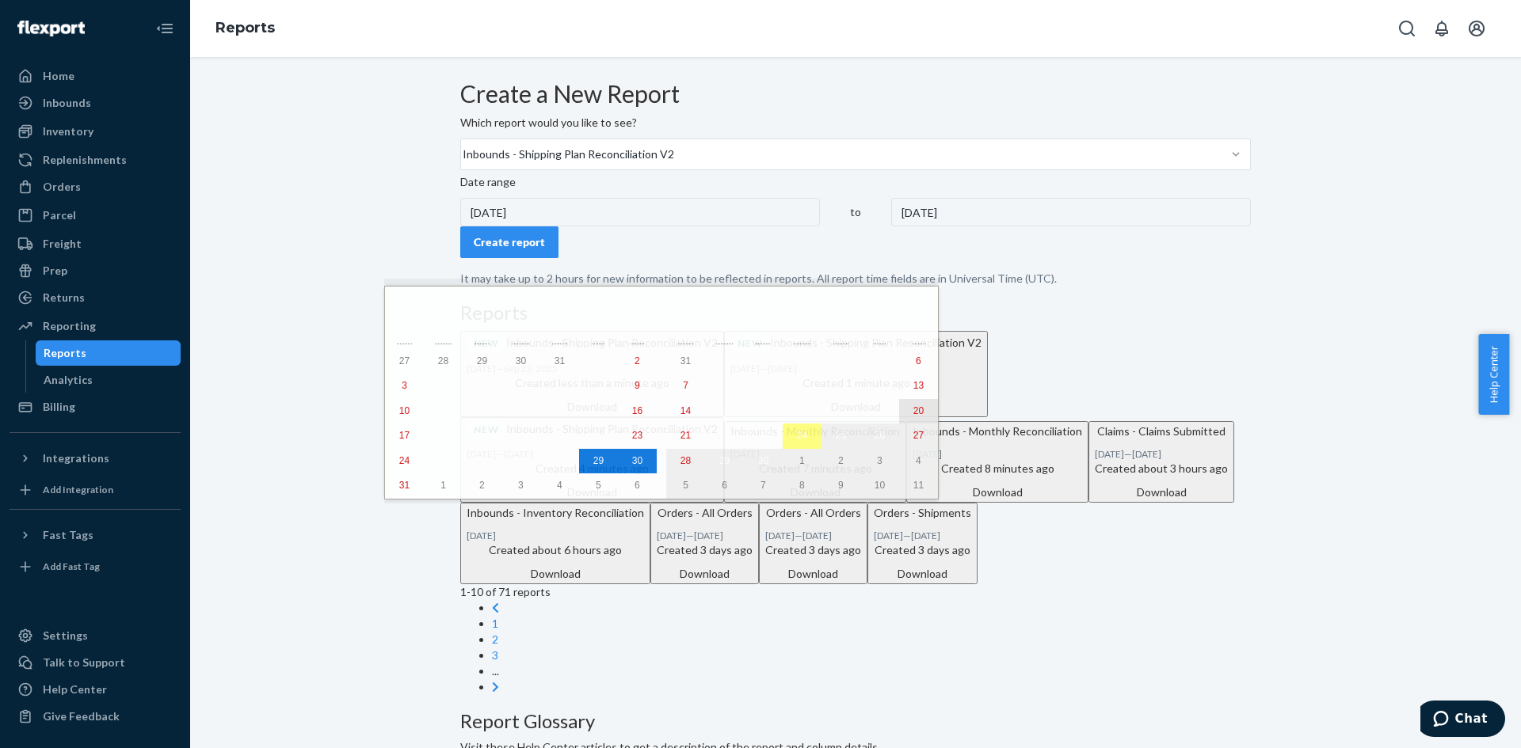
click at [913, 410] on abbr "20" at bounding box center [918, 411] width 10 height 11
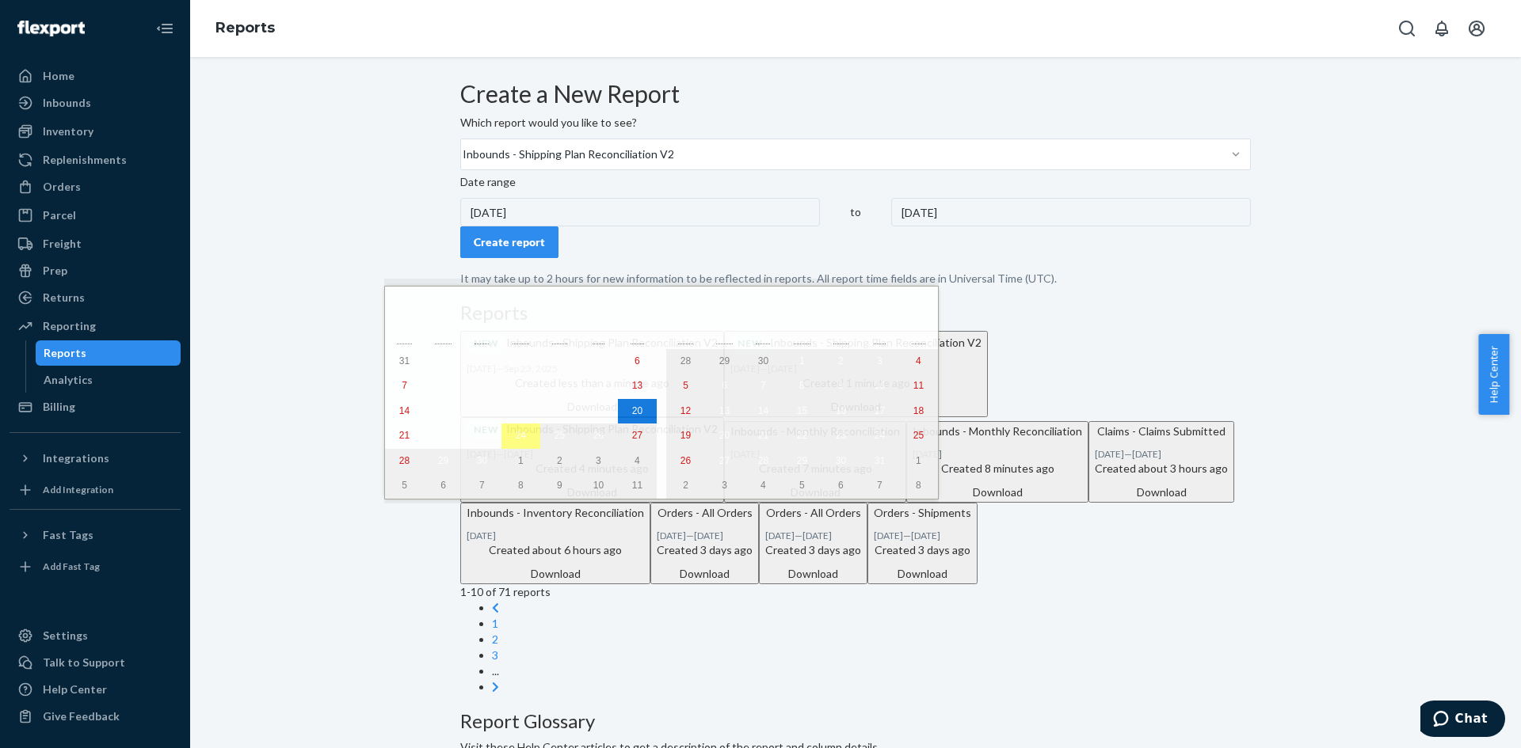
click at [891, 227] on div "[DATE]" at bounding box center [1071, 212] width 360 height 29
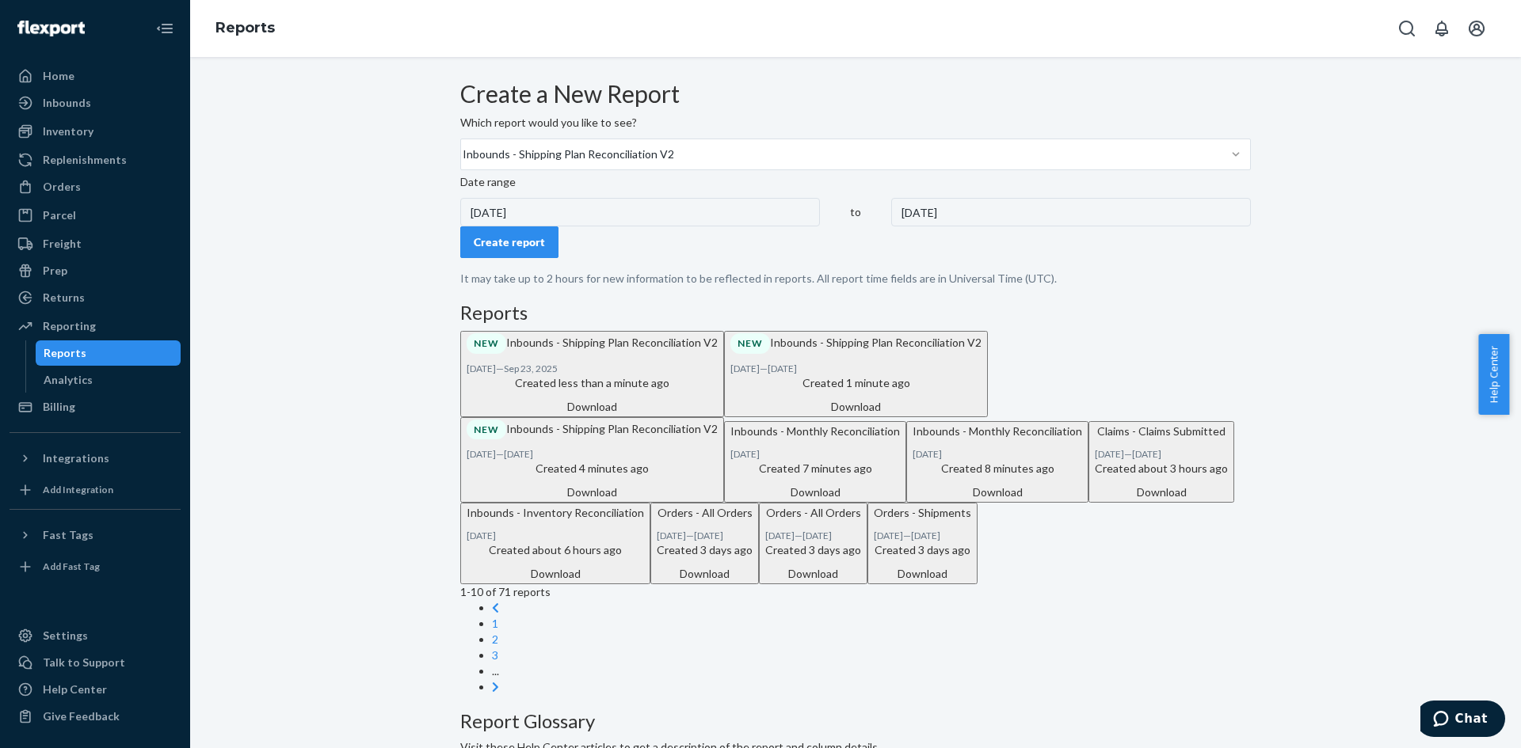
click at [891, 227] on div "[DATE]" at bounding box center [1071, 212] width 360 height 29
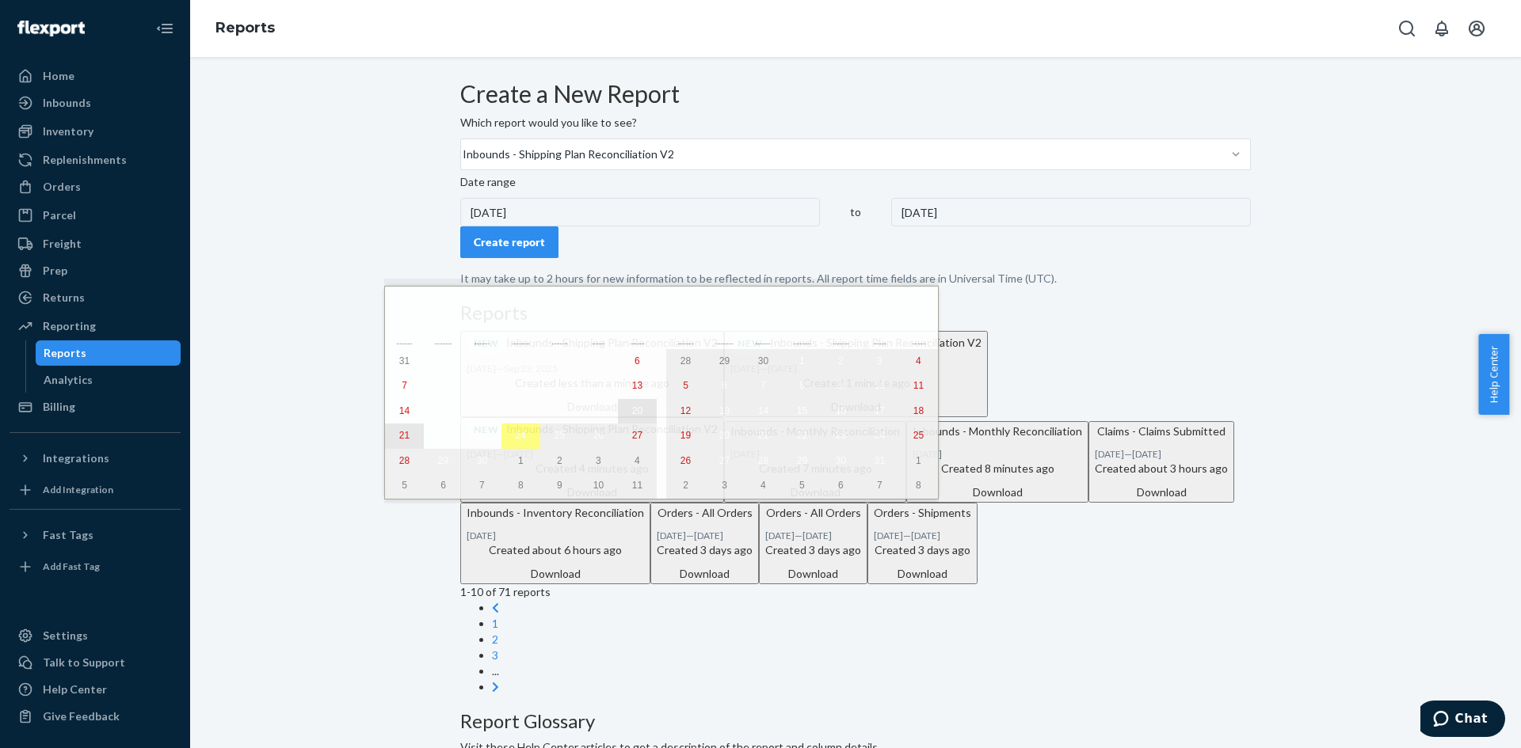
click at [404, 436] on abbr "21" at bounding box center [404, 435] width 10 height 11
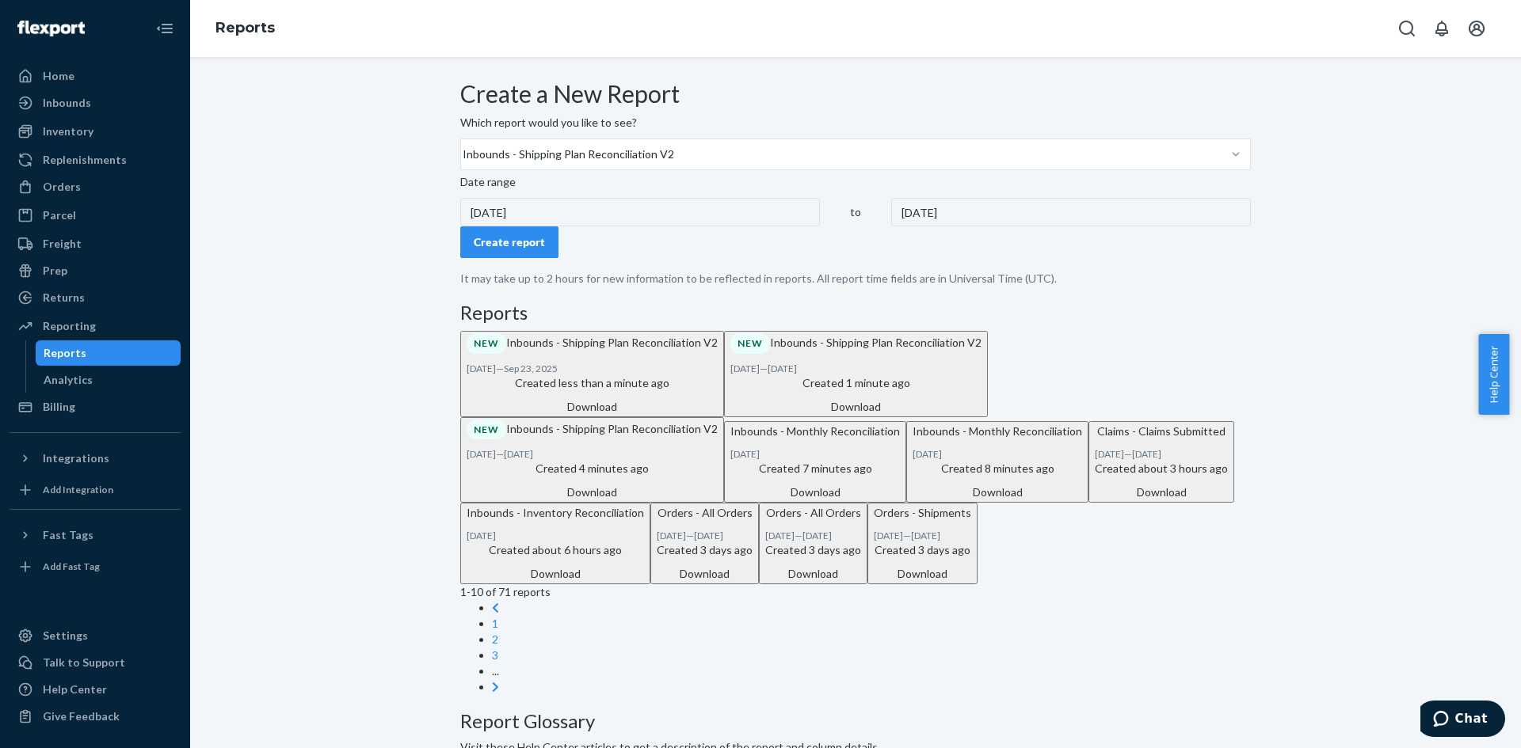
click at [537, 227] on div "[DATE]" at bounding box center [640, 212] width 360 height 29
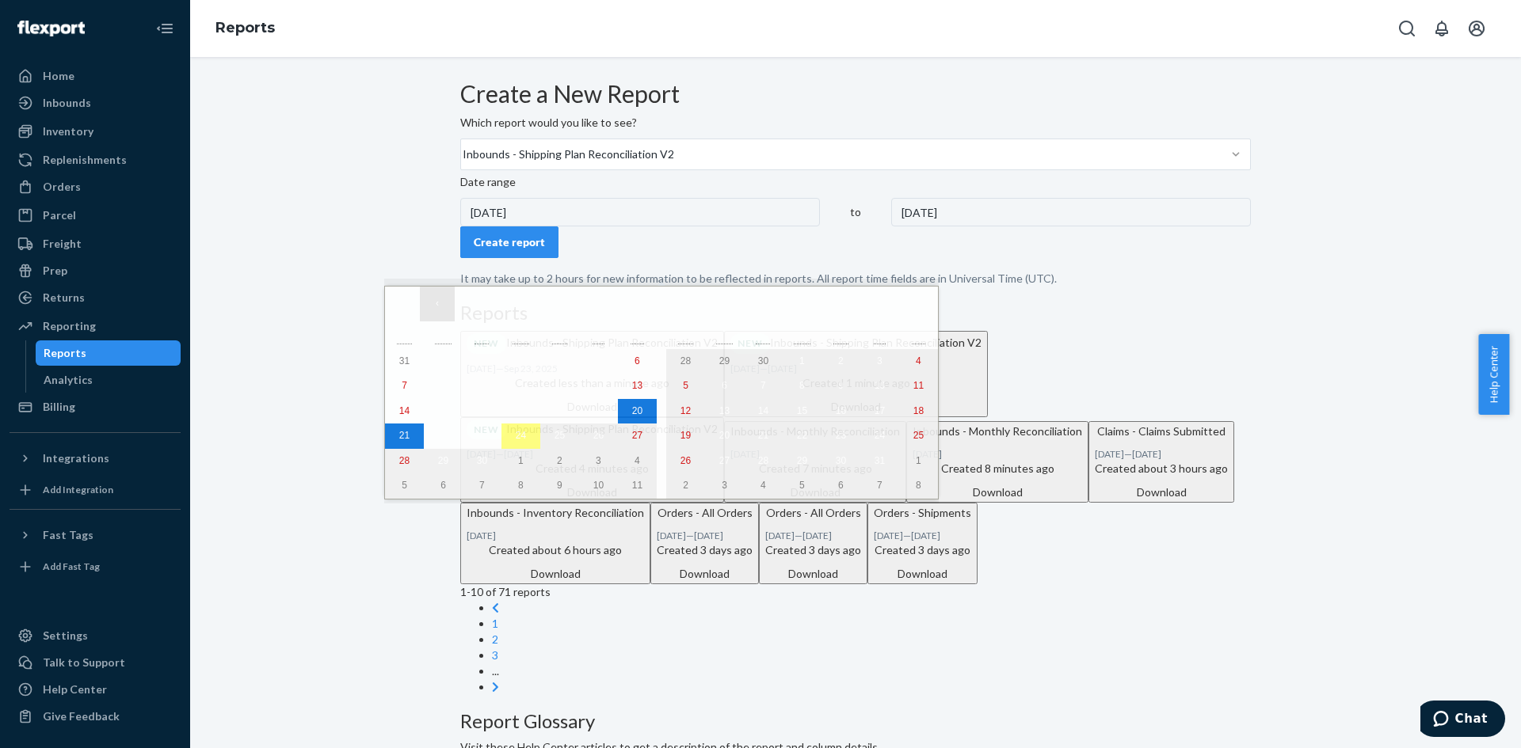
click at [433, 304] on button "‹" at bounding box center [437, 304] width 35 height 35
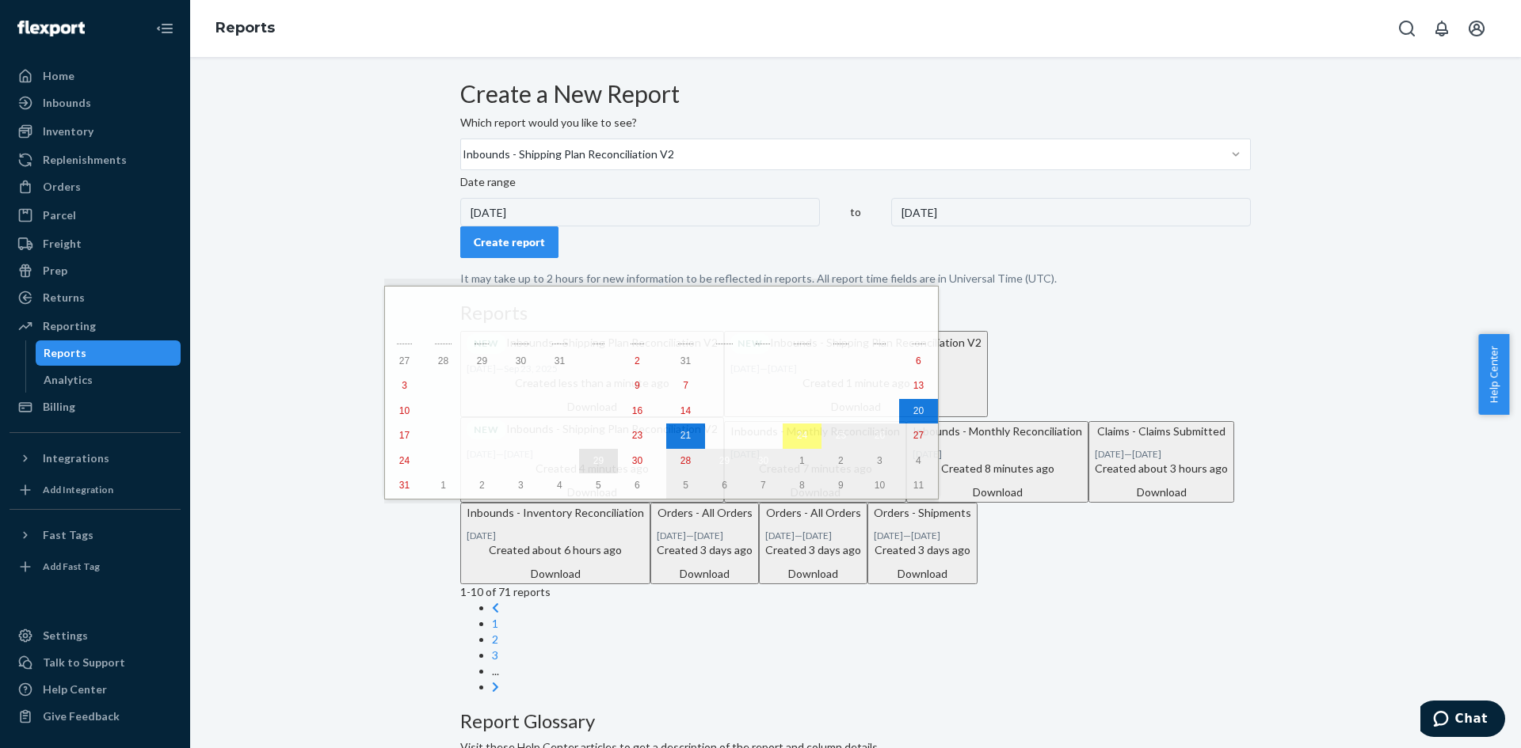
click at [593, 467] on abbr "29" at bounding box center [598, 460] width 10 height 11
click at [593, 463] on abbr "29" at bounding box center [598, 460] width 10 height 11
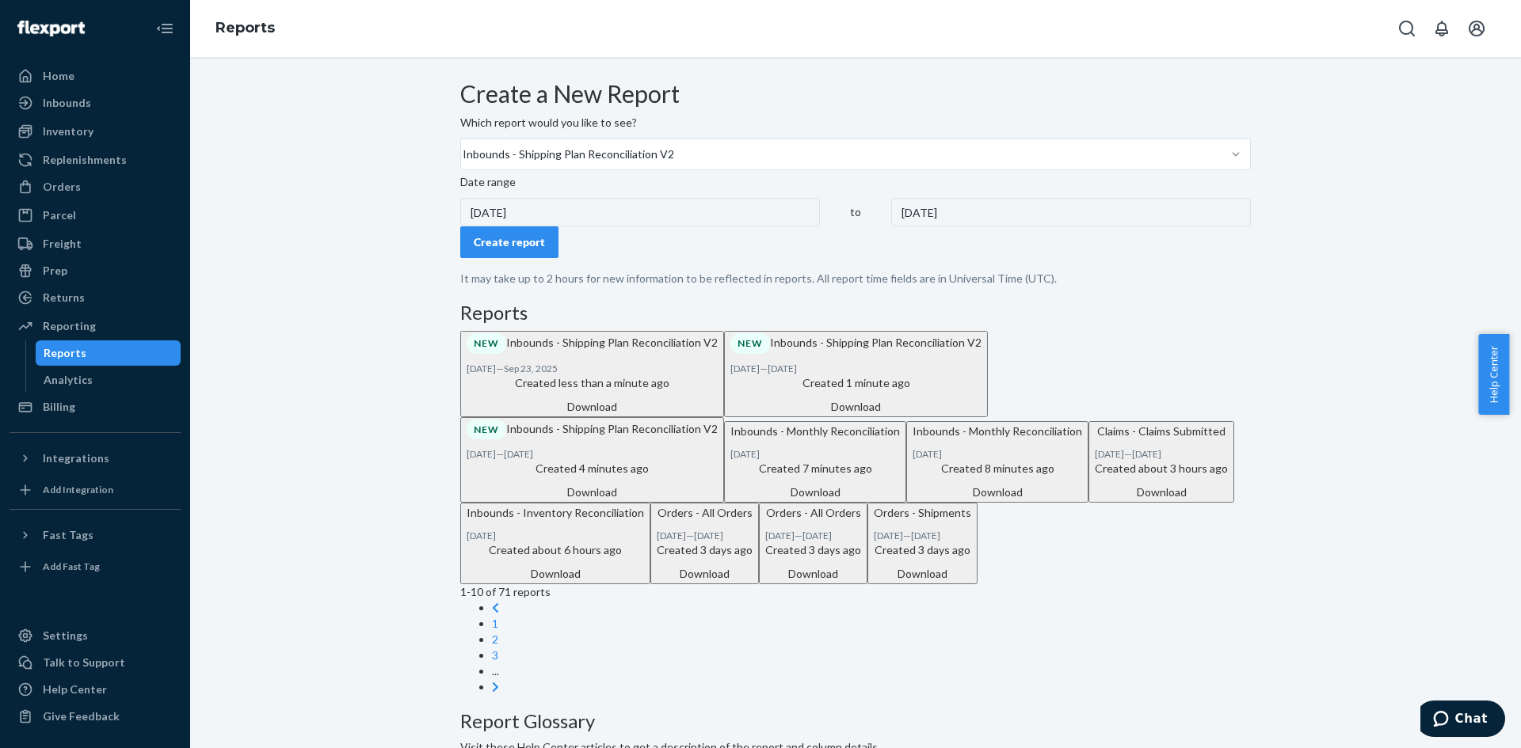
click at [891, 227] on div "[DATE]" at bounding box center [1071, 212] width 360 height 29
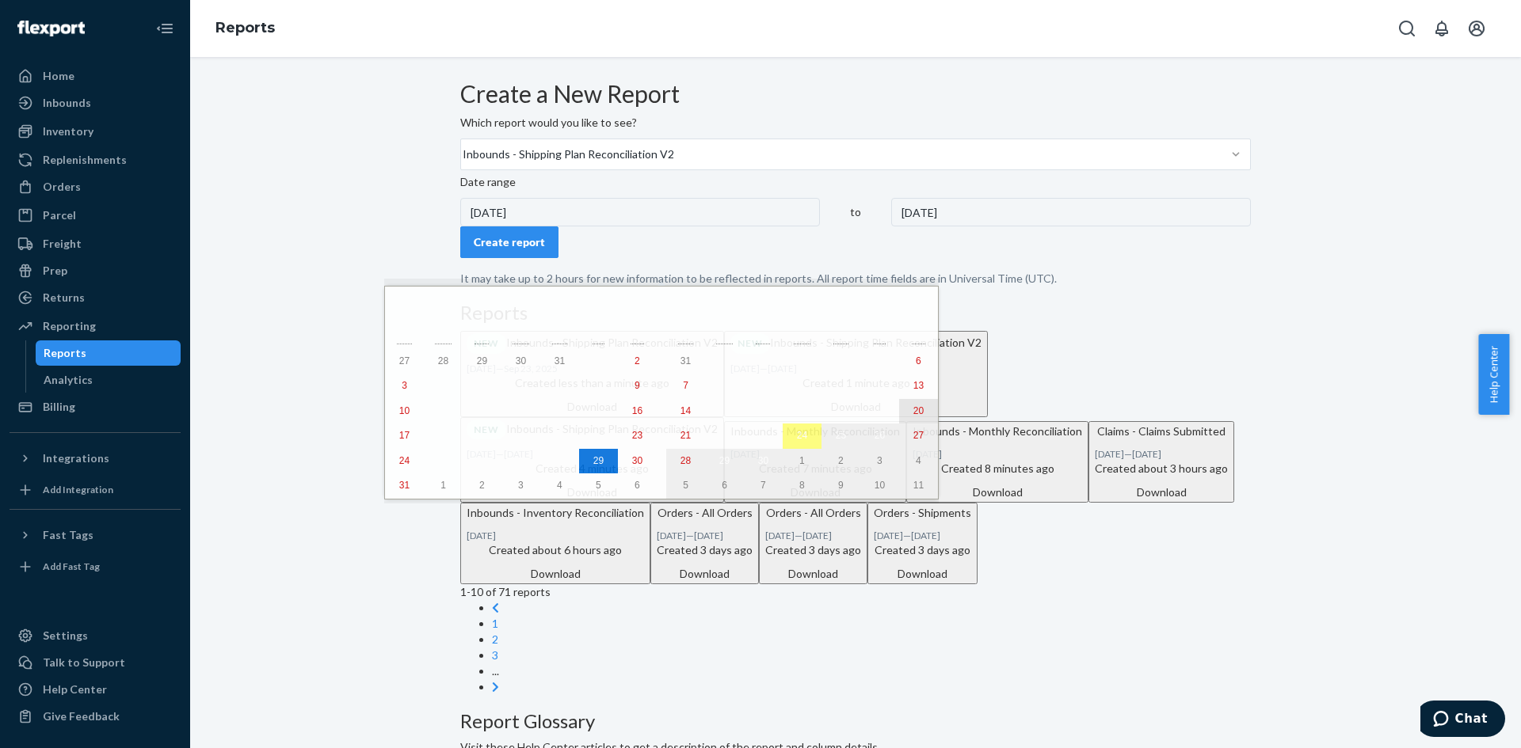
click at [913, 414] on abbr "20" at bounding box center [918, 411] width 10 height 11
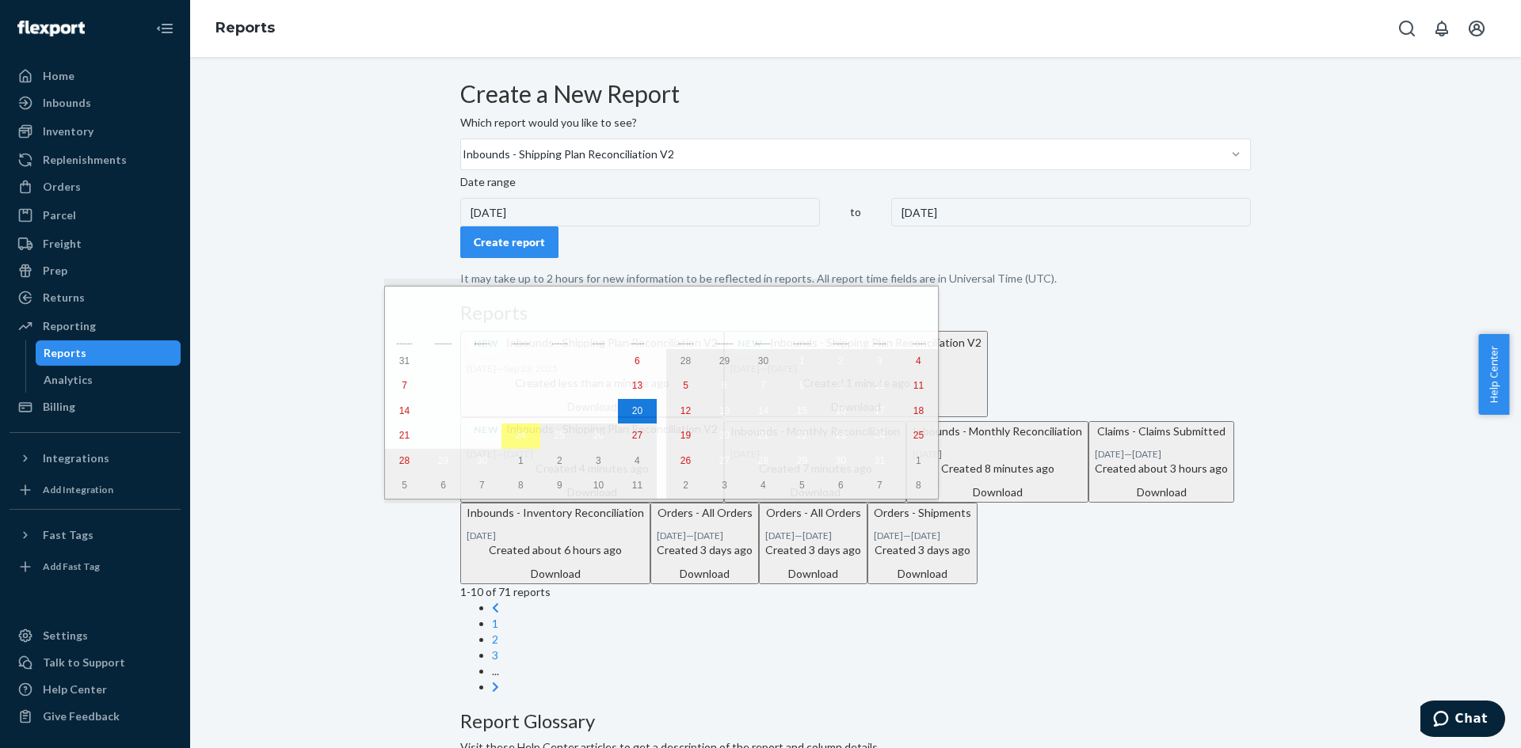
click at [765, 227] on form "Create a New Report Which report would you like to see? Inbounds - Shipping Pla…" at bounding box center [855, 184] width 790 height 206
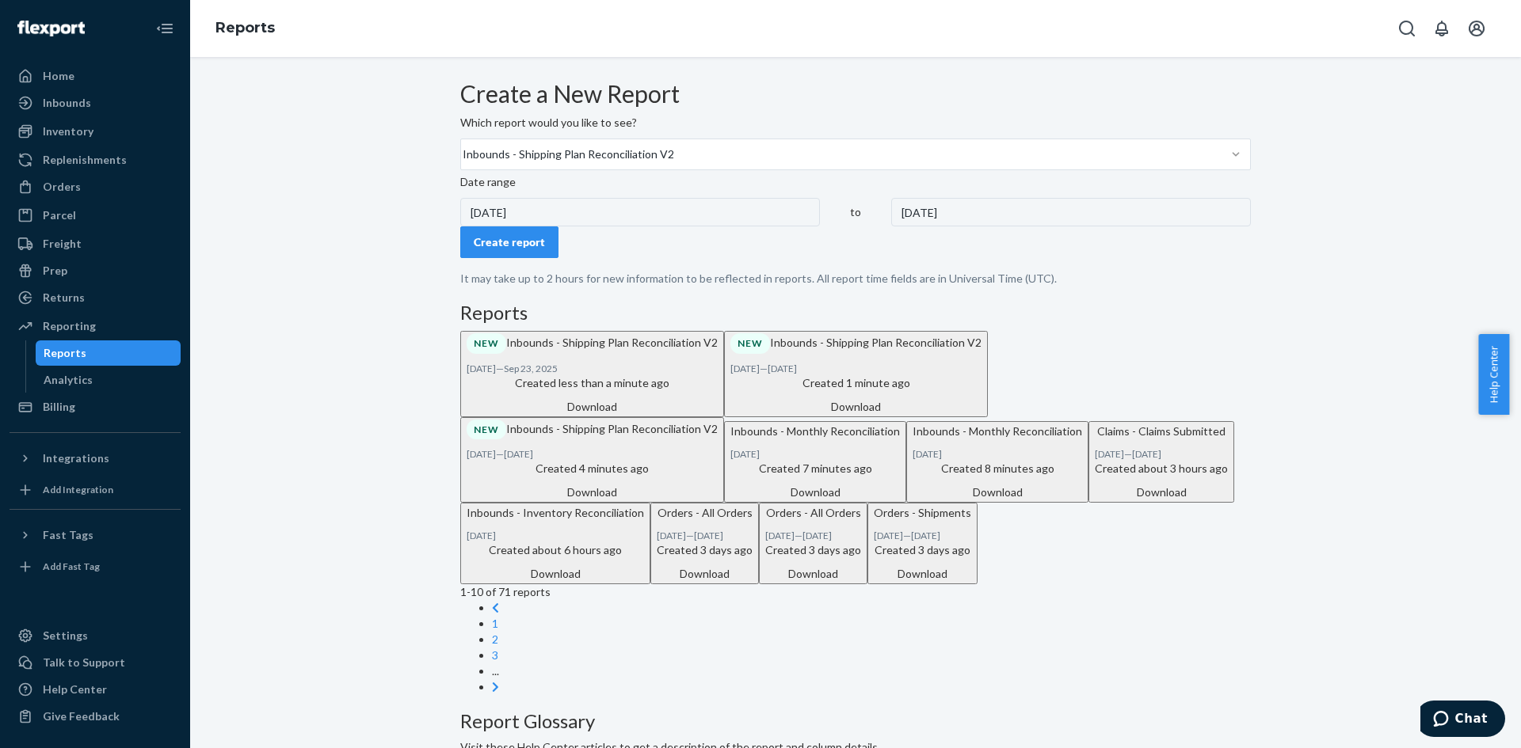
click at [763, 232] on form "Create a New Report Which report would you like to see? Inbounds - Shipping Pla…" at bounding box center [855, 184] width 790 height 206
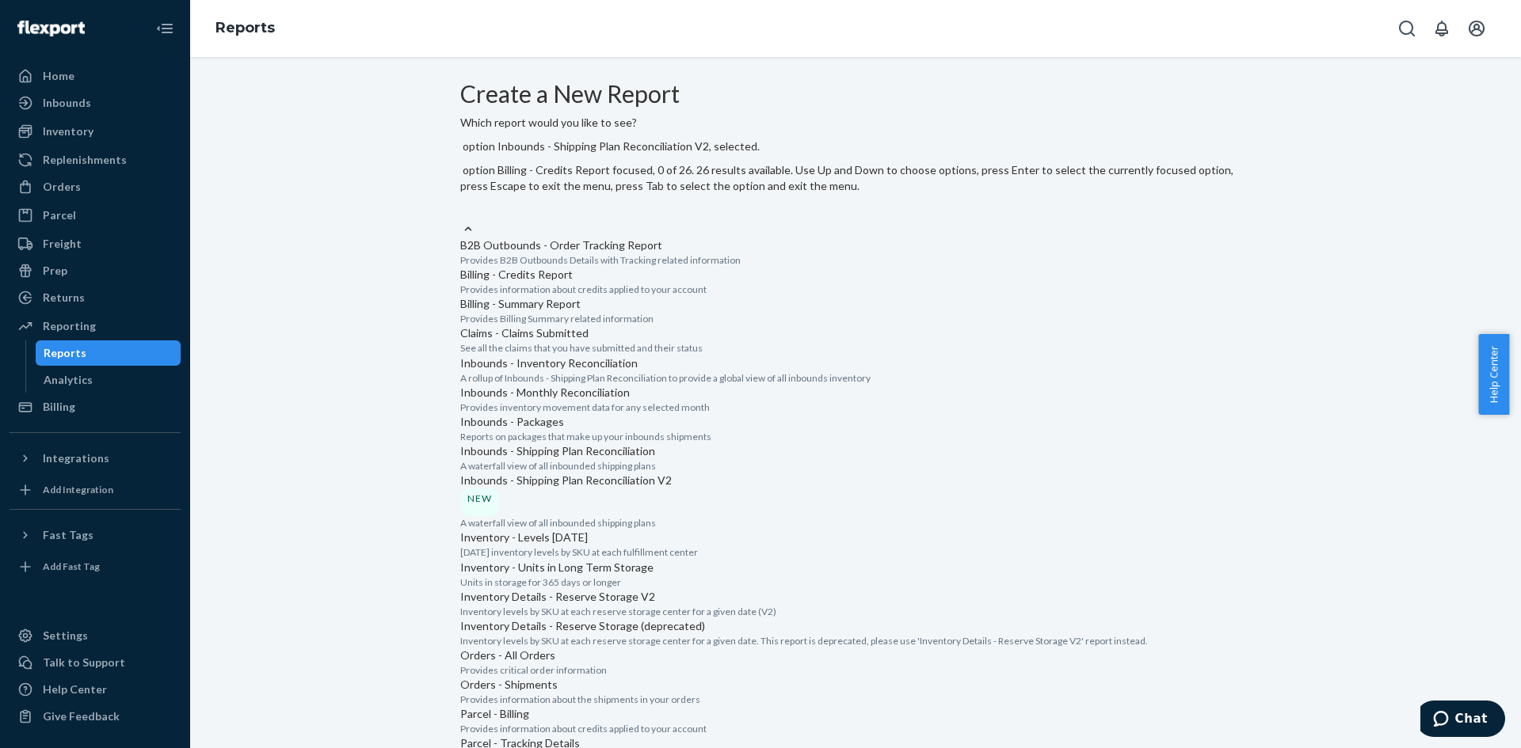
click at [607, 296] on div "Billing - Credits Report Provides information about credits applied to your acc…" at bounding box center [855, 281] width 790 height 29
click at [462, 219] on input "option Inbounds - Shipping Plan Reconciliation V2, selected. option Billing - C…" at bounding box center [461, 212] width 2 height 16
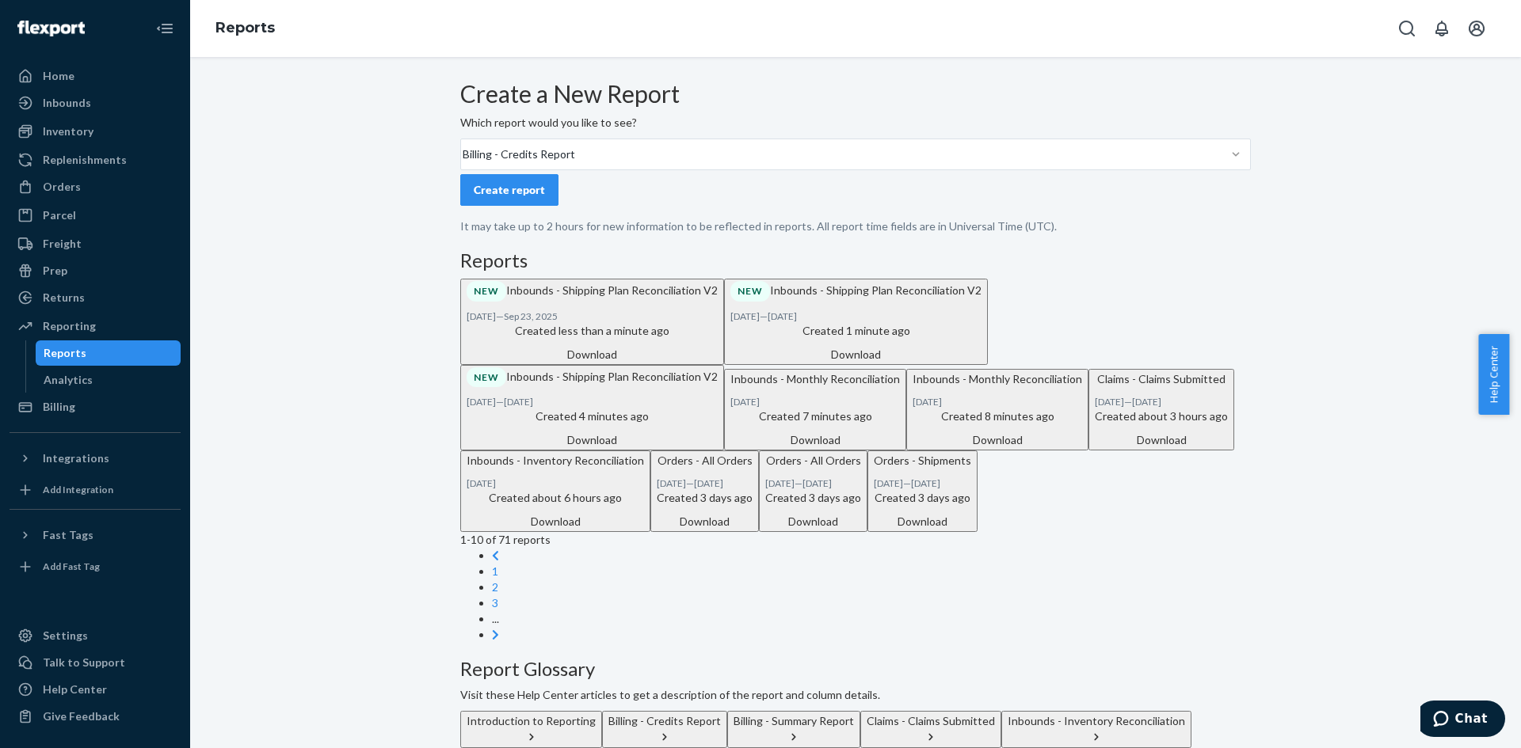
drag, startPoint x: 818, startPoint y: 208, endPoint x: 726, endPoint y: 209, distance: 91.9
click at [817, 207] on form "Create a New Report Which report would you like to see? Billing - Credits Repor…" at bounding box center [855, 158] width 790 height 154
click at [1221, 162] on div at bounding box center [1235, 155] width 29 height 16
click at [463, 162] on input "Billing - Credits Report" at bounding box center [462, 155] width 2 height 16
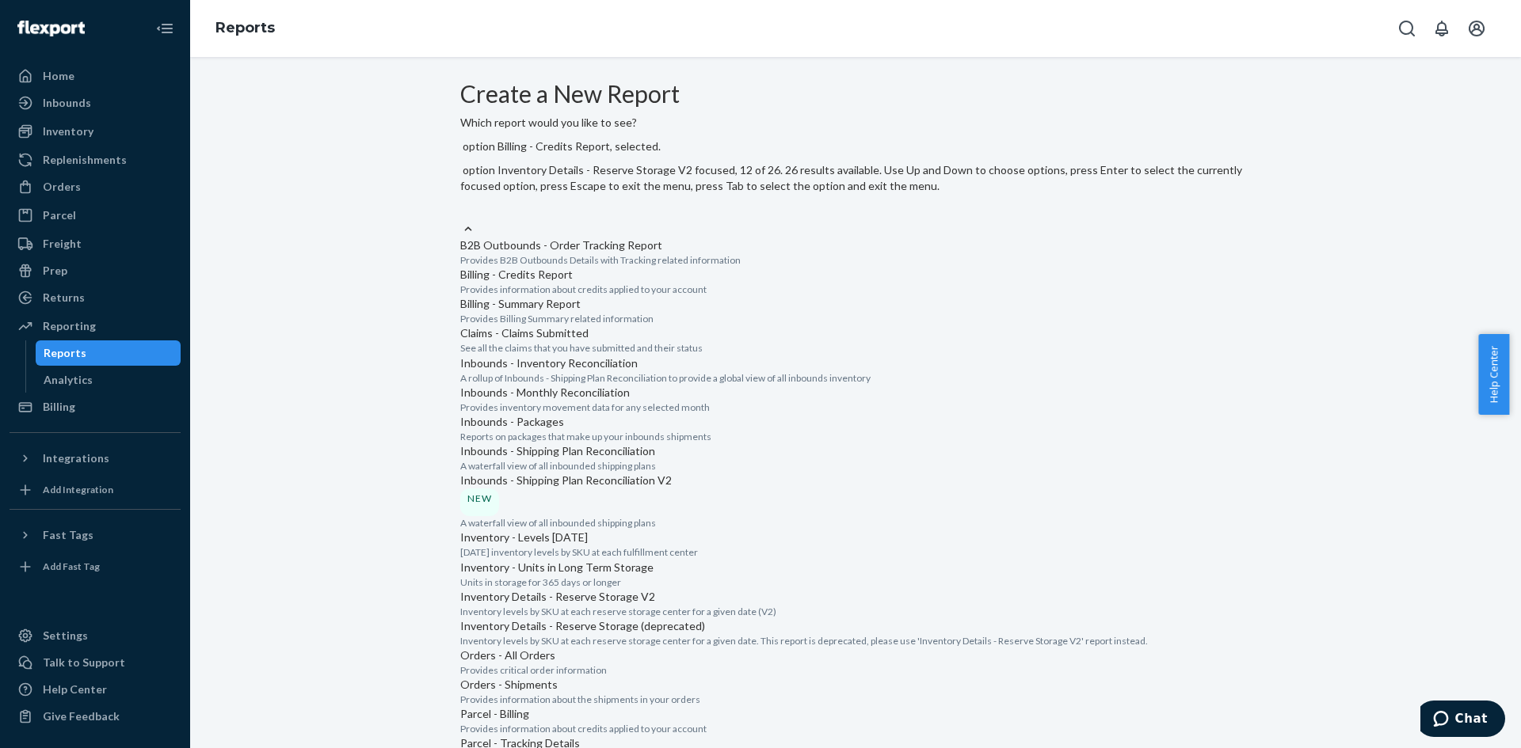
scroll to position [475, 0]
click at [569, 473] on p "Inbounds - Shipping Plan Reconciliation V2" at bounding box center [855, 481] width 790 height 16
click at [462, 219] on input "option Billing - Credits Report, selected. option Inbounds - Shipping Plan Reco…" at bounding box center [461, 212] width 2 height 16
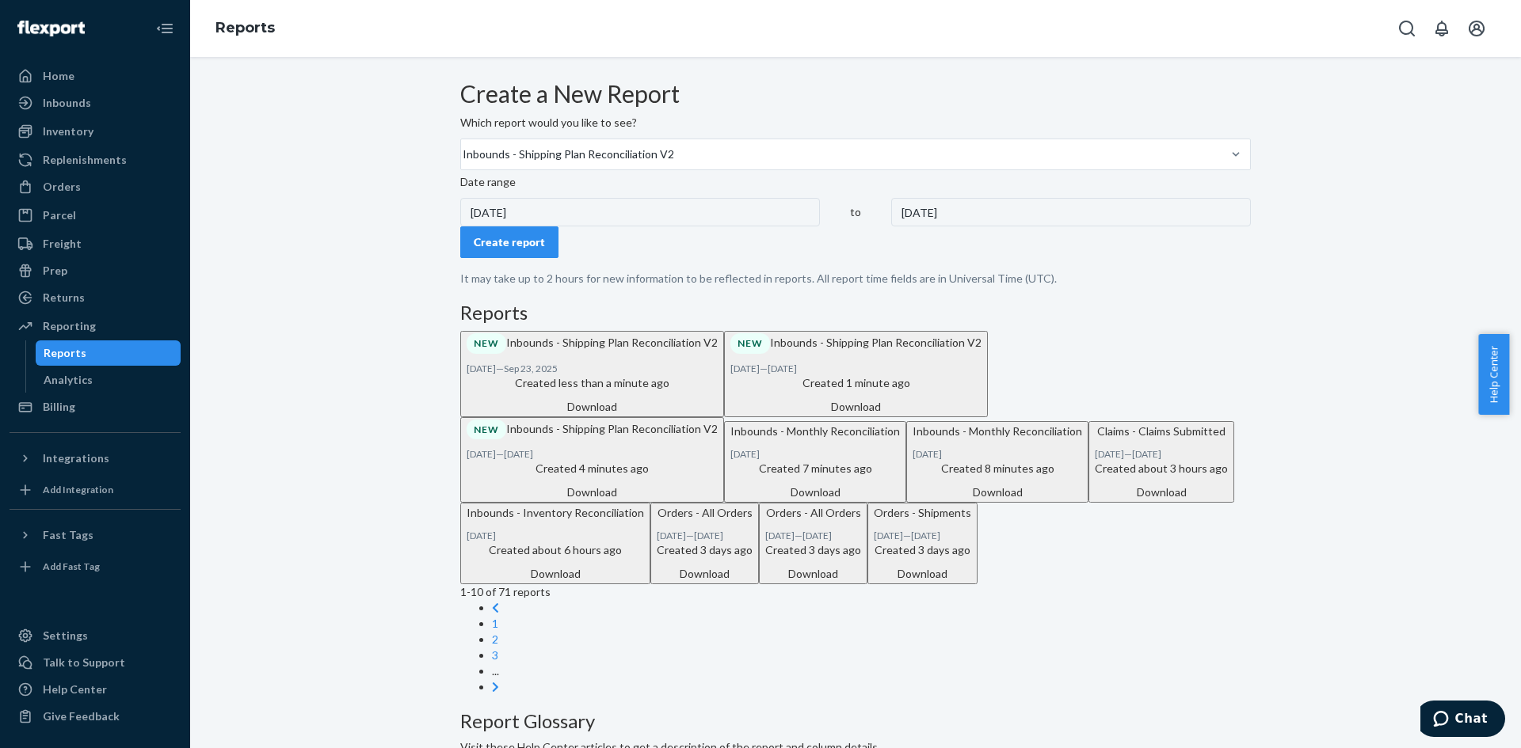
click at [550, 227] on div "[DATE]" at bounding box center [640, 212] width 360 height 29
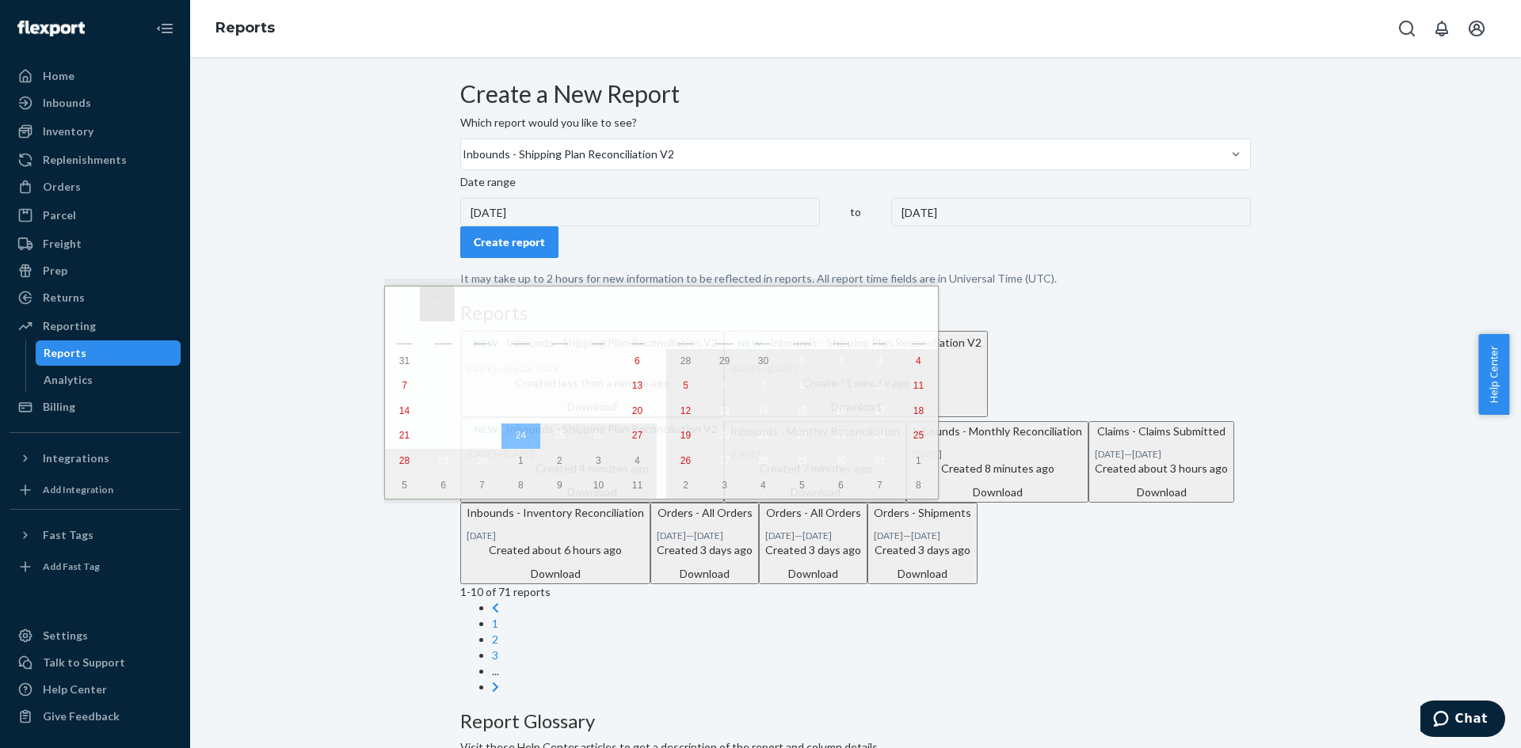
click at [440, 310] on button "‹" at bounding box center [437, 304] width 35 height 35
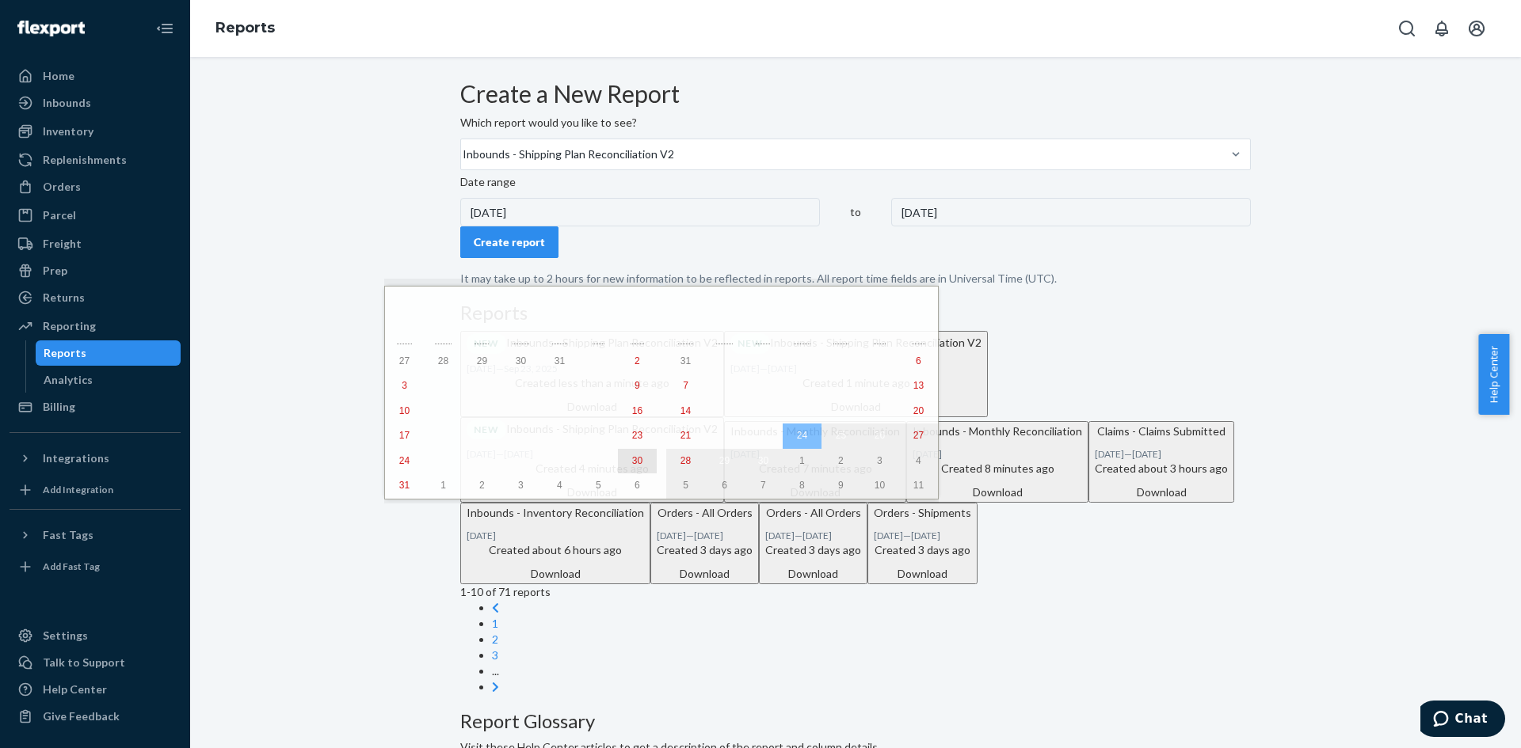
click at [632, 463] on abbr "30" at bounding box center [637, 460] width 10 height 11
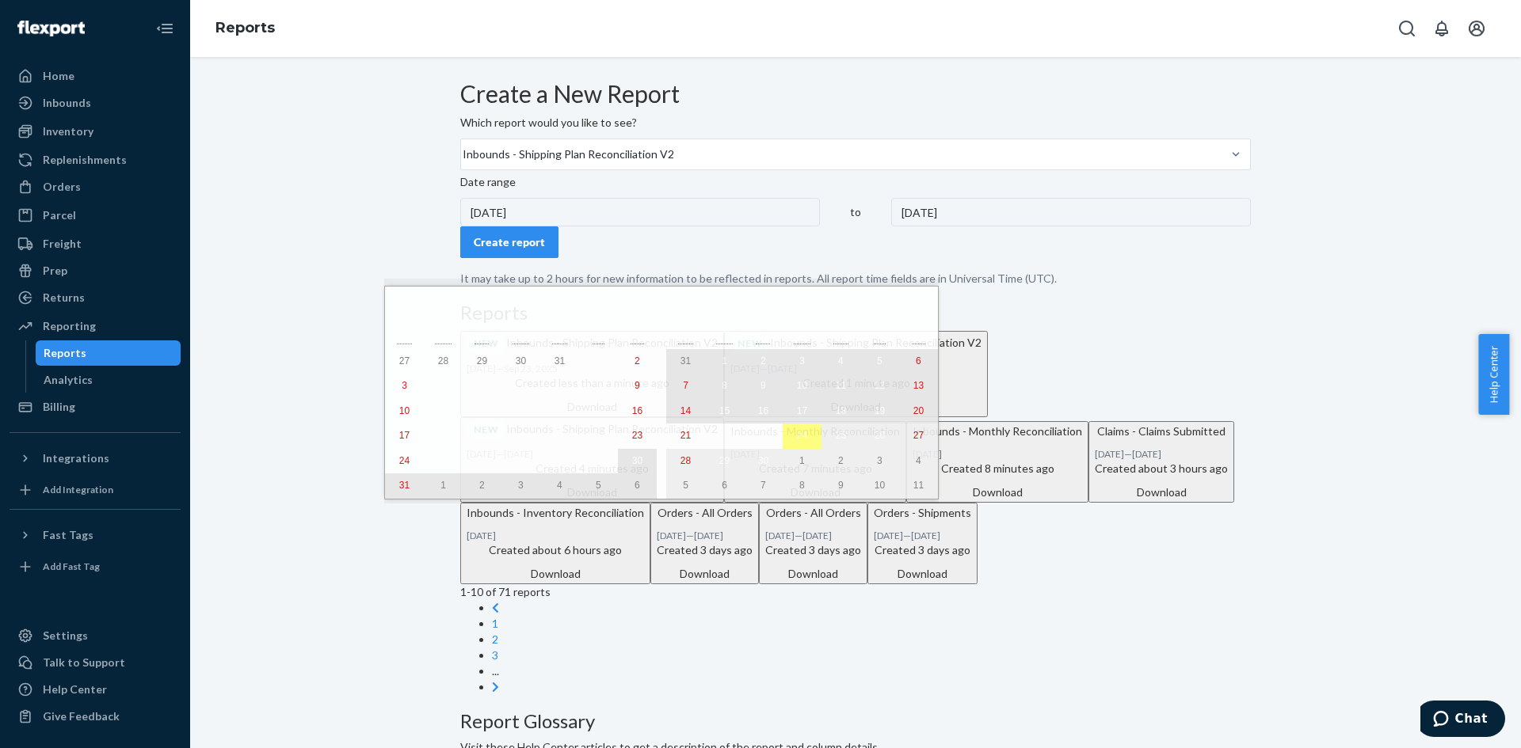
click at [899, 407] on button "20" at bounding box center [918, 411] width 39 height 25
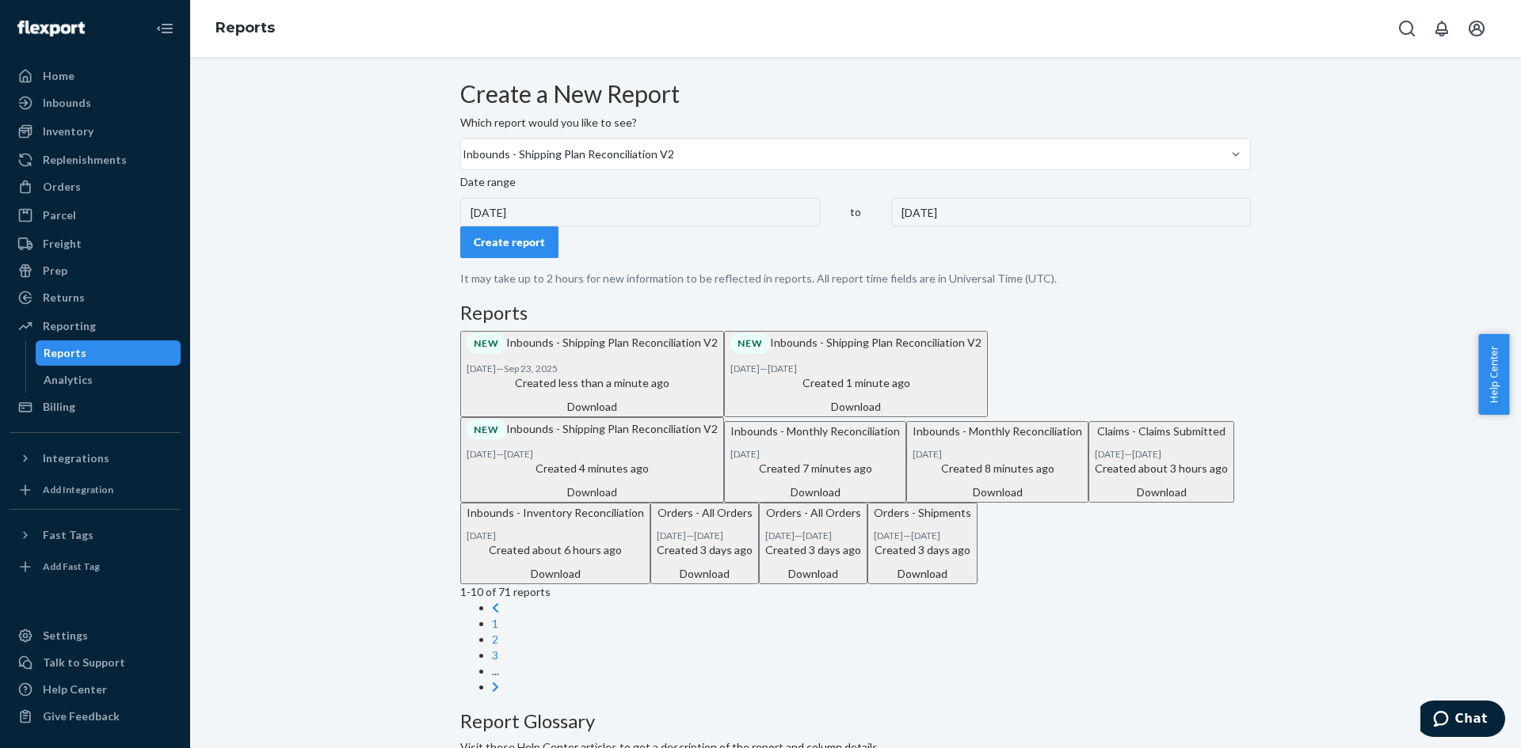
click at [523, 250] on div "Create report" at bounding box center [509, 242] width 71 height 16
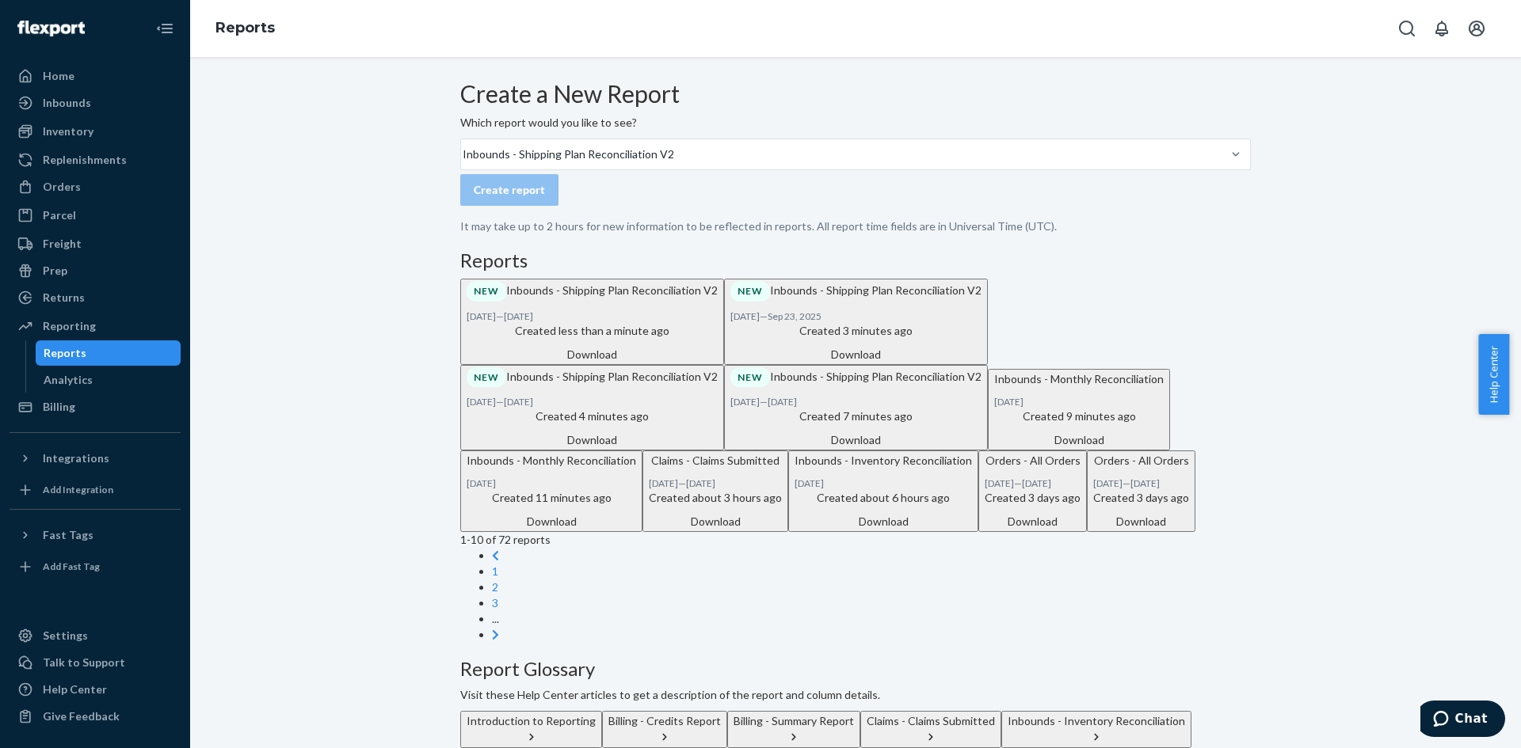
click at [718, 363] on div "Download" at bounding box center [592, 355] width 251 height 16
click at [50, 69] on div "Home" at bounding box center [59, 76] width 32 height 16
